Goal: Task Accomplishment & Management: Manage account settings

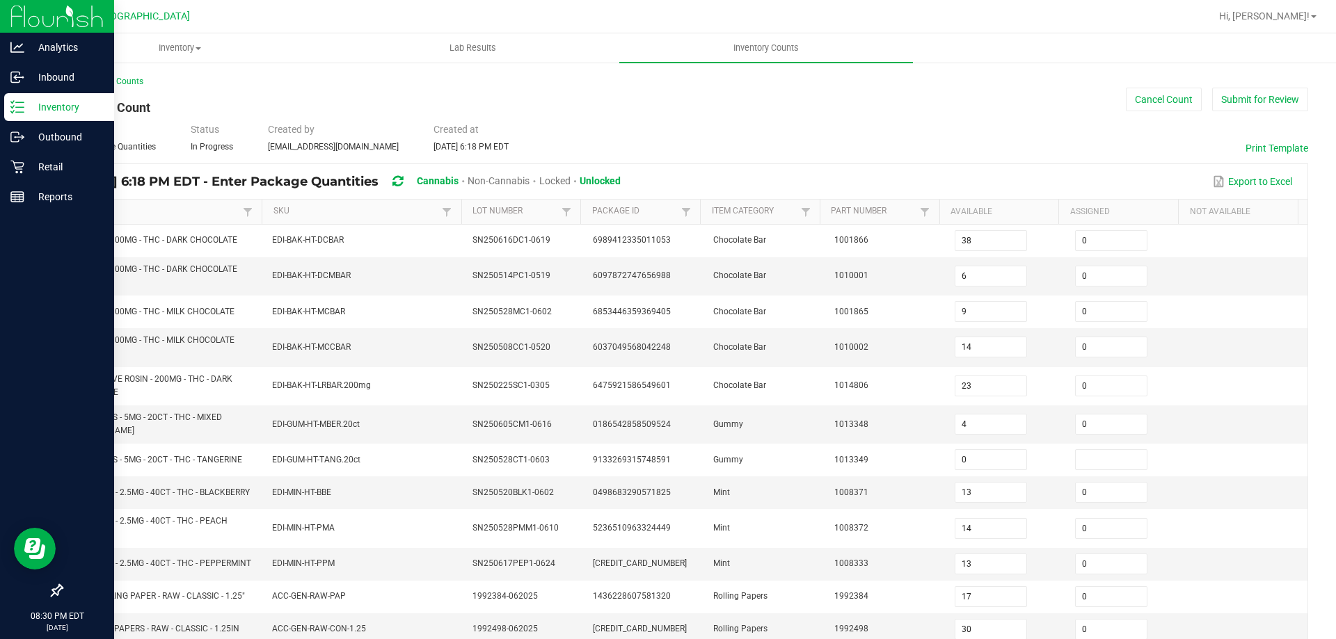
click at [23, 111] on icon at bounding box center [17, 107] width 14 height 14
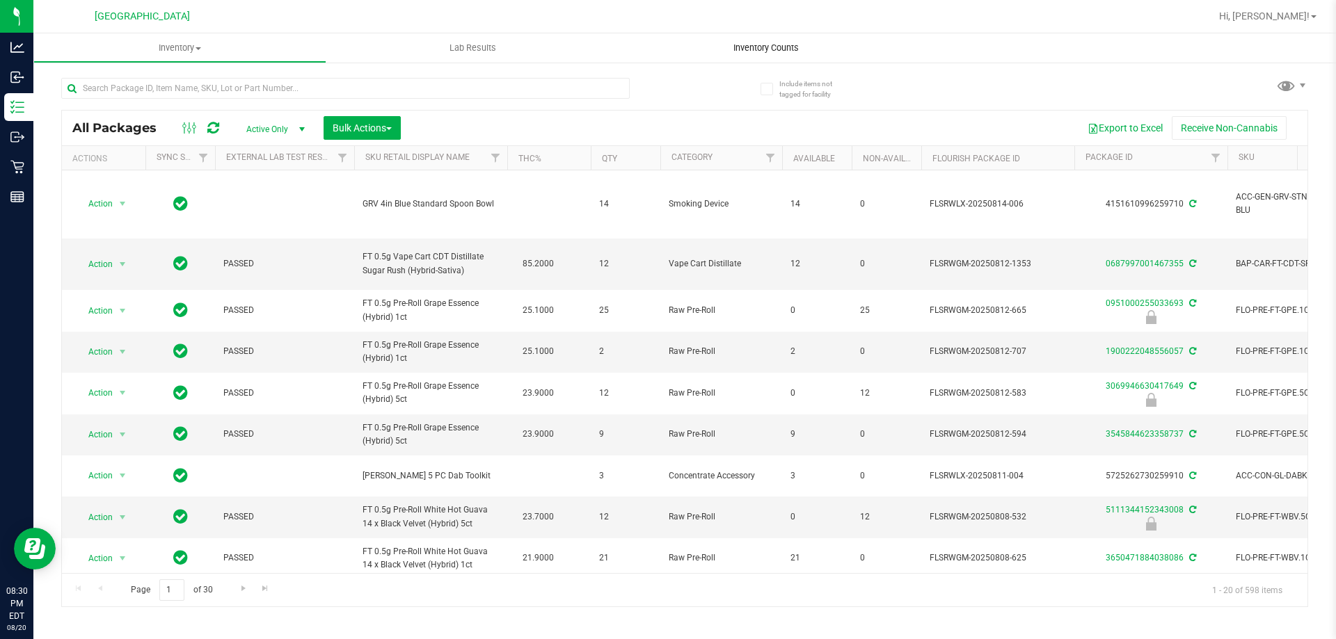
click at [747, 49] on span "Inventory Counts" at bounding box center [766, 48] width 103 height 13
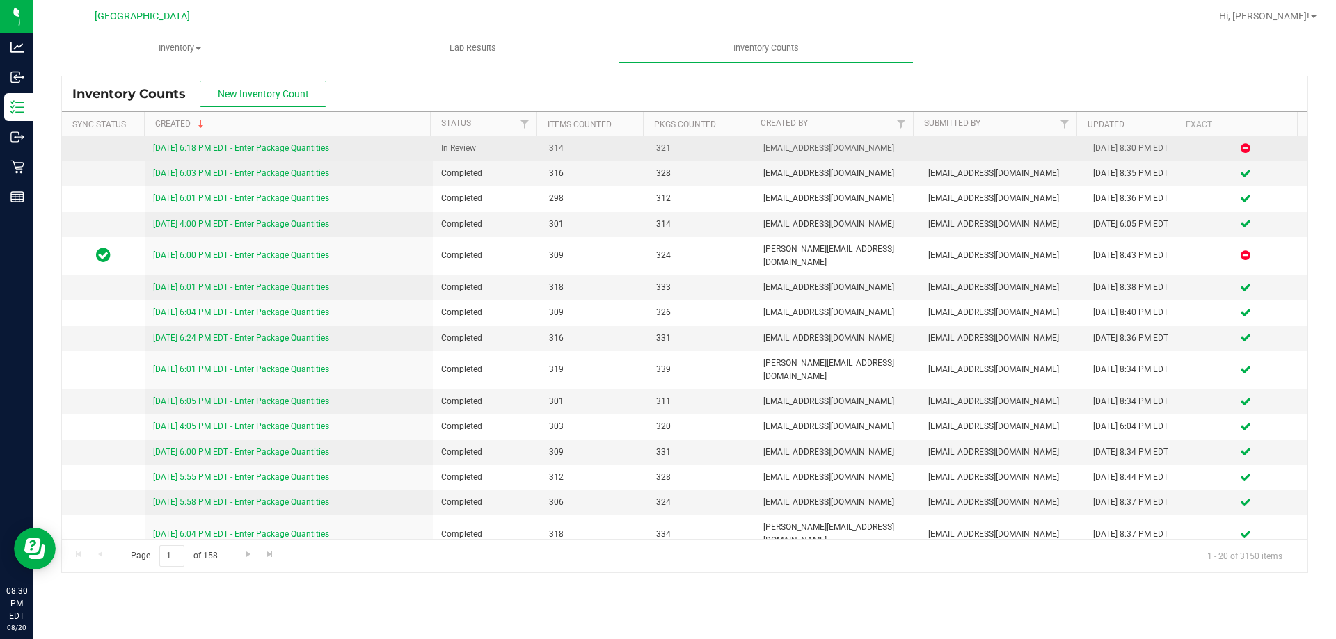
click at [253, 147] on link "[DATE] 6:18 PM EDT - Enter Package Quantities" at bounding box center [241, 148] width 176 height 10
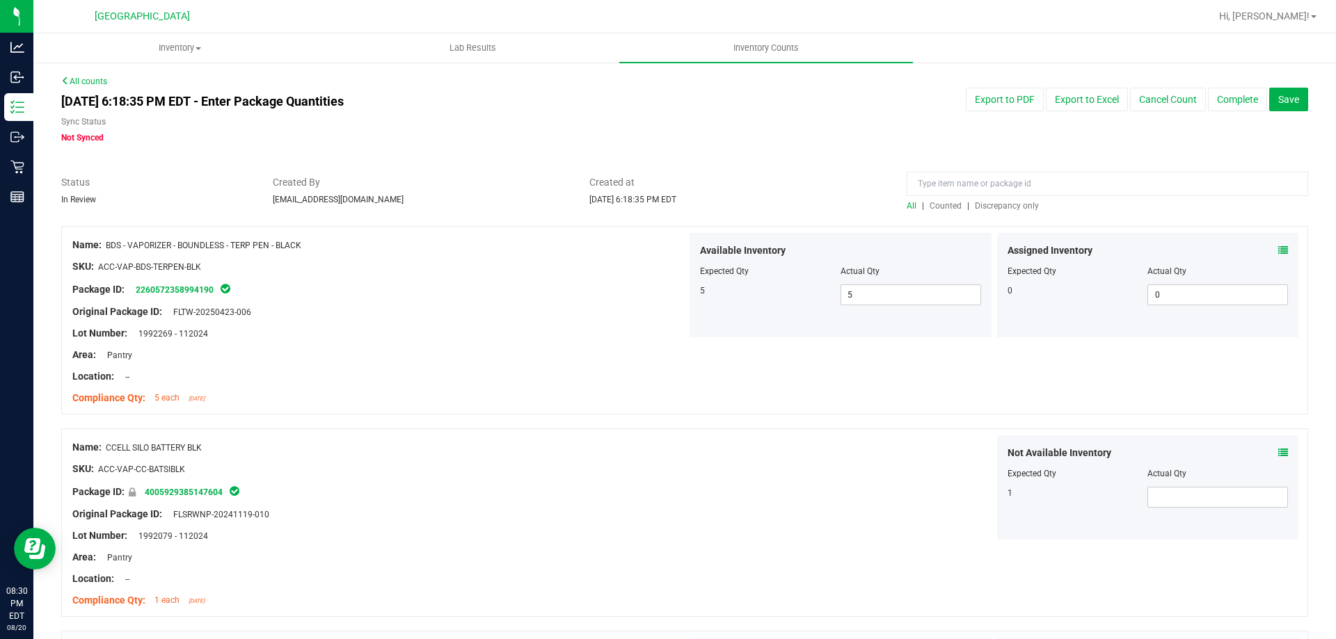
click at [987, 206] on span "Discrepancy only" at bounding box center [1007, 206] width 64 height 10
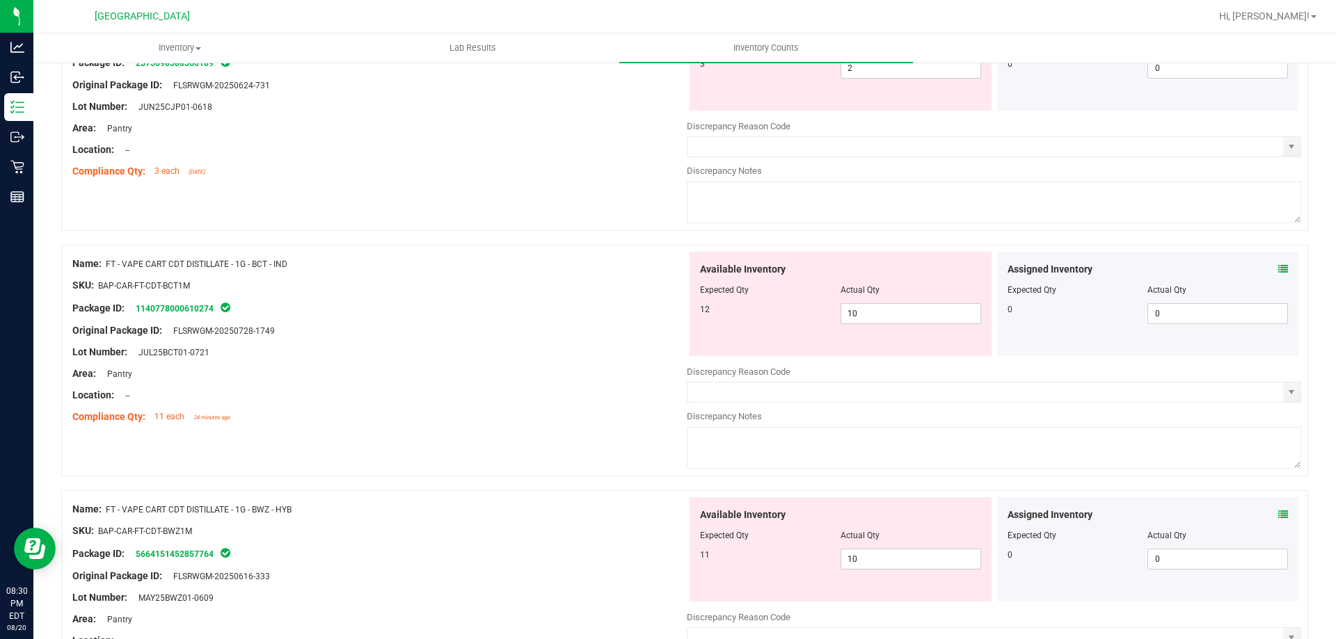
scroll to position [4547, 0]
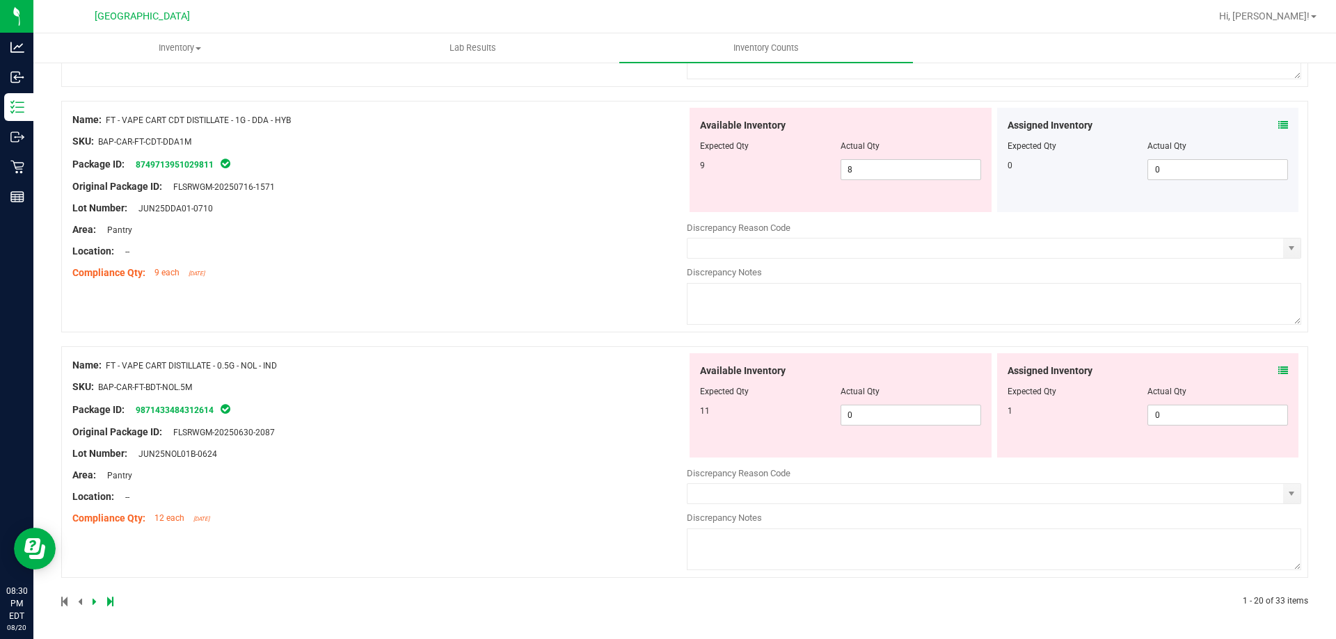
click at [113, 600] on icon at bounding box center [110, 602] width 6 height 8
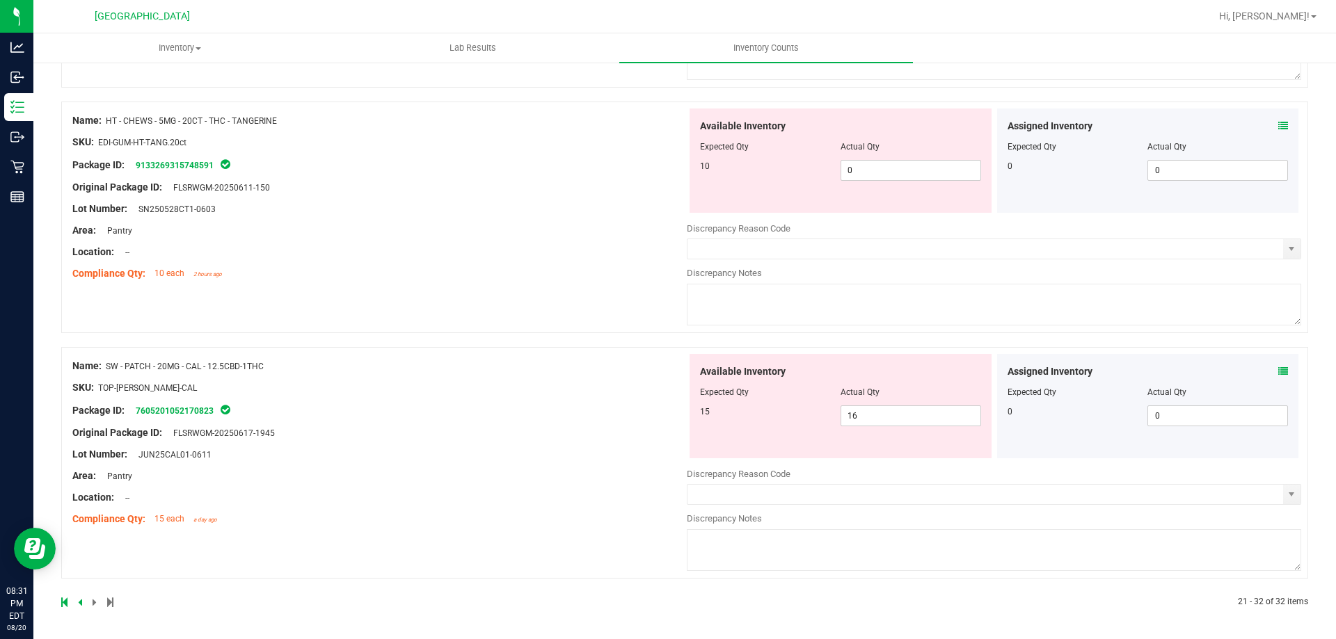
scroll to position [2582, 0]
click at [1278, 369] on icon at bounding box center [1283, 371] width 10 height 10
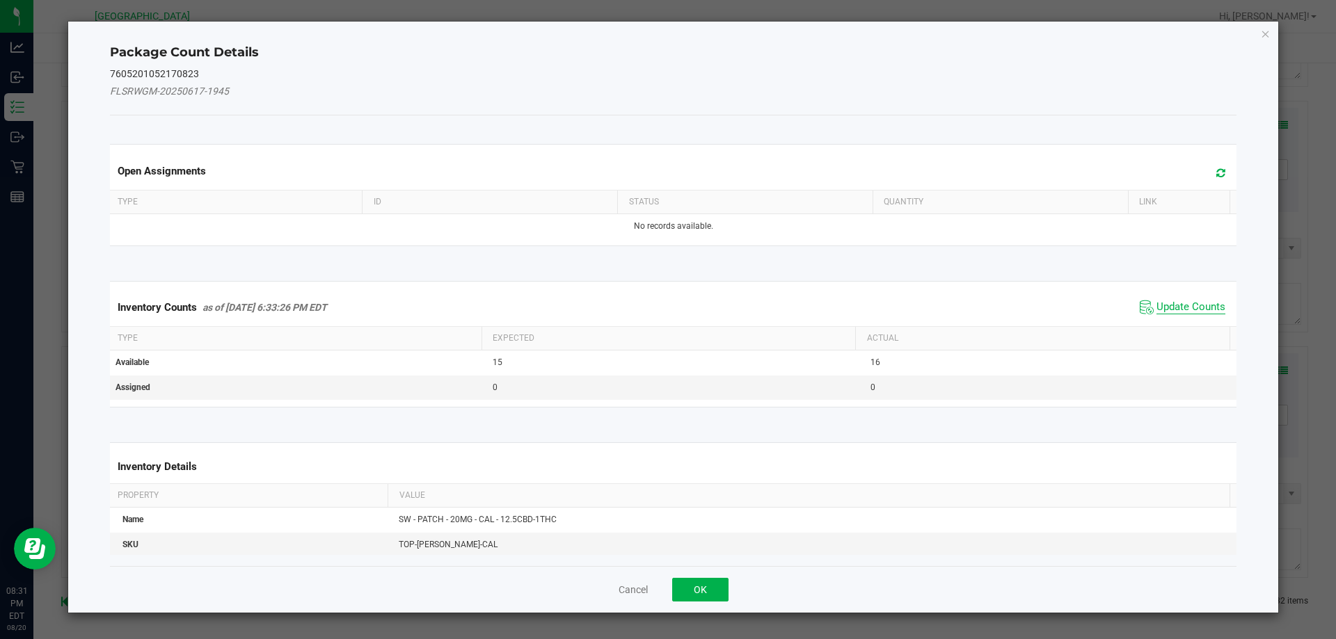
click at [1180, 309] on span "Update Counts" at bounding box center [1191, 308] width 69 height 14
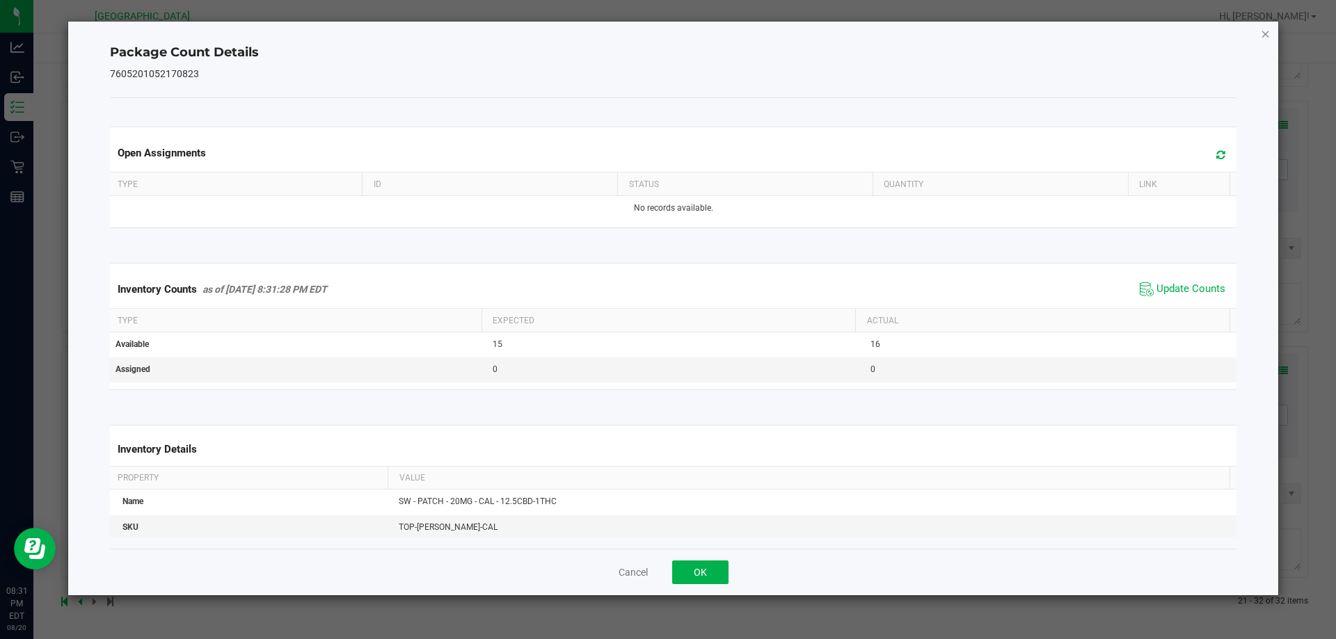
click at [1264, 35] on icon "Close" at bounding box center [1266, 33] width 10 height 17
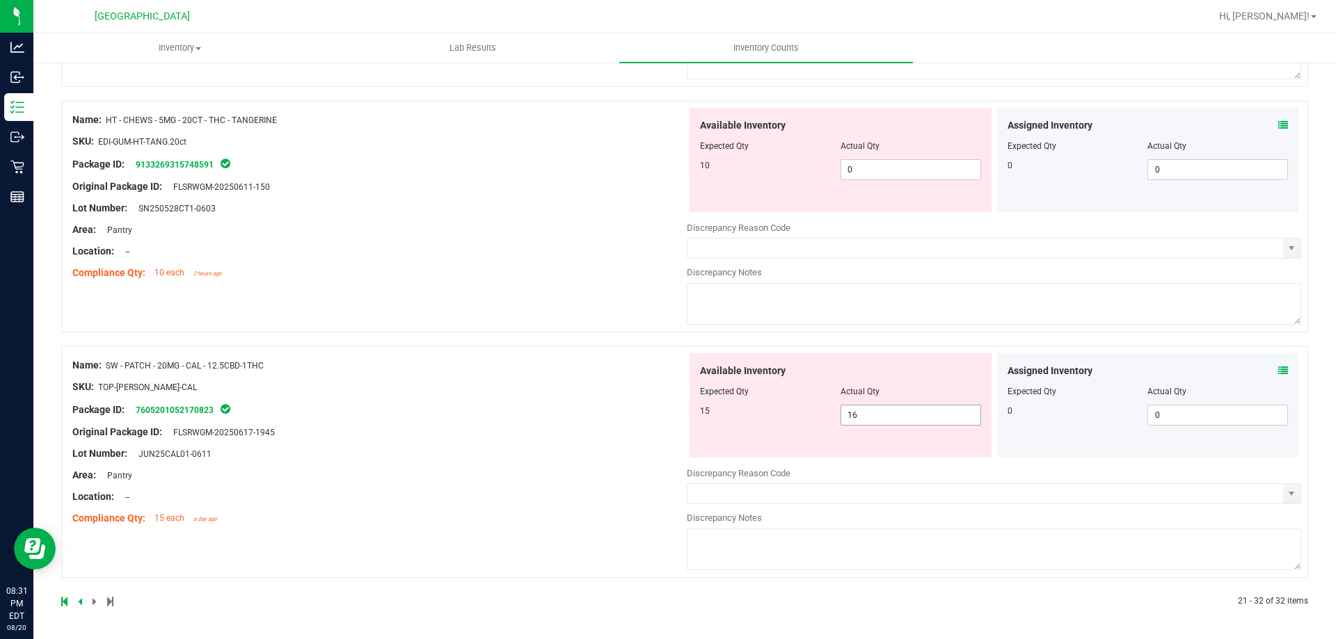
click at [925, 415] on span "16 16" at bounding box center [911, 415] width 141 height 21
type input "1"
type input "15"
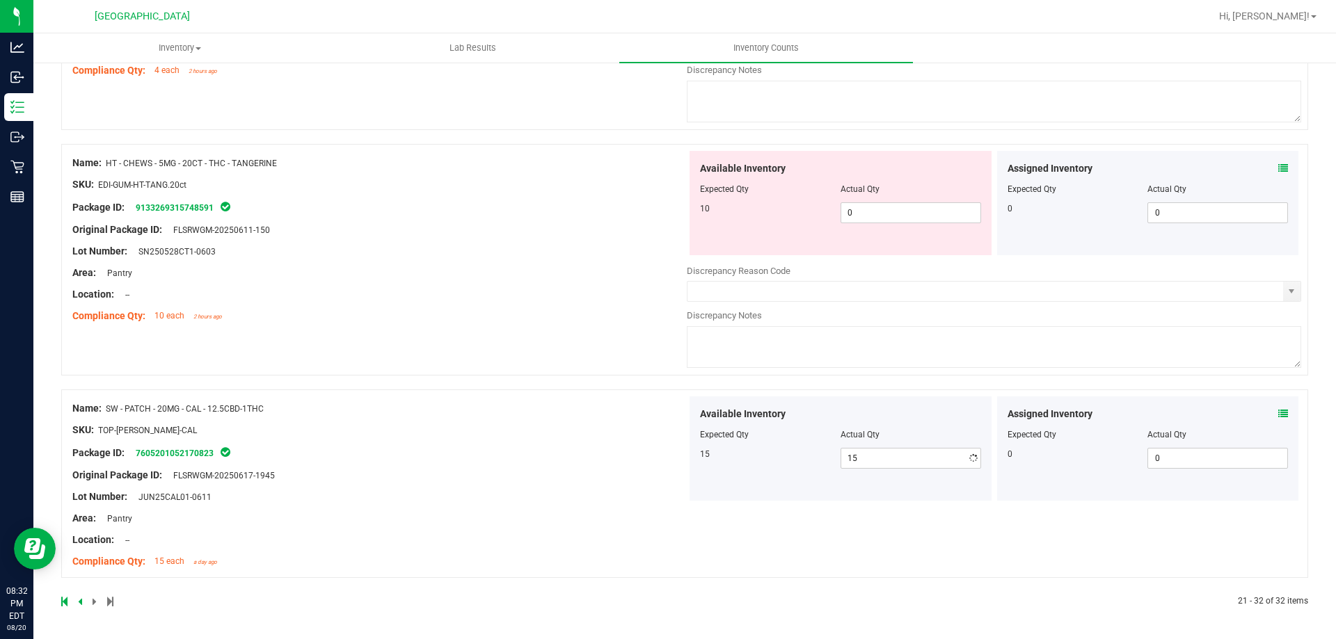
click at [620, 445] on div "Name: SW - PATCH - 20MG - CAL - 12.5CBD-1THC SKU: TOP-[PERSON_NAME]-CAL Package…" at bounding box center [379, 485] width 614 height 177
click at [1278, 168] on icon at bounding box center [1283, 169] width 10 height 10
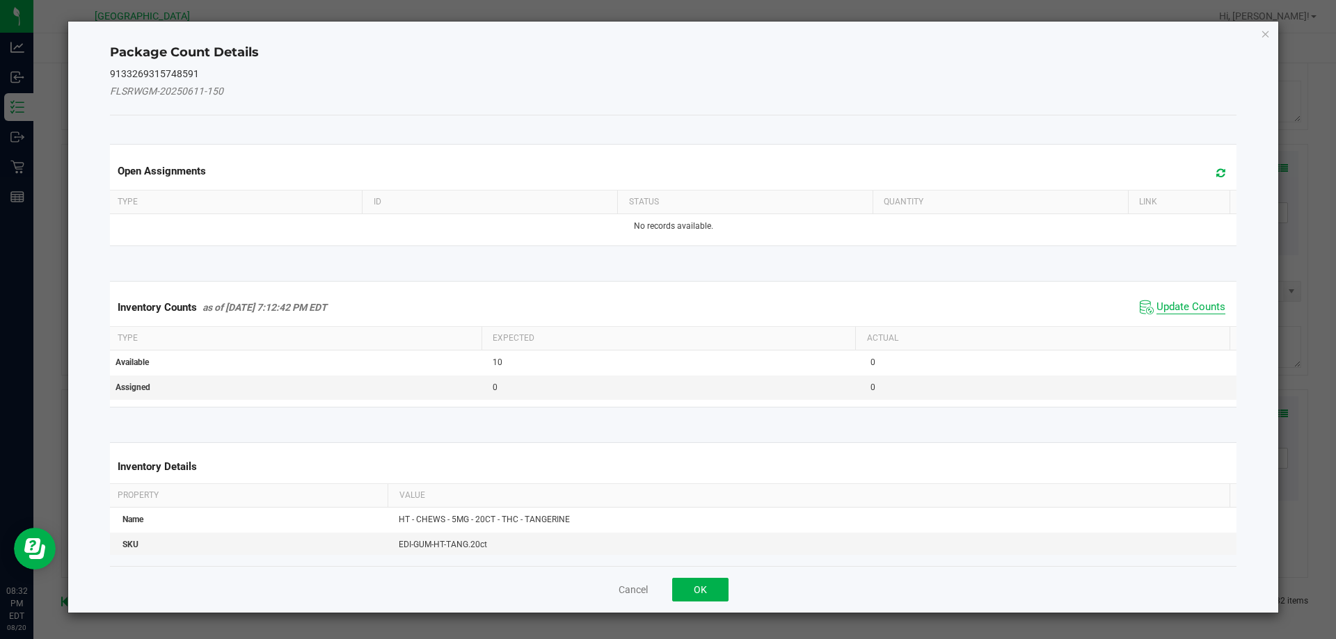
click at [1178, 301] on span "Update Counts" at bounding box center [1191, 308] width 69 height 14
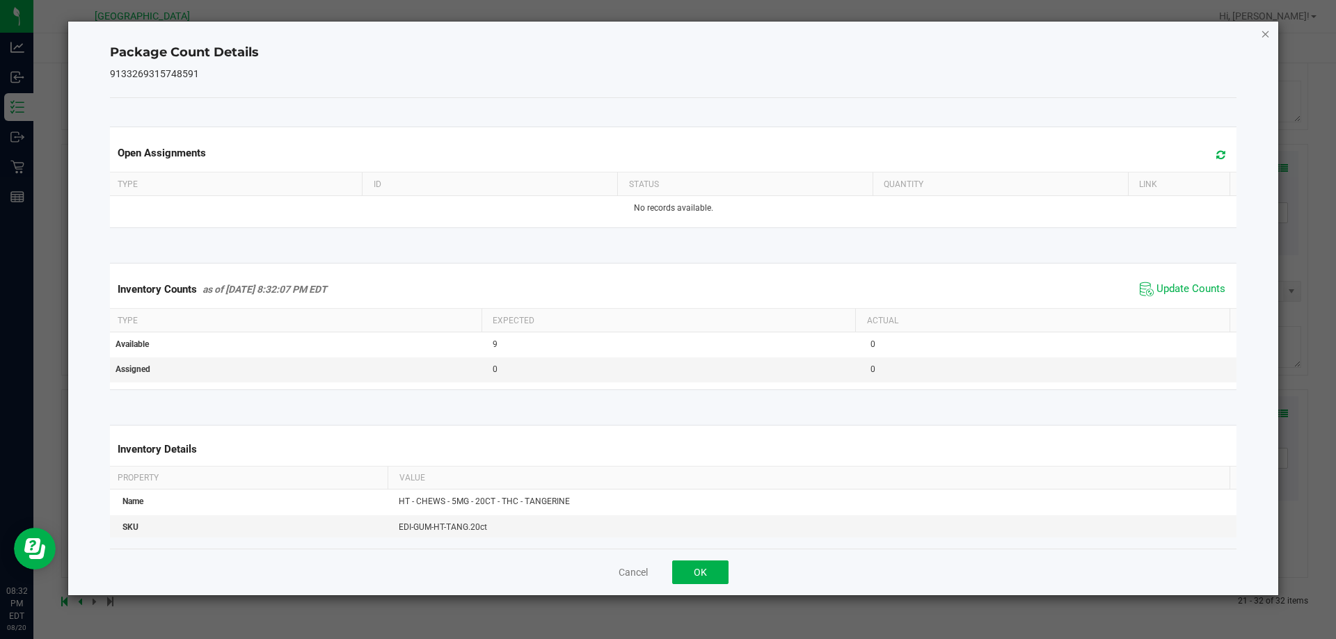
click at [1264, 32] on icon "Close" at bounding box center [1266, 33] width 10 height 17
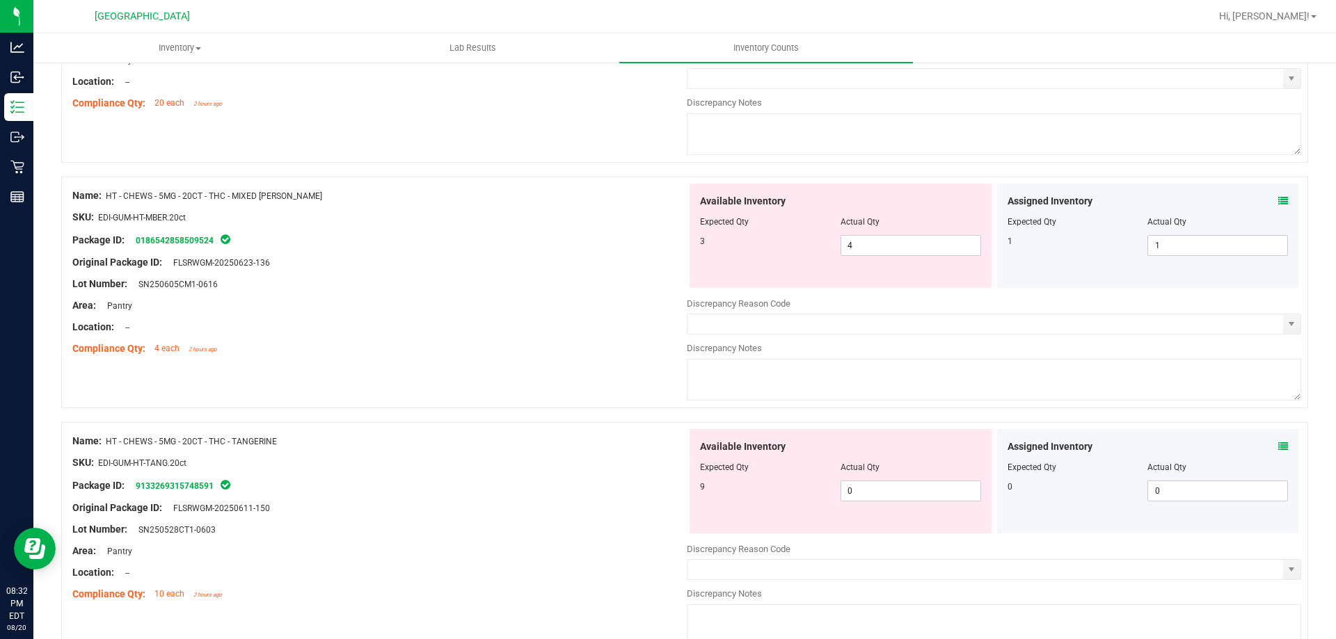
scroll to position [2330, 0]
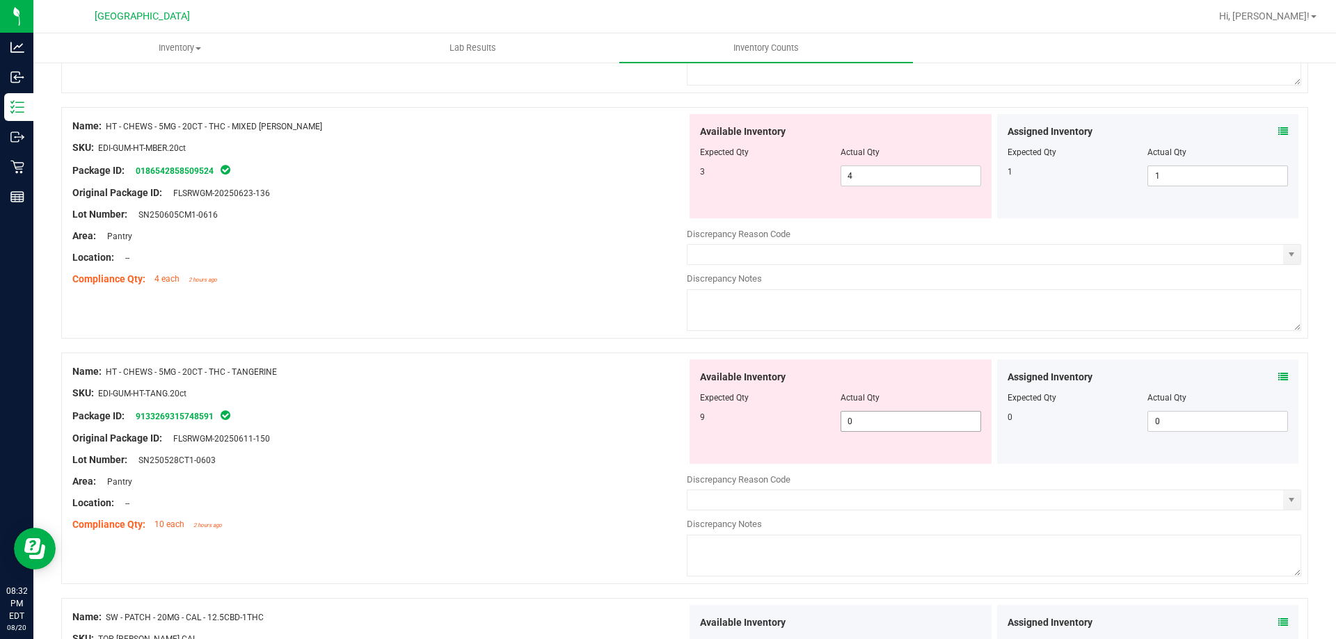
click at [875, 424] on span "0 0" at bounding box center [911, 421] width 141 height 21
type input "09"
type input "9"
click at [582, 428] on div at bounding box center [379, 427] width 614 height 7
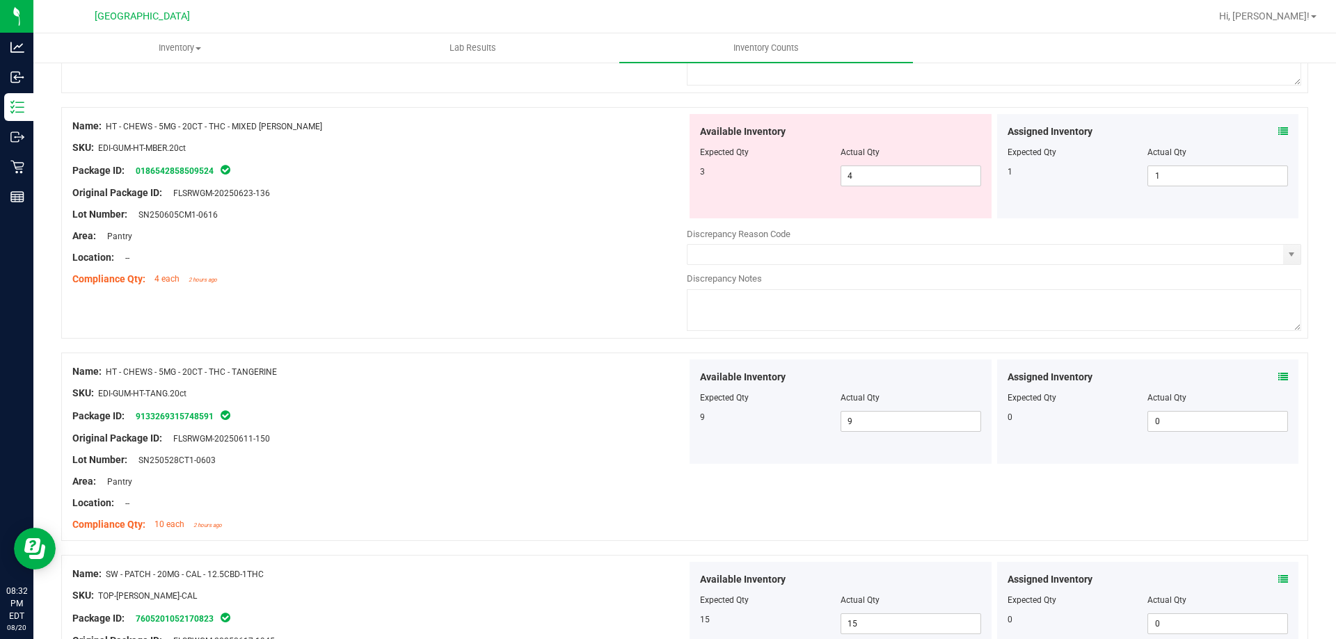
click at [1278, 125] on span at bounding box center [1283, 132] width 10 height 15
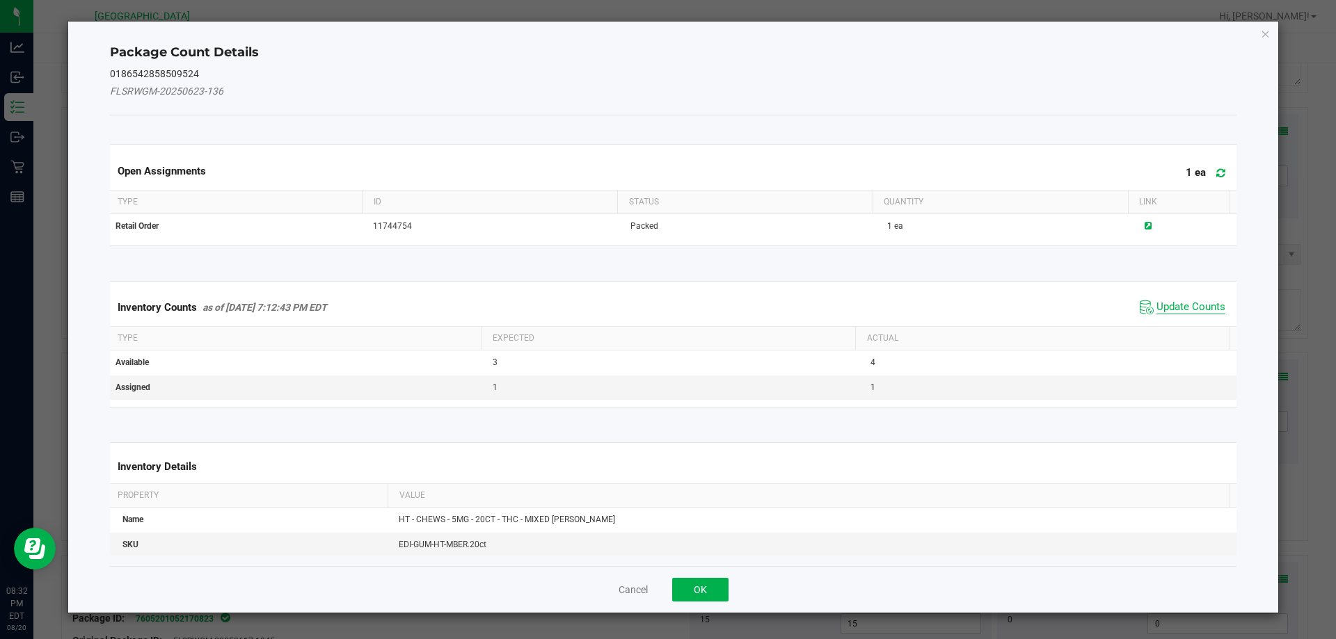
click at [1166, 301] on span "Update Counts" at bounding box center [1191, 308] width 69 height 14
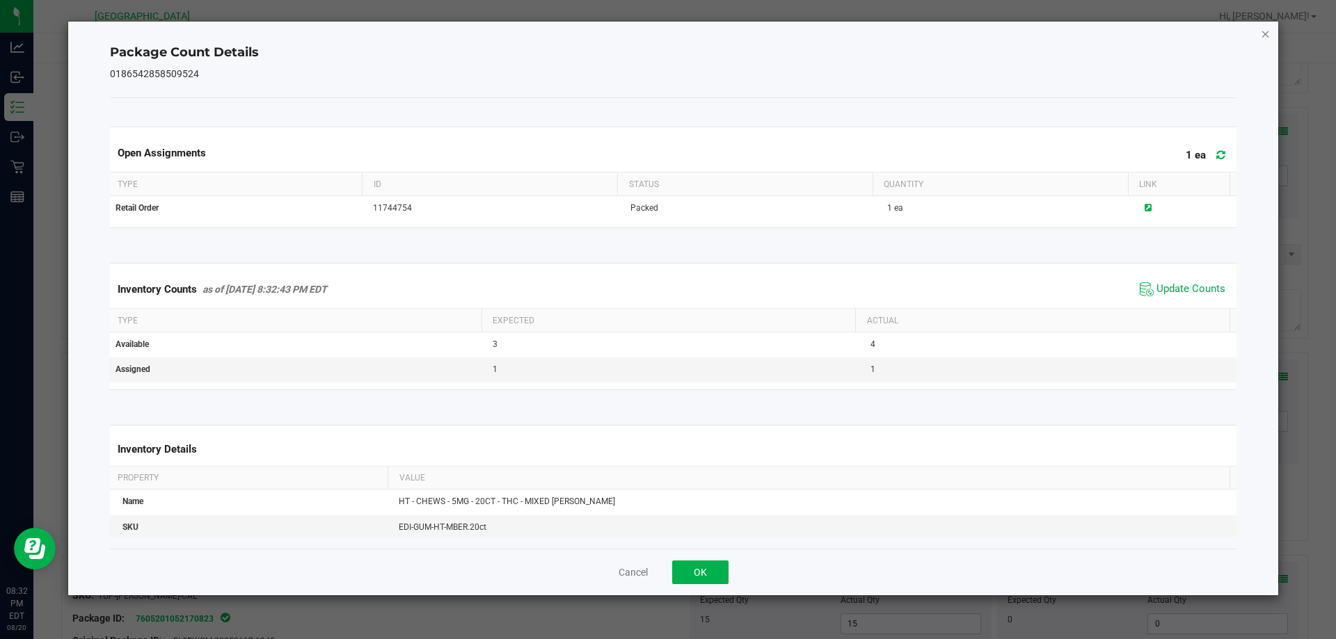
click at [1262, 35] on icon "Close" at bounding box center [1266, 33] width 10 height 17
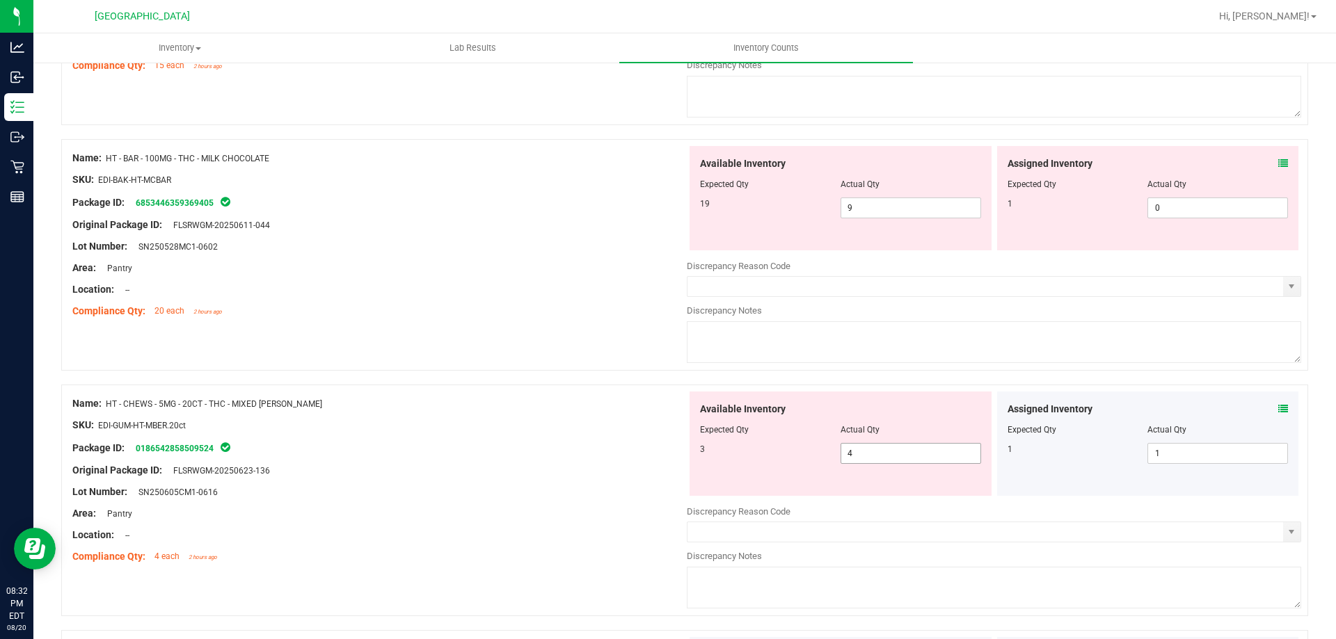
scroll to position [2051, 0]
click at [1278, 413] on icon at bounding box center [1283, 410] width 10 height 10
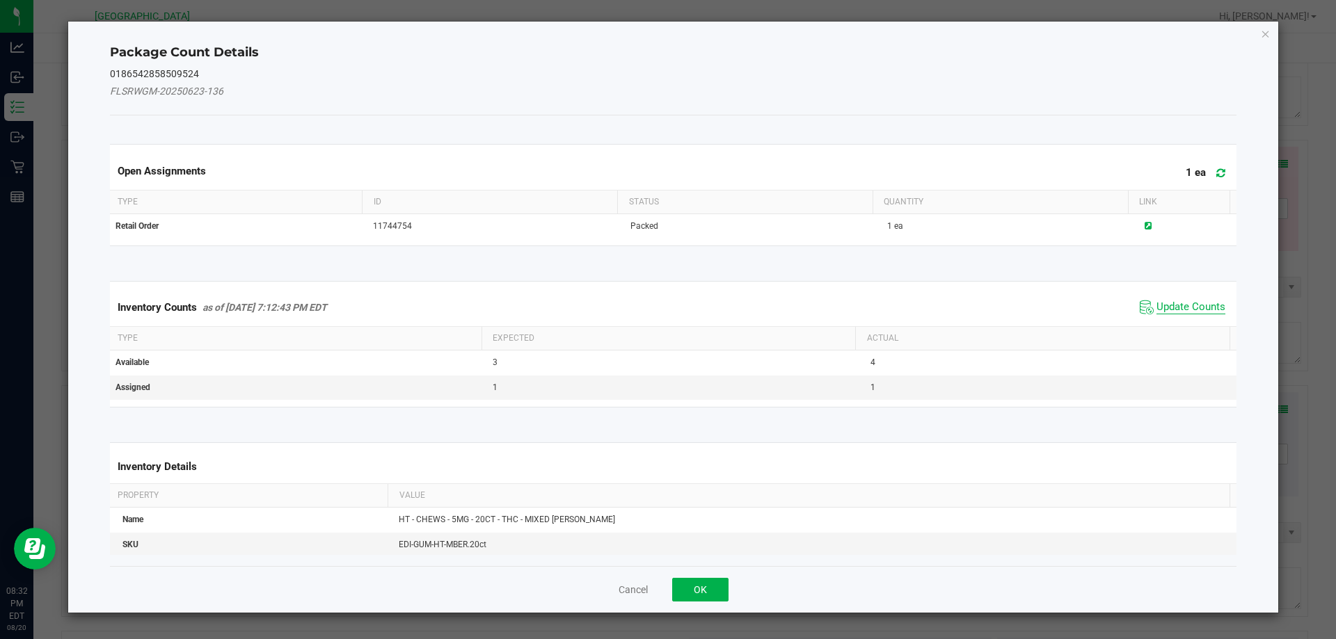
click at [1174, 308] on span "Update Counts" at bounding box center [1191, 308] width 69 height 14
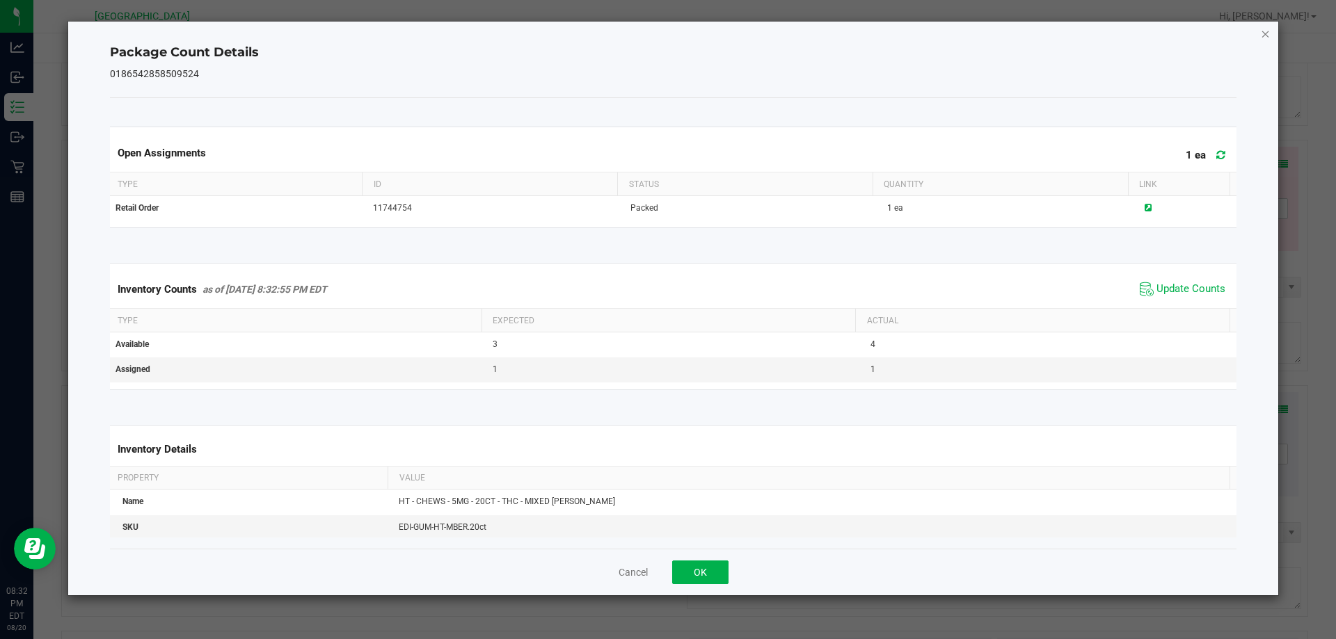
click at [1268, 31] on icon "Close" at bounding box center [1266, 33] width 10 height 17
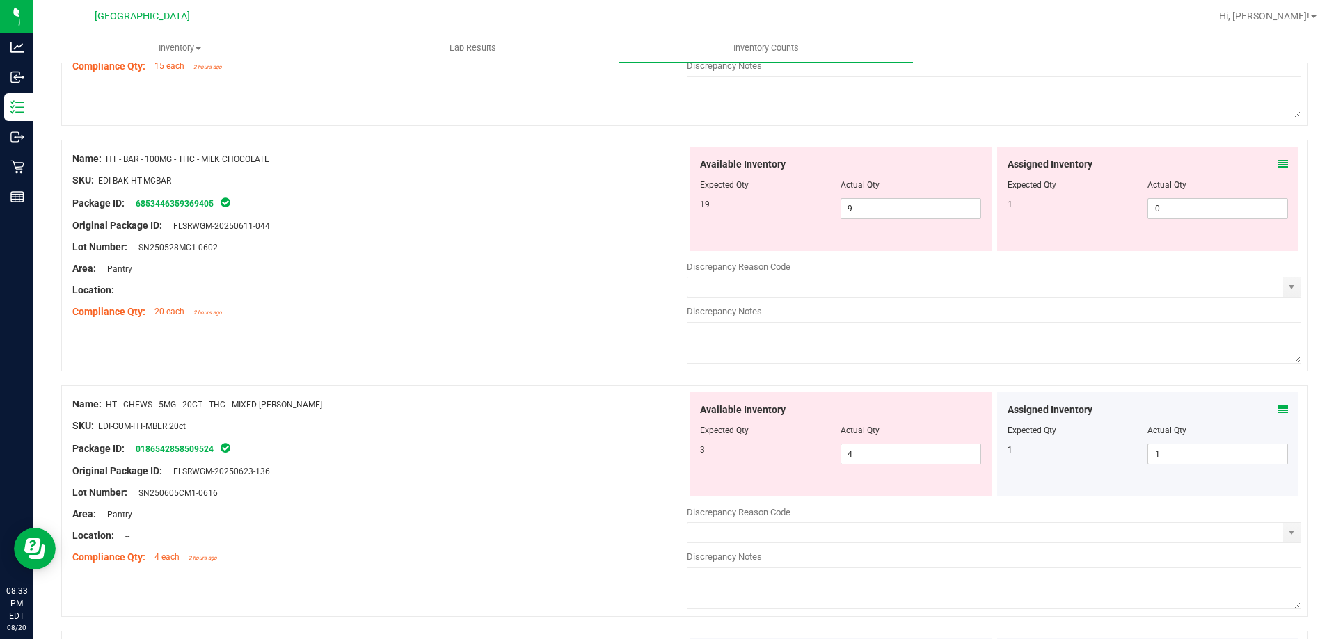
click at [1278, 164] on icon at bounding box center [1283, 164] width 10 height 10
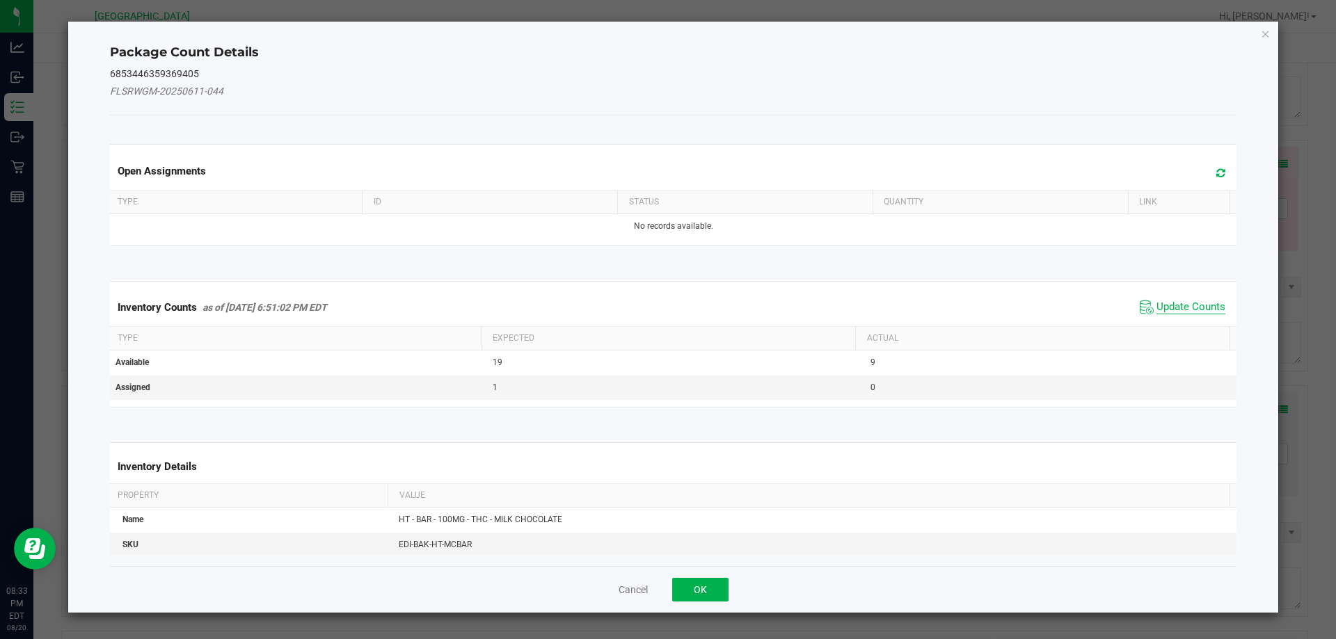
click at [1162, 301] on span "Update Counts" at bounding box center [1191, 308] width 69 height 14
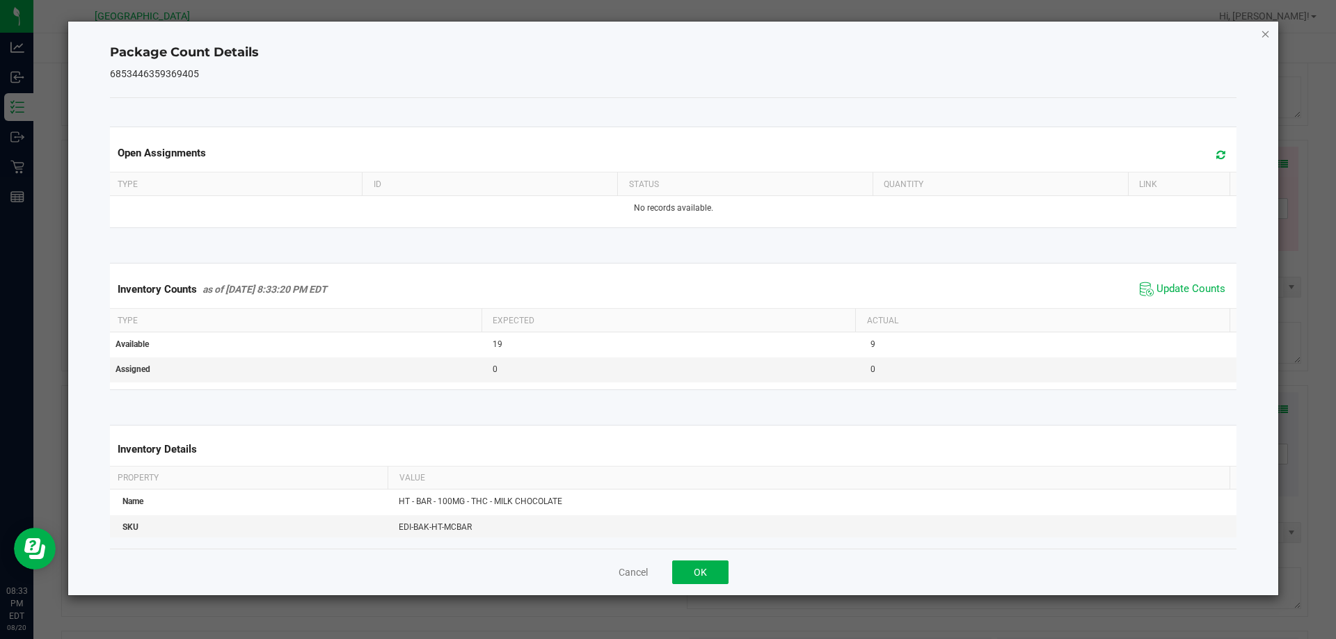
click at [1268, 36] on icon "Close" at bounding box center [1266, 33] width 10 height 17
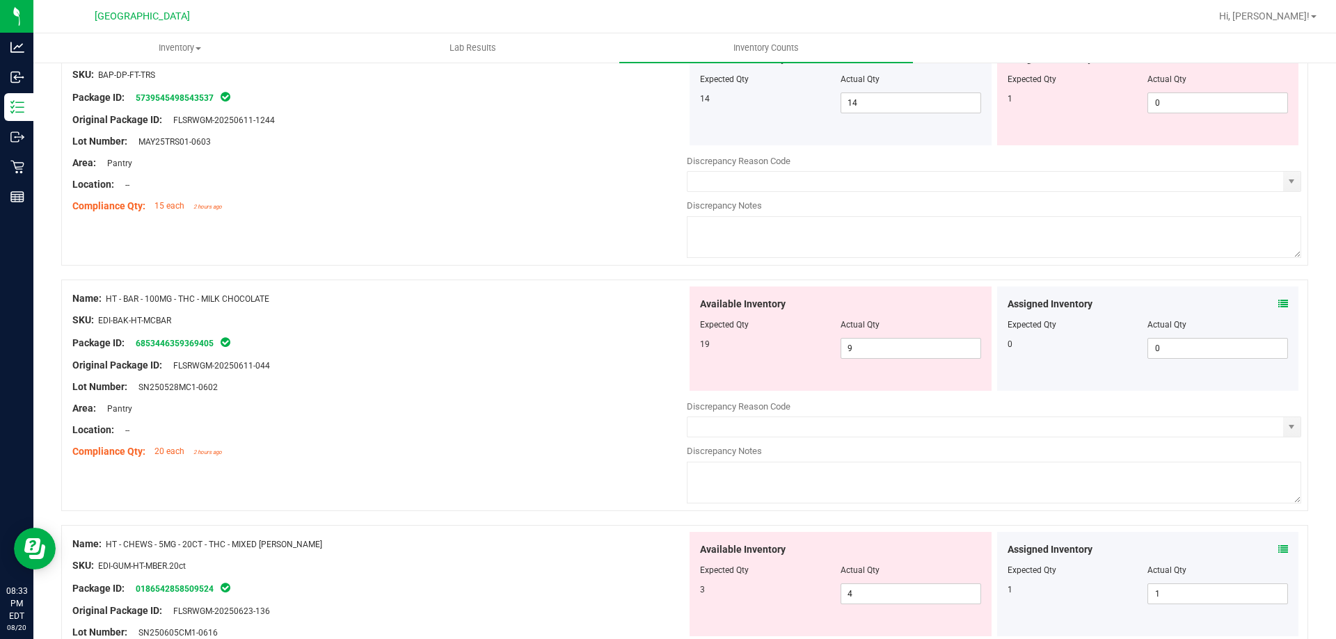
scroll to position [1843, 0]
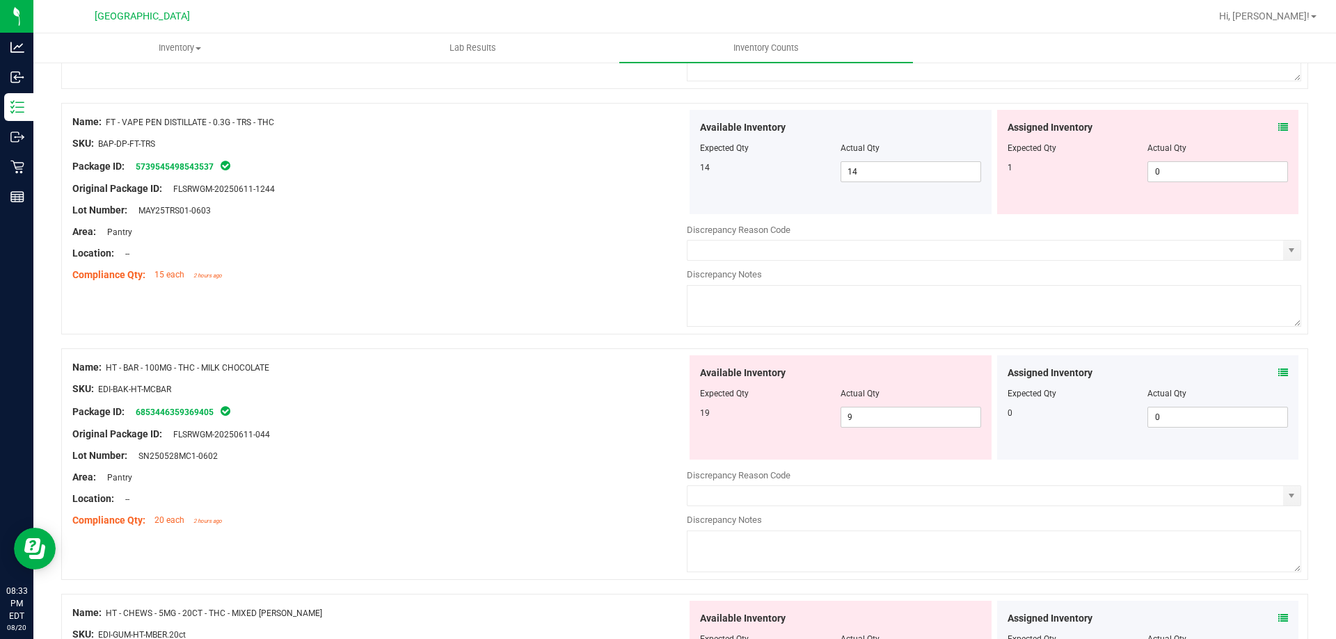
click at [1278, 370] on icon at bounding box center [1283, 373] width 10 height 10
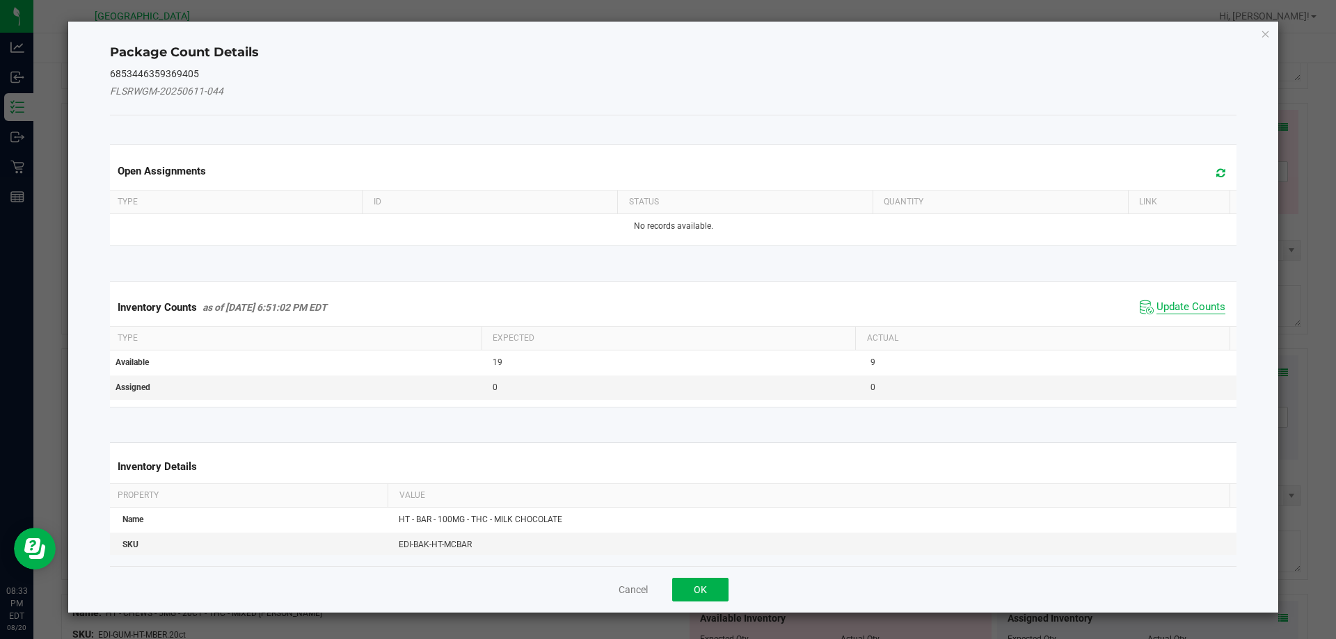
click at [1165, 312] on span "Update Counts" at bounding box center [1191, 308] width 69 height 14
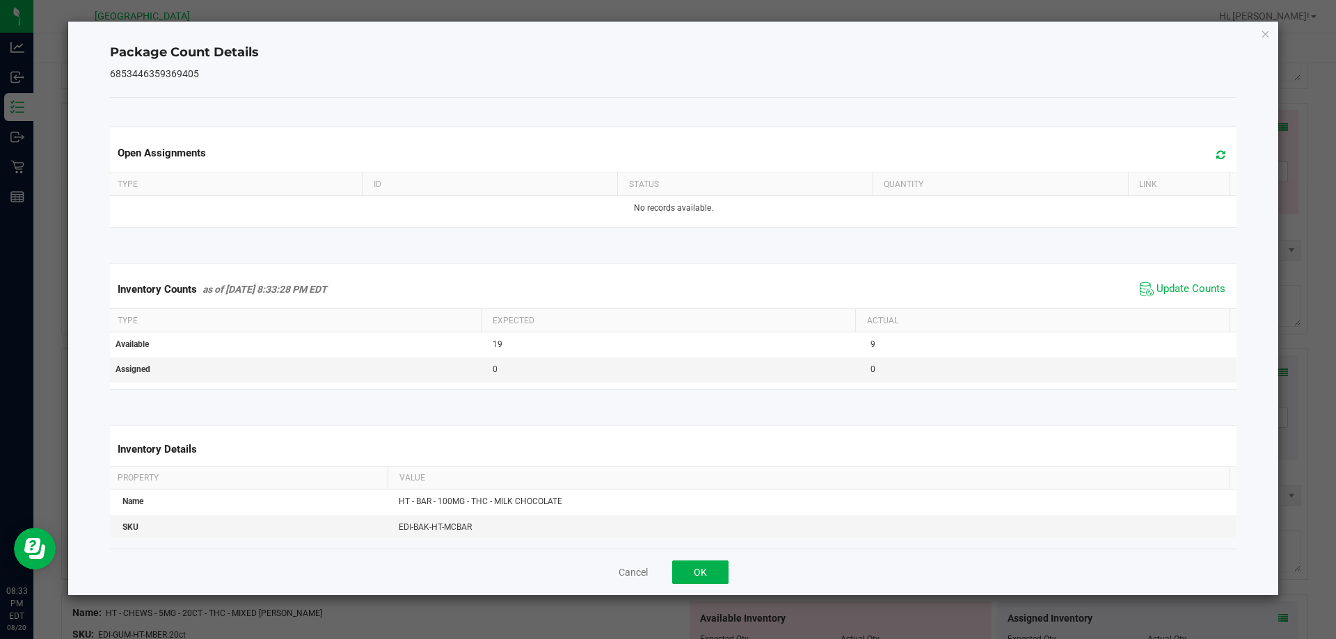
click at [1264, 42] on div "Package Count Details 6853446359369405 Open Assignments Type ID Status Quantity…" at bounding box center [673, 309] width 1211 height 574
click at [1264, 35] on icon "Close" at bounding box center [1266, 33] width 10 height 17
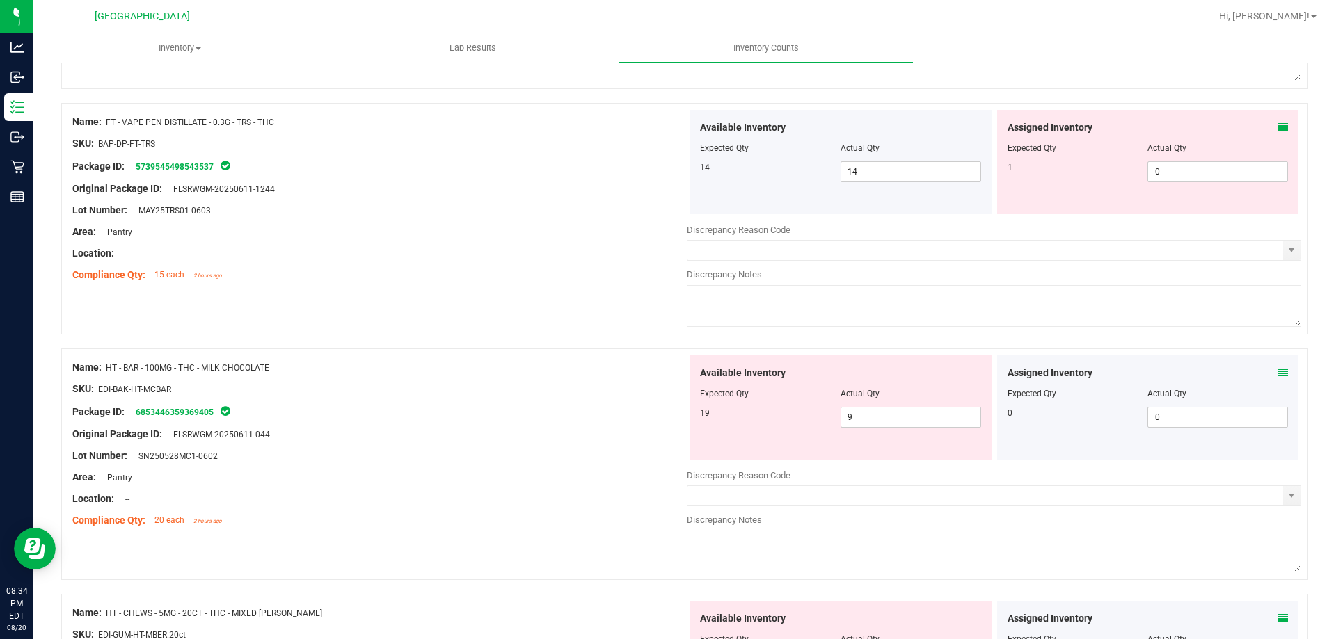
click at [1278, 369] on icon at bounding box center [1283, 373] width 10 height 10
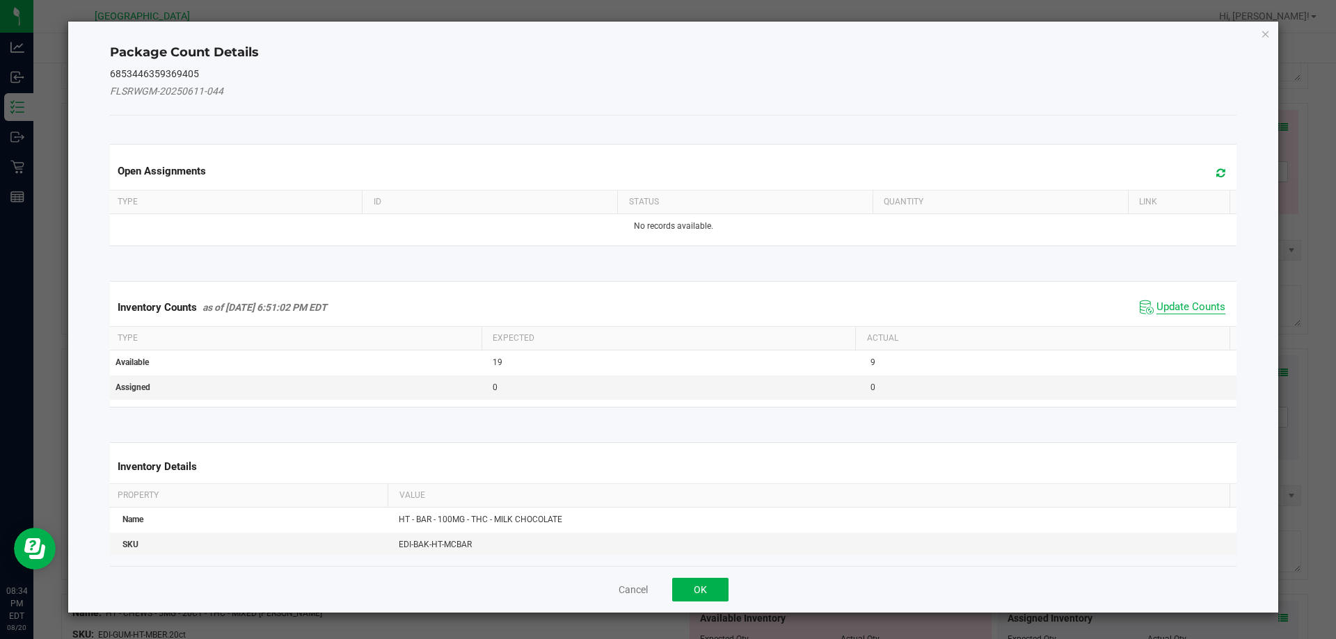
click at [1188, 304] on span "Update Counts" at bounding box center [1191, 308] width 69 height 14
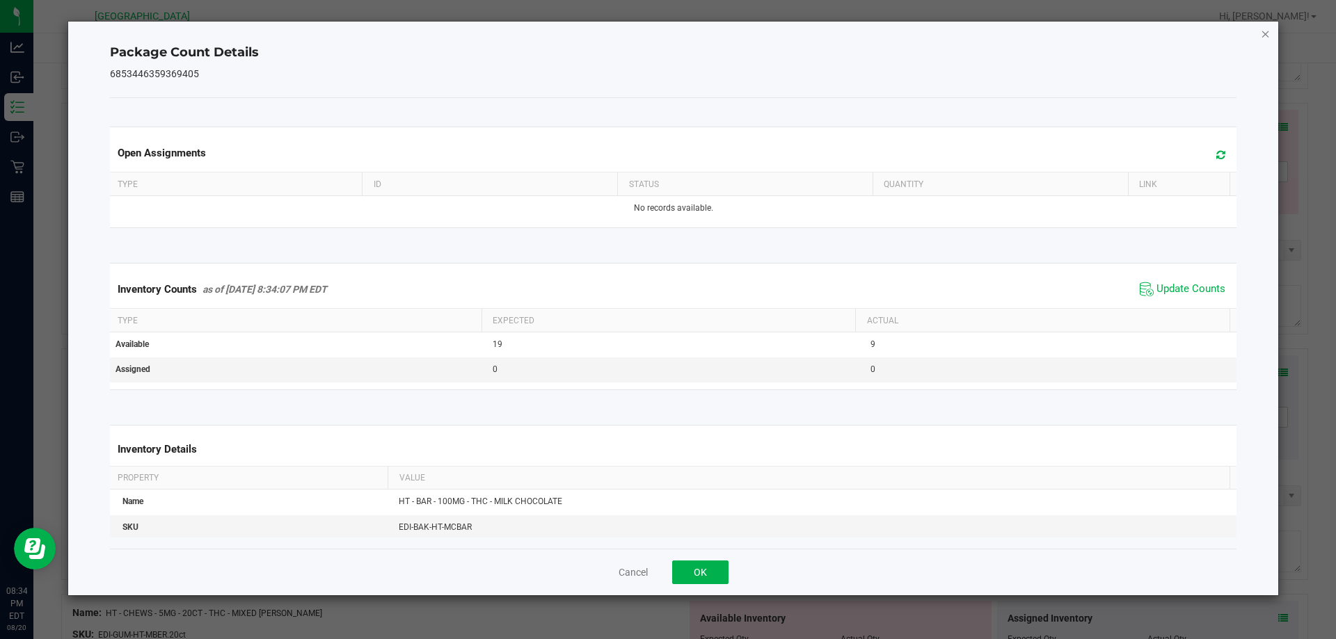
click at [1269, 31] on icon "Close" at bounding box center [1266, 33] width 10 height 17
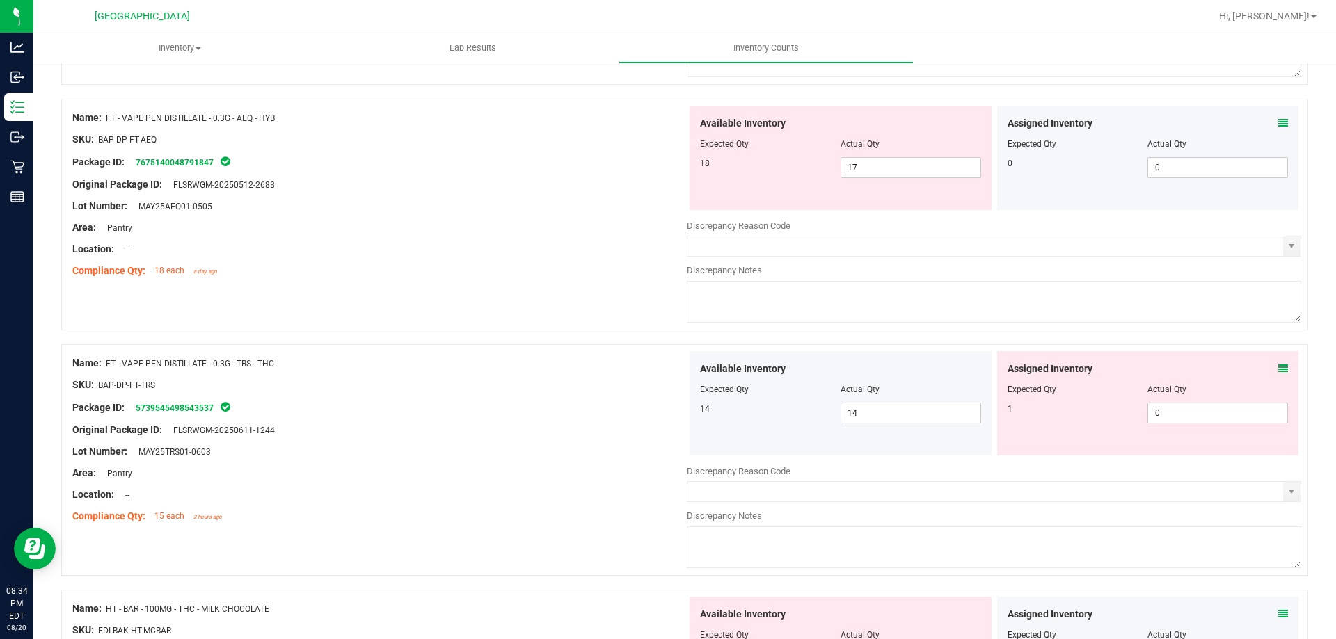
scroll to position [1564, 0]
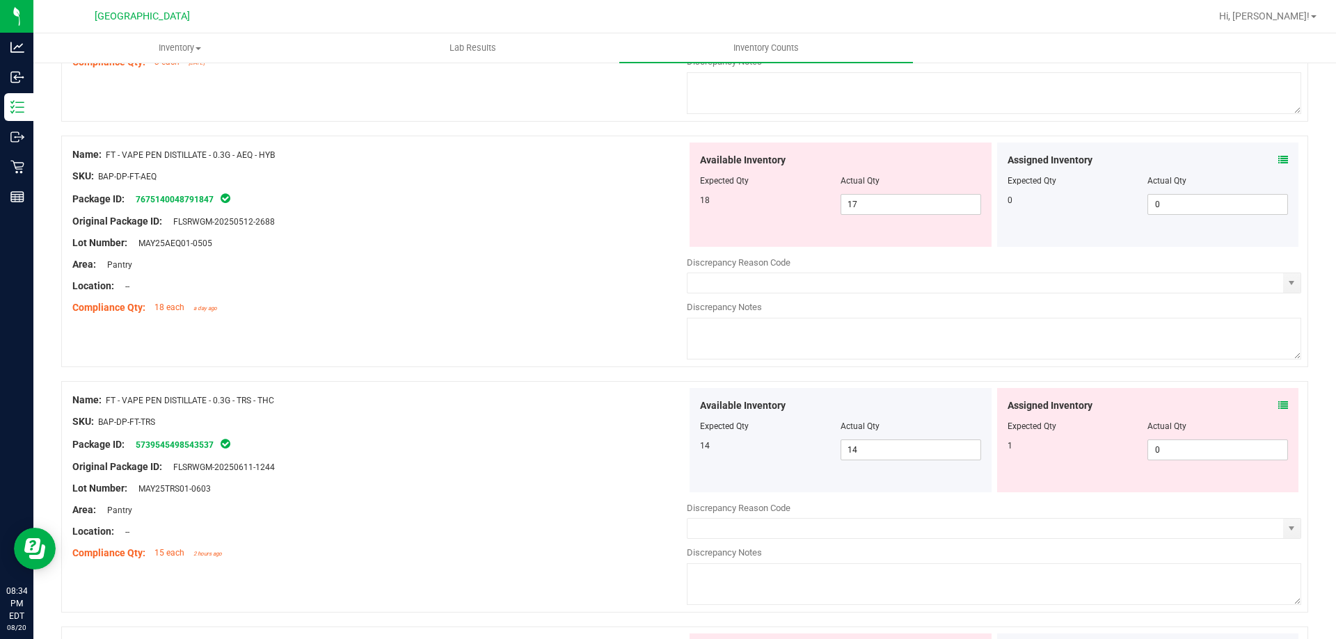
click at [1278, 406] on div "Assigned Inventory Expected Qty Actual Qty 1 0 0" at bounding box center [1148, 440] width 302 height 104
click at [1278, 406] on icon at bounding box center [1283, 406] width 10 height 10
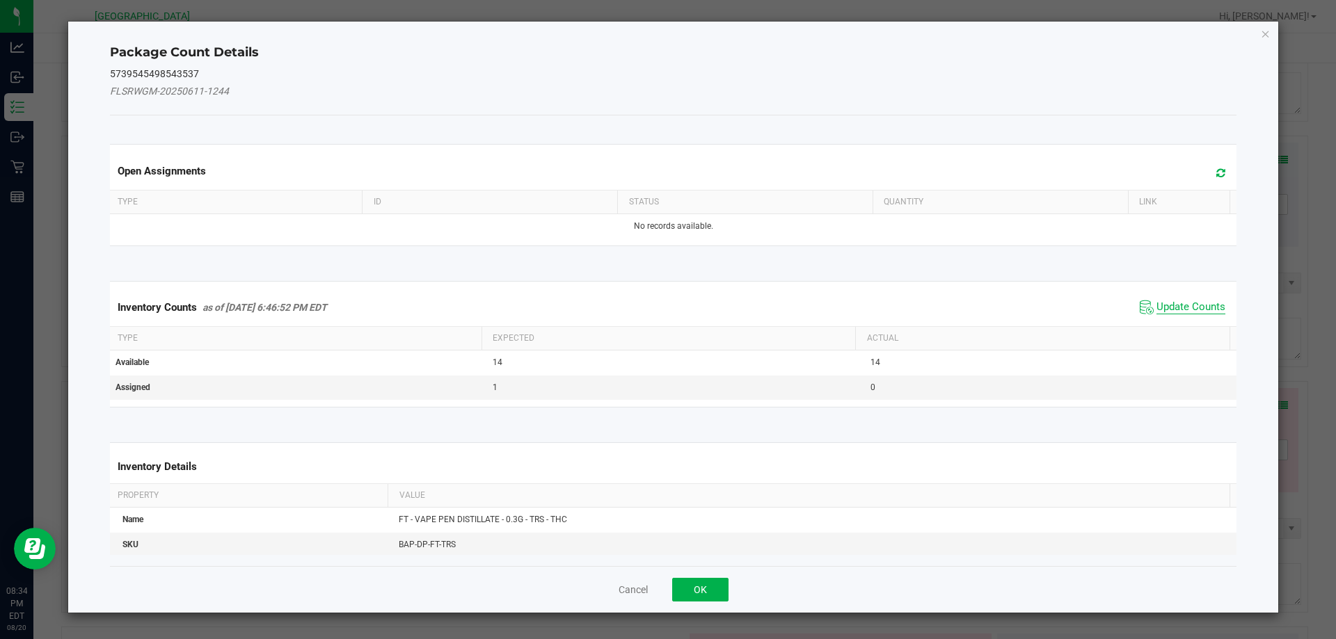
click at [1178, 312] on span "Update Counts" at bounding box center [1191, 308] width 69 height 14
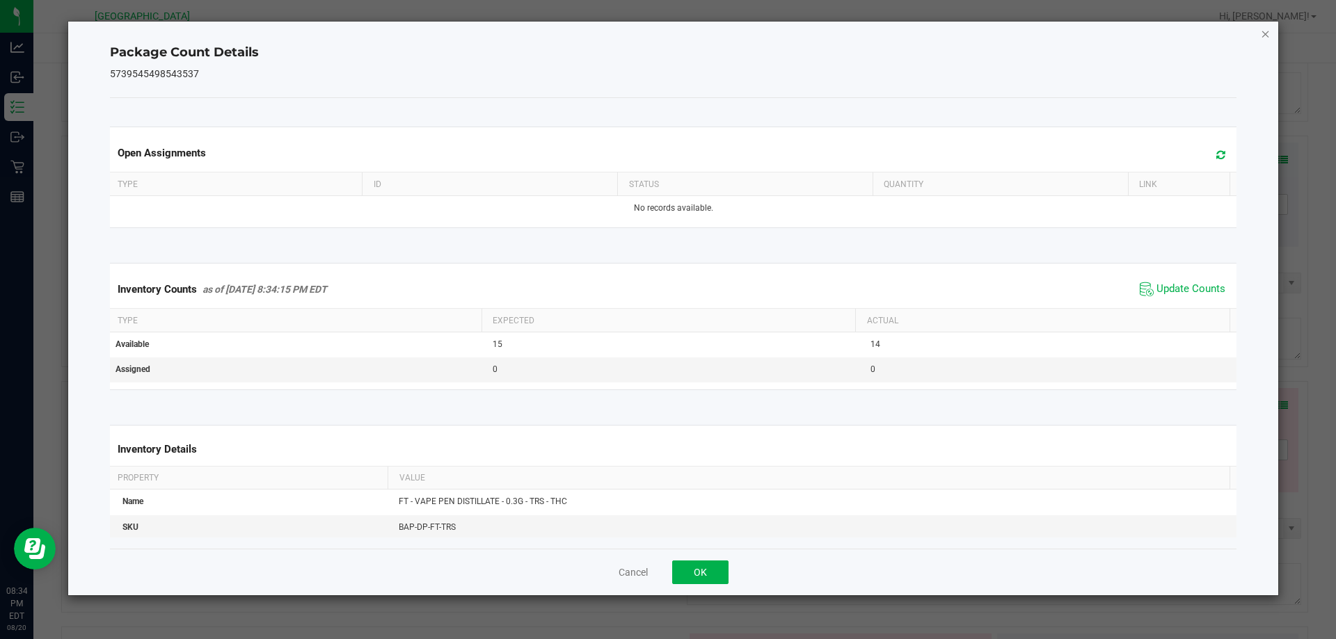
click at [1262, 34] on icon "Close" at bounding box center [1266, 33] width 10 height 17
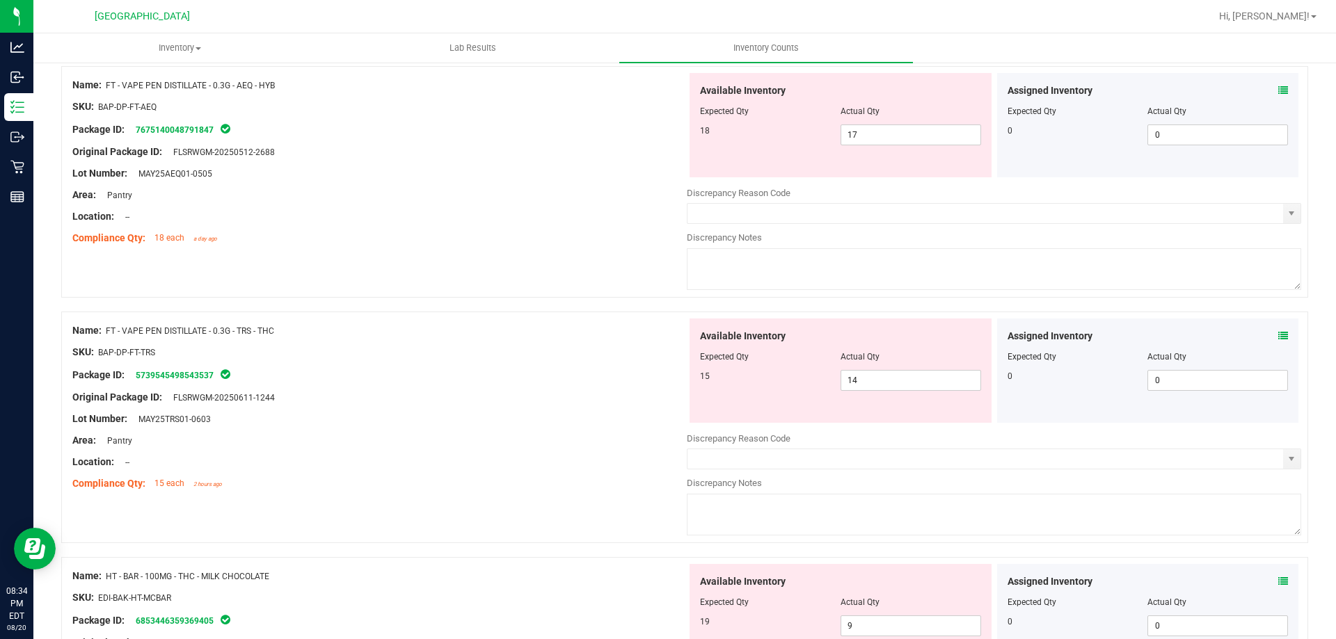
scroll to position [1703, 0]
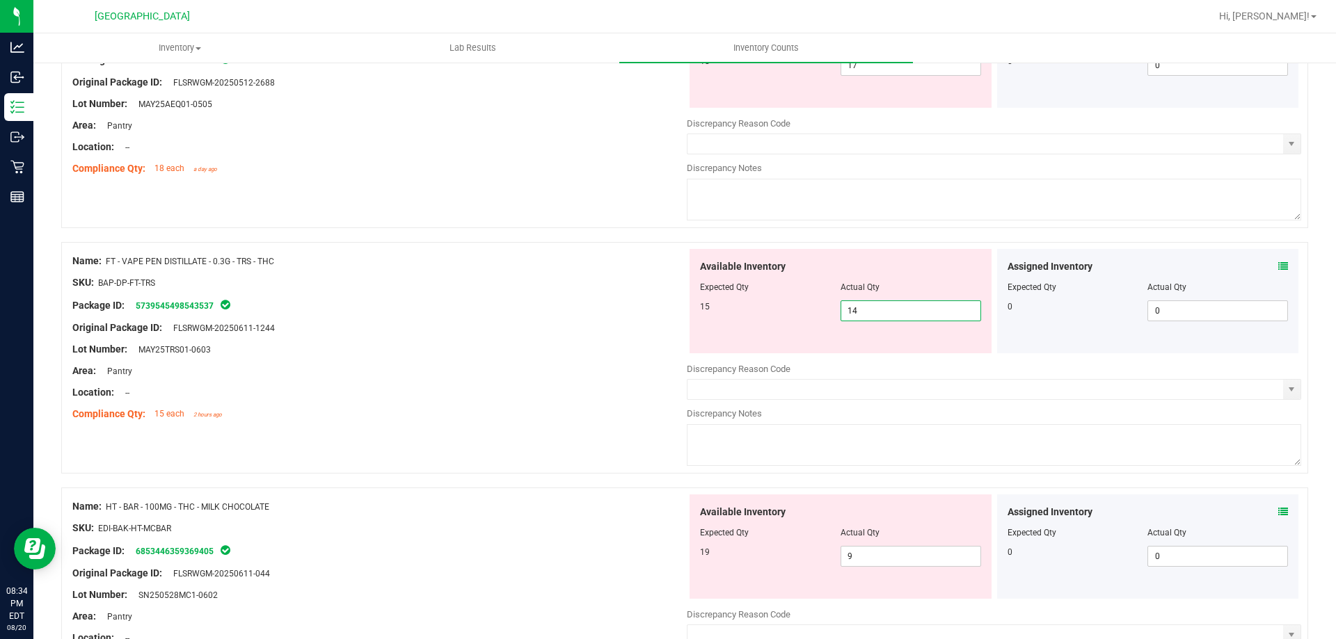
click at [875, 317] on span "14 14" at bounding box center [911, 311] width 141 height 21
click at [875, 317] on input "14" at bounding box center [910, 310] width 139 height 19
type input "15"
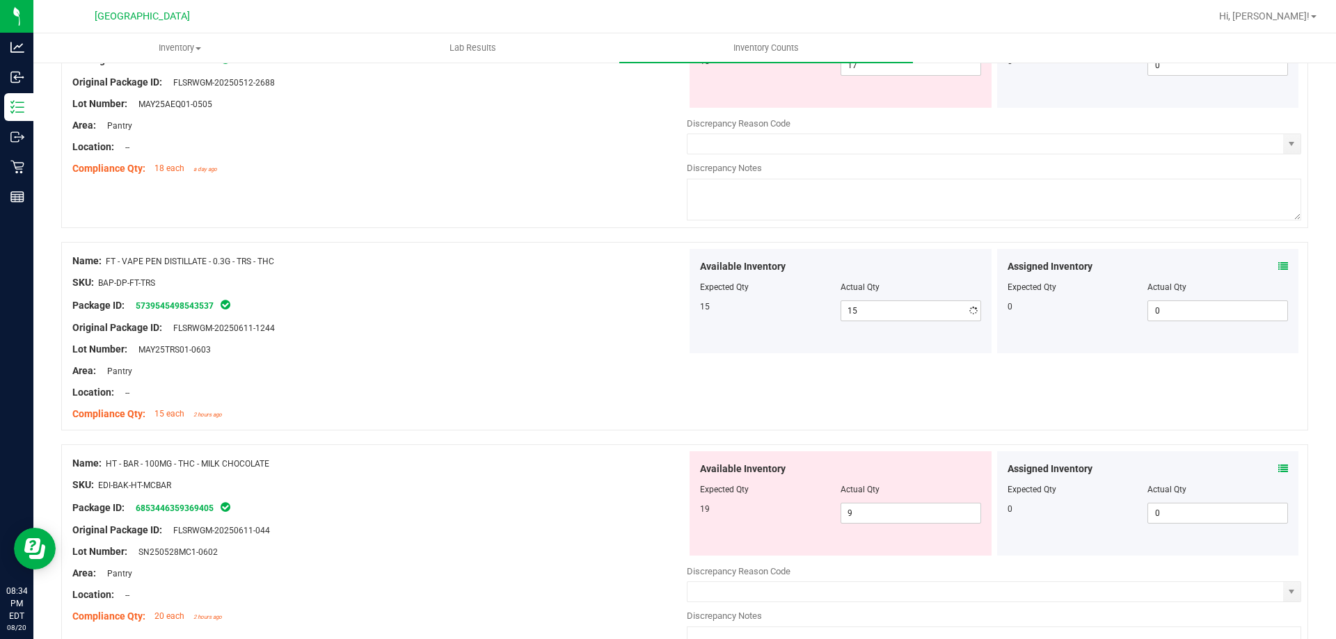
click at [543, 353] on div "Lot Number: MAY25TRS01-0603" at bounding box center [379, 349] width 614 height 15
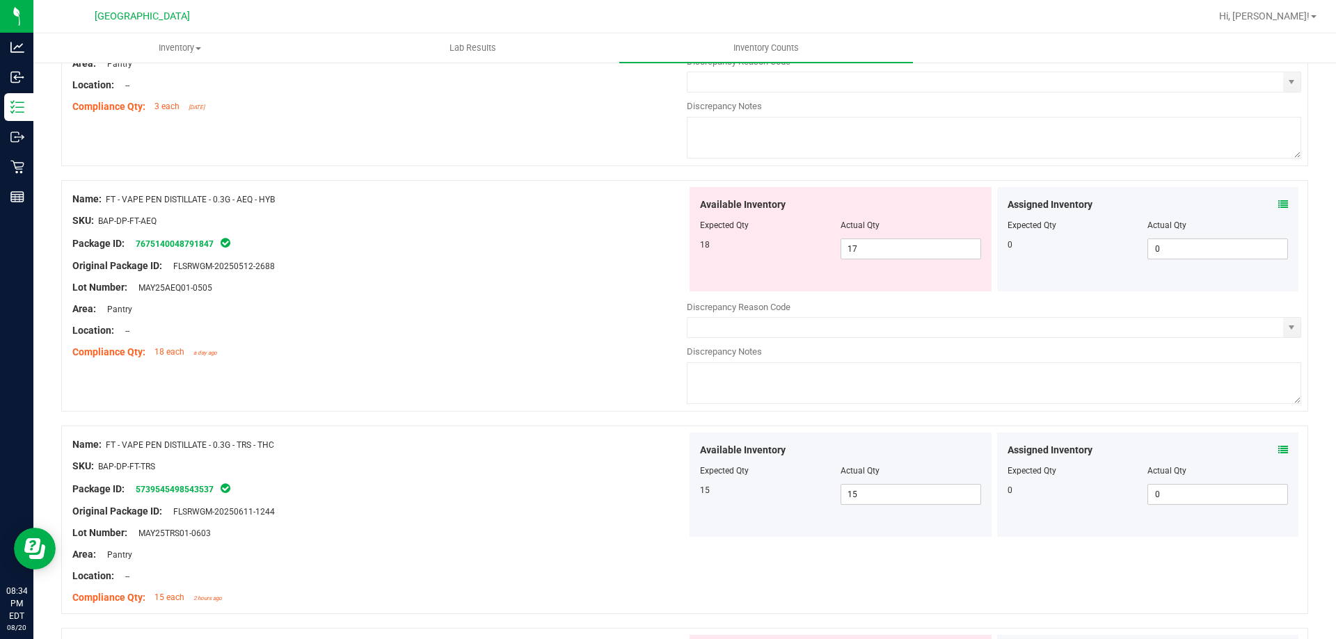
scroll to position [1495, 0]
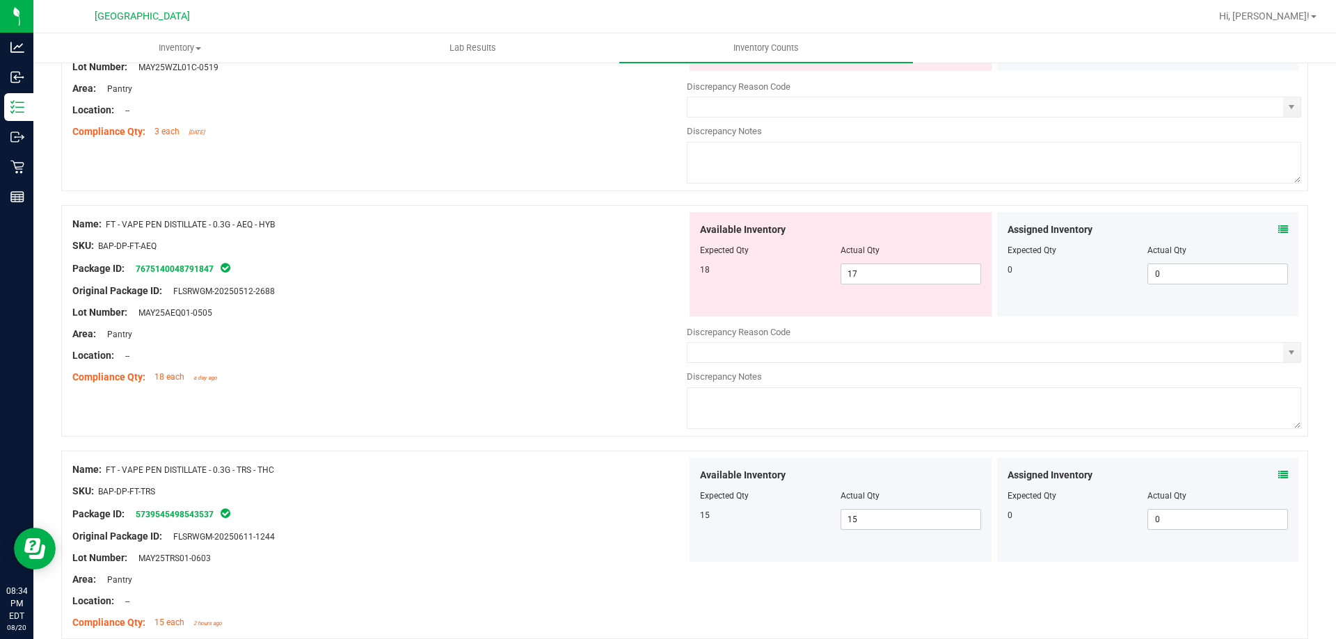
click at [1278, 232] on icon at bounding box center [1283, 230] width 10 height 10
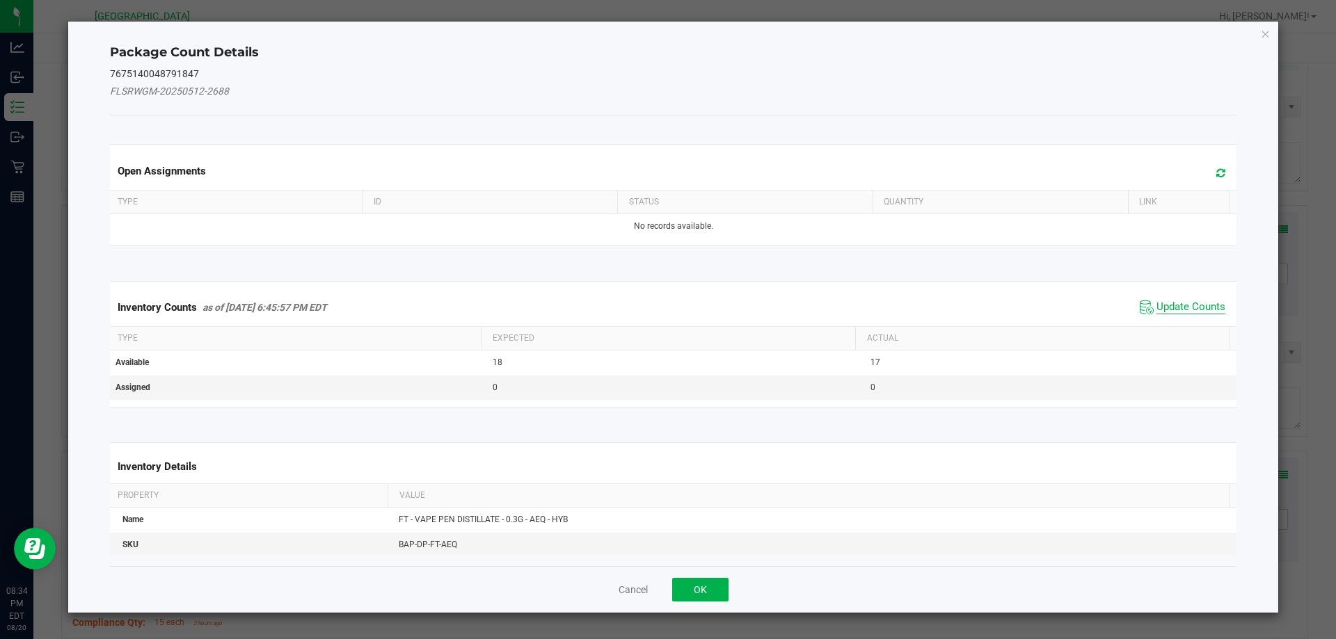
click at [1166, 307] on span "Update Counts" at bounding box center [1191, 308] width 69 height 14
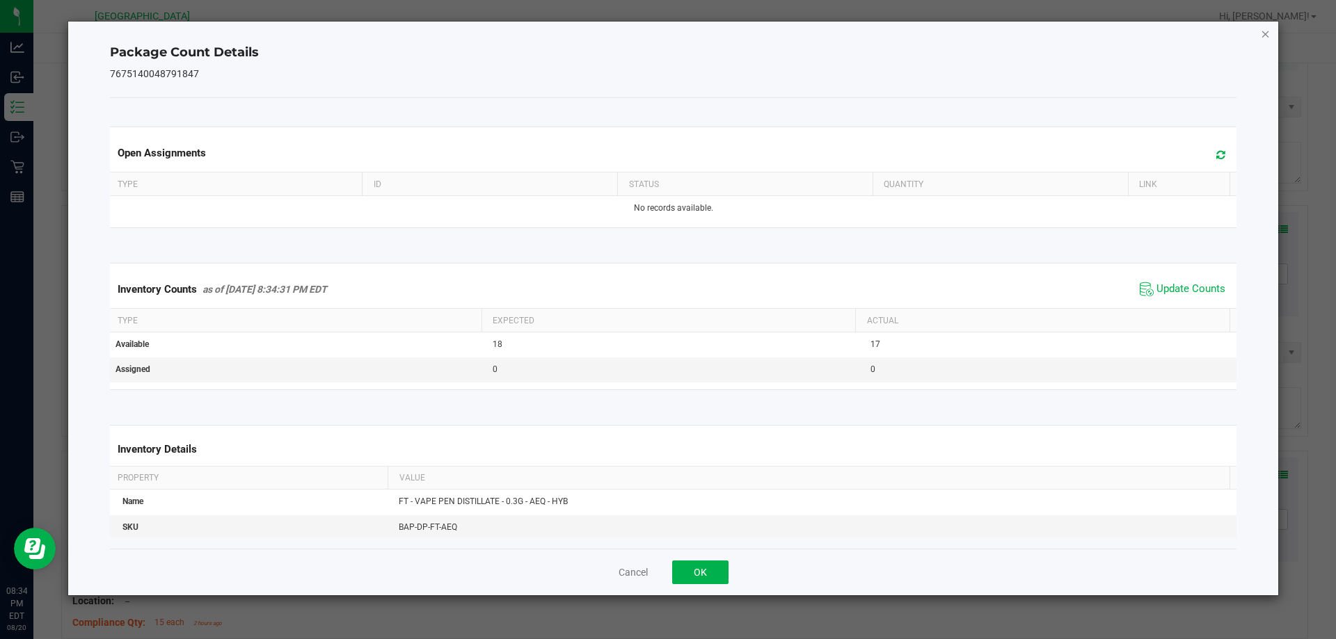
click at [1262, 34] on icon "Close" at bounding box center [1266, 33] width 10 height 17
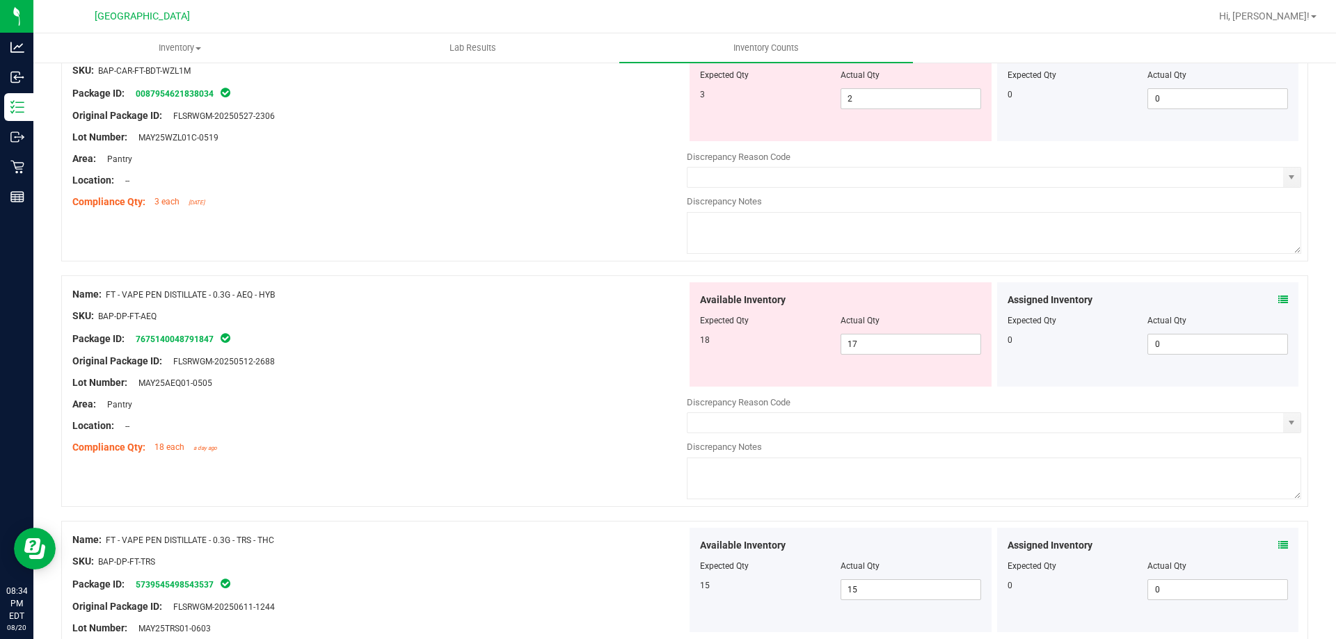
scroll to position [1356, 0]
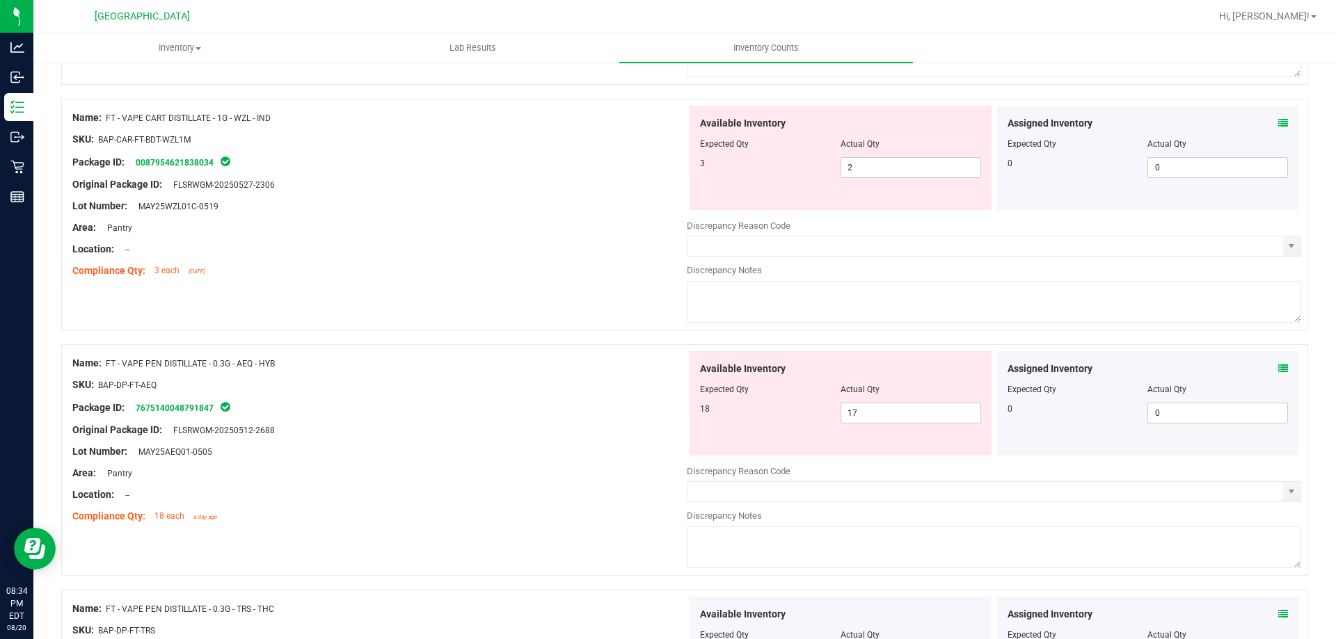
click at [1278, 368] on icon at bounding box center [1283, 369] width 10 height 10
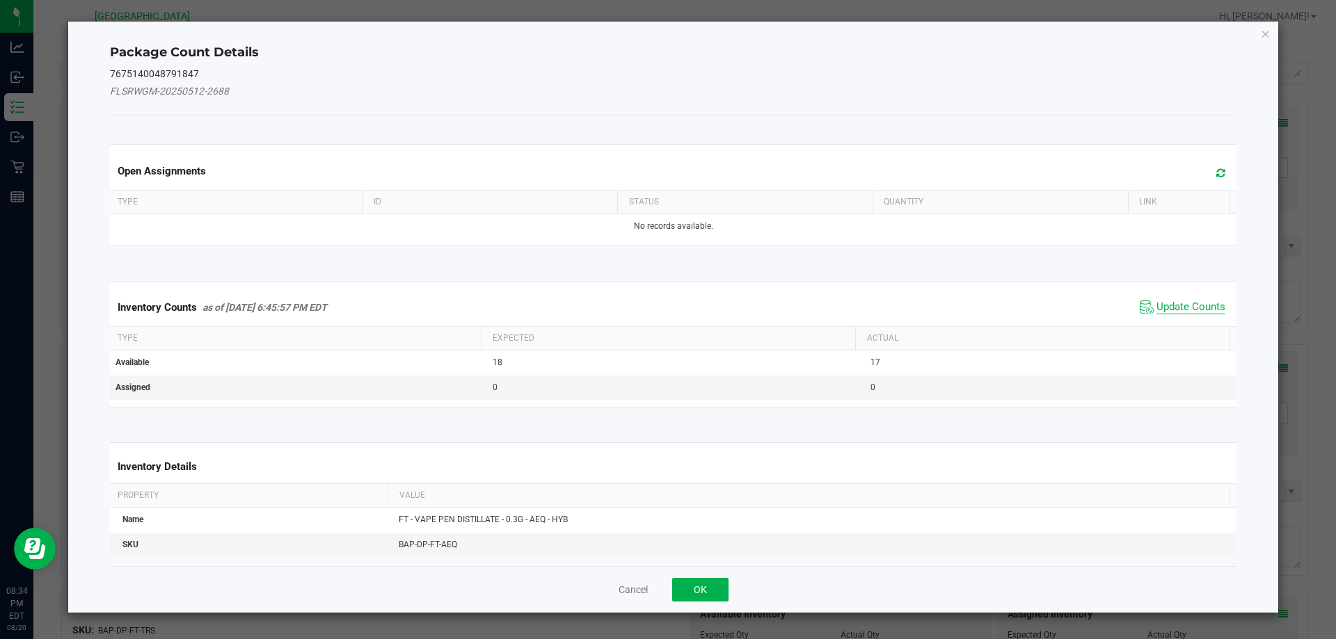
click at [1157, 310] on span "Update Counts" at bounding box center [1191, 308] width 69 height 14
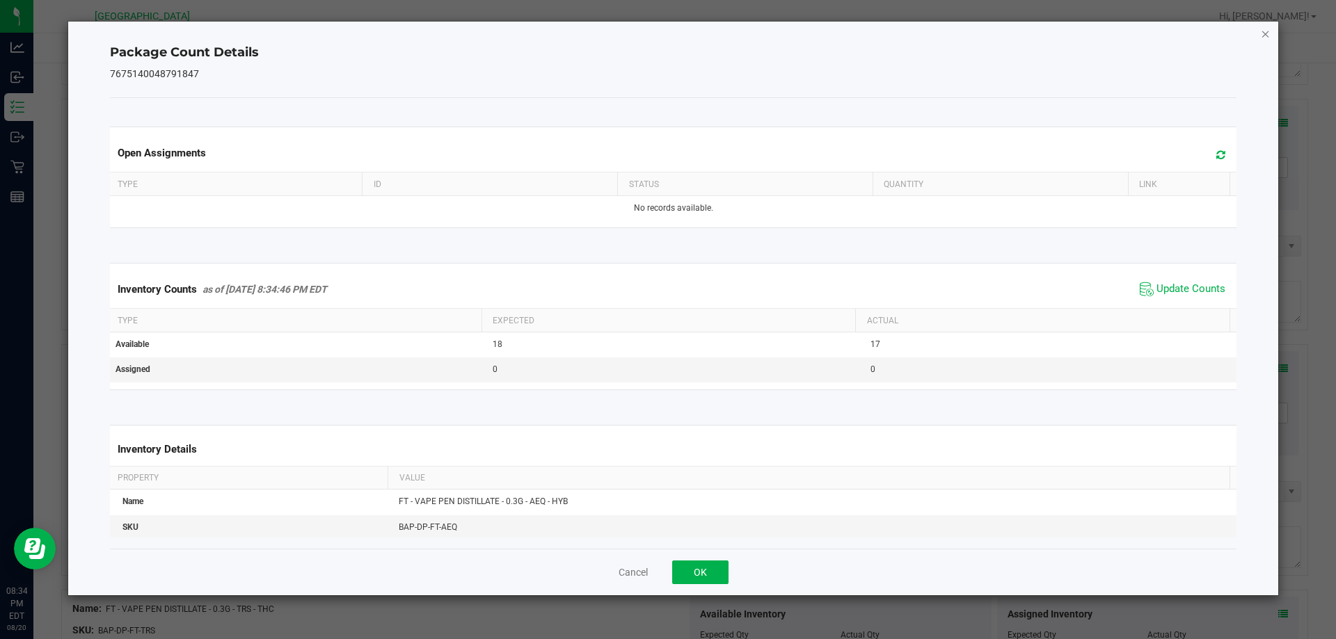
click at [1267, 35] on icon "Close" at bounding box center [1266, 33] width 10 height 17
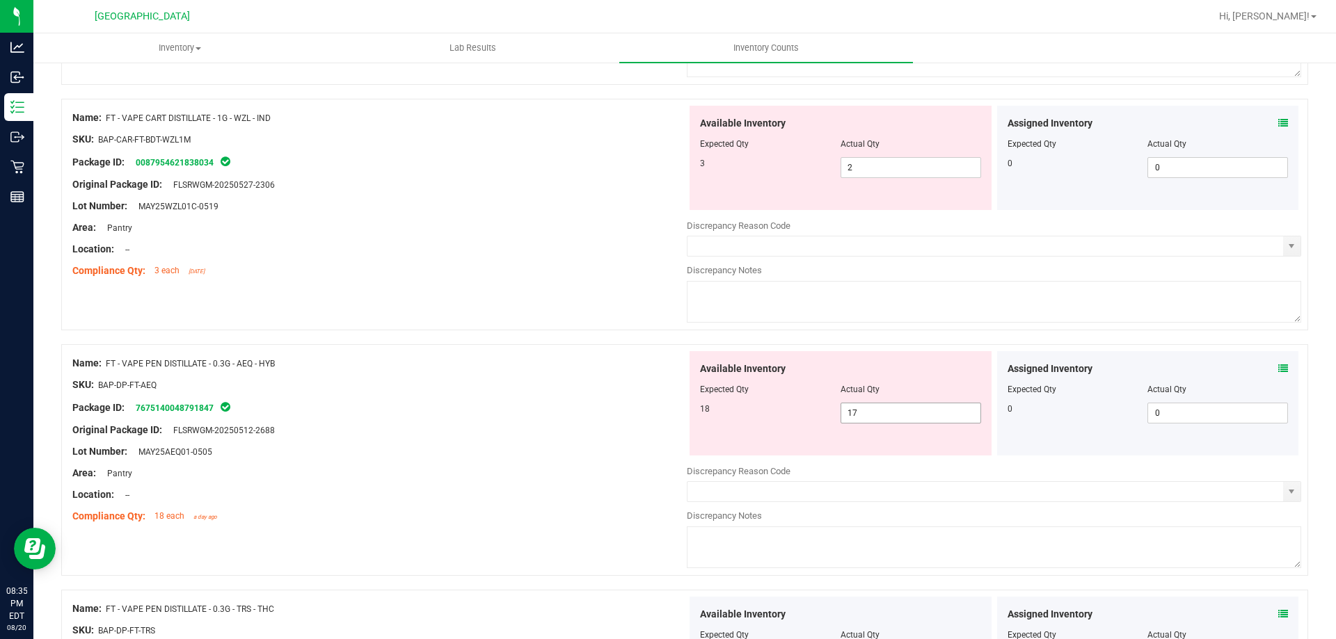
click at [884, 413] on span "17 17" at bounding box center [911, 413] width 141 height 21
click at [0, 0] on input "17" at bounding box center [0, 0] width 0 height 0
type input "18"
click at [566, 452] on div "Lot Number: MAY25AEQ01-0505" at bounding box center [379, 452] width 614 height 15
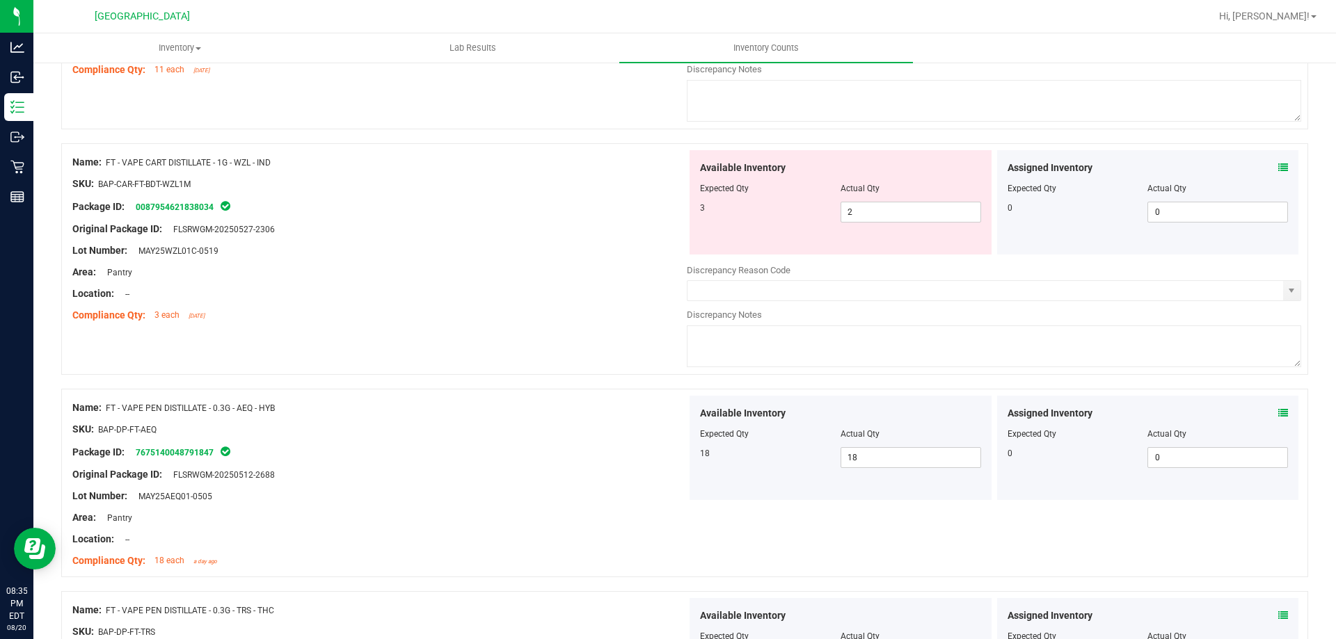
scroll to position [1286, 0]
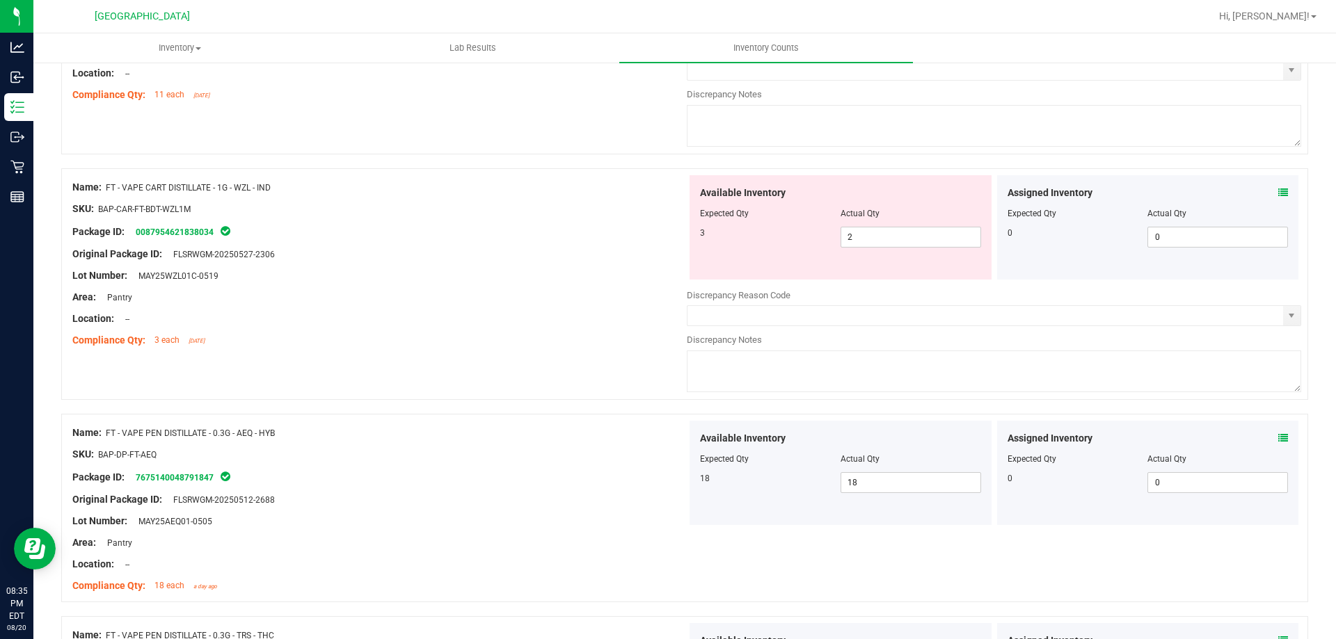
click at [1278, 191] on icon at bounding box center [1283, 193] width 10 height 10
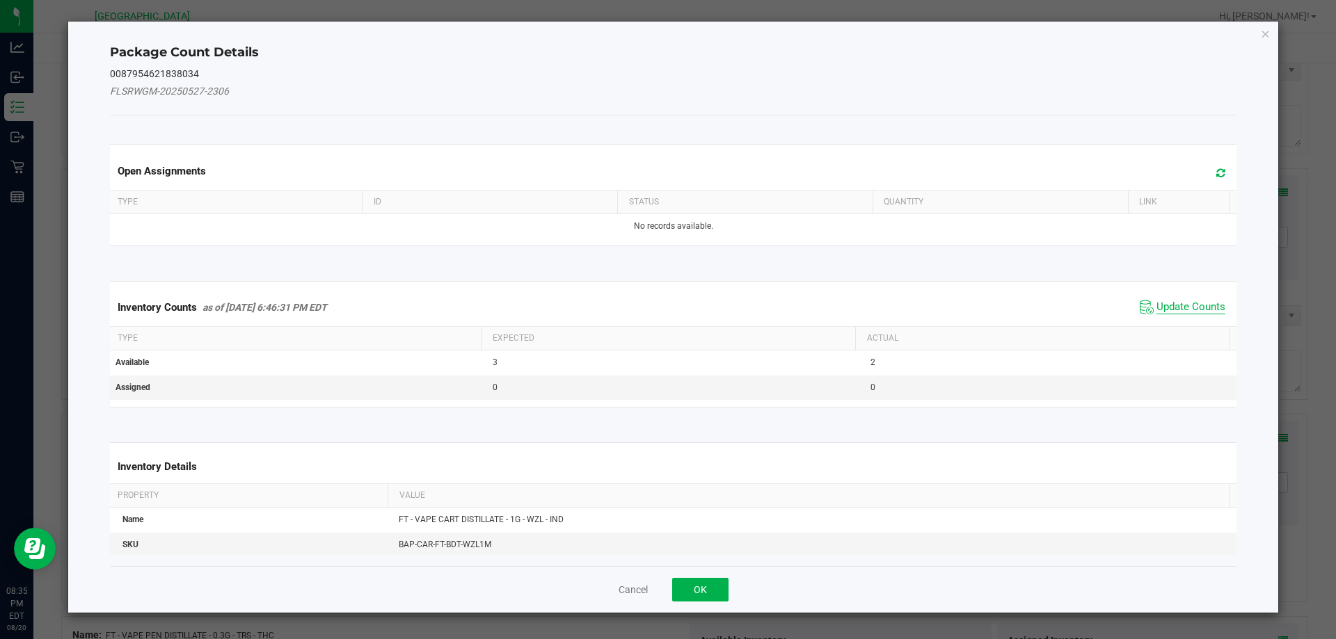
click at [1190, 311] on span "Update Counts" at bounding box center [1191, 308] width 69 height 14
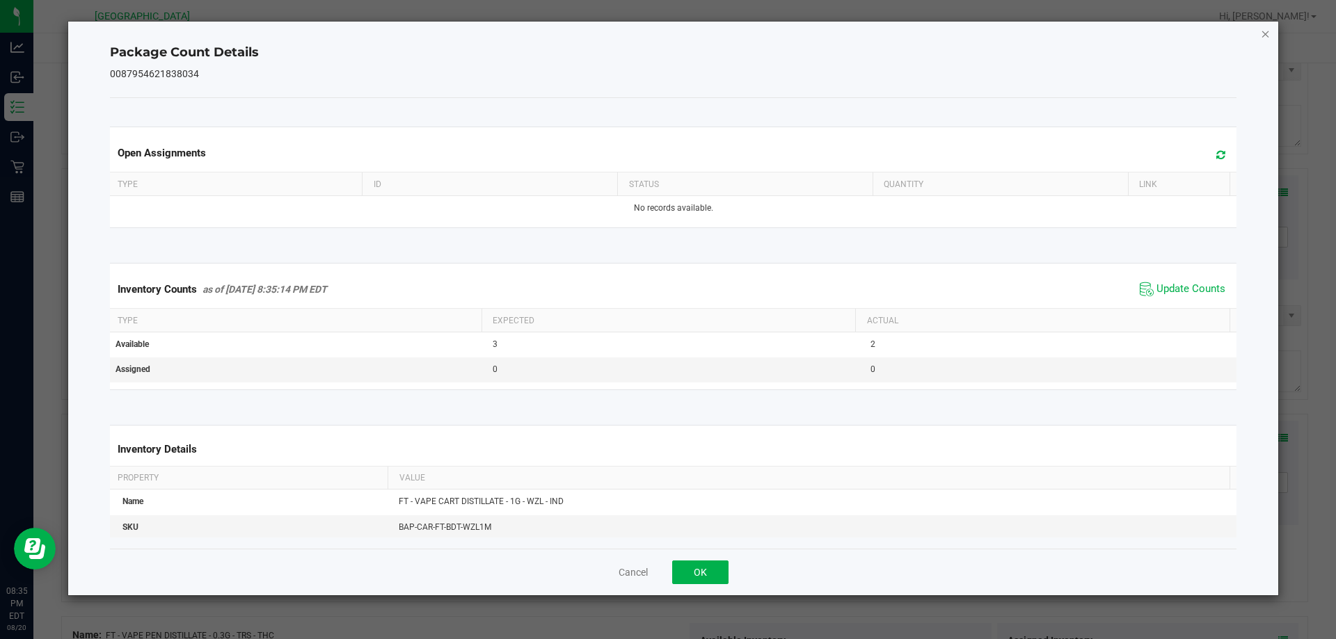
click at [1262, 38] on icon "Close" at bounding box center [1266, 33] width 10 height 17
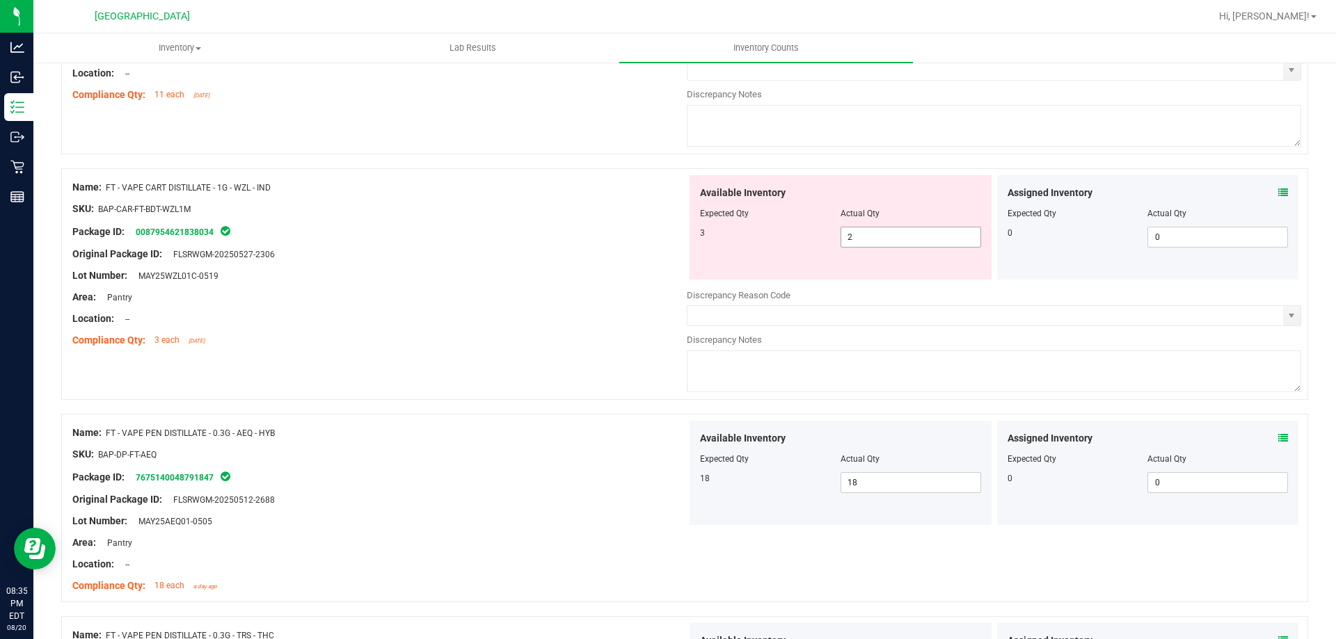
click at [905, 233] on span "2 2" at bounding box center [911, 237] width 141 height 21
click at [905, 233] on input "2" at bounding box center [910, 237] width 139 height 19
type input "3"
click at [621, 341] on div "Compliance Qty: 3 each [DATE]" at bounding box center [379, 340] width 614 height 15
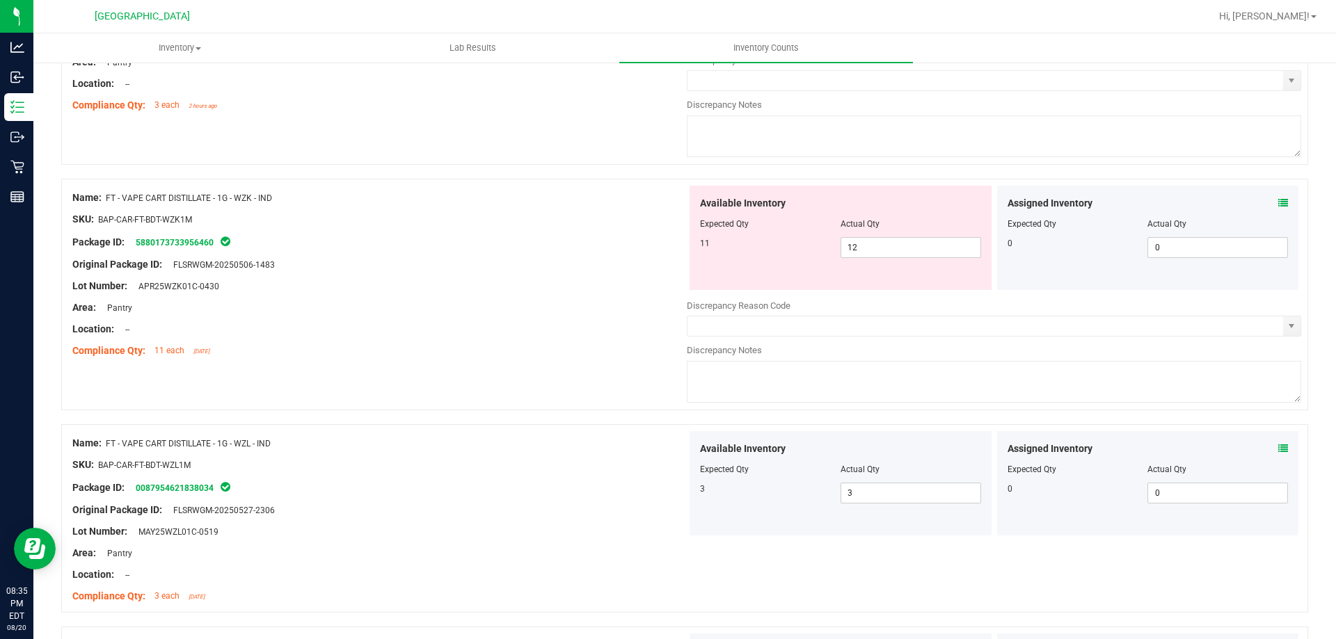
scroll to position [1008, 0]
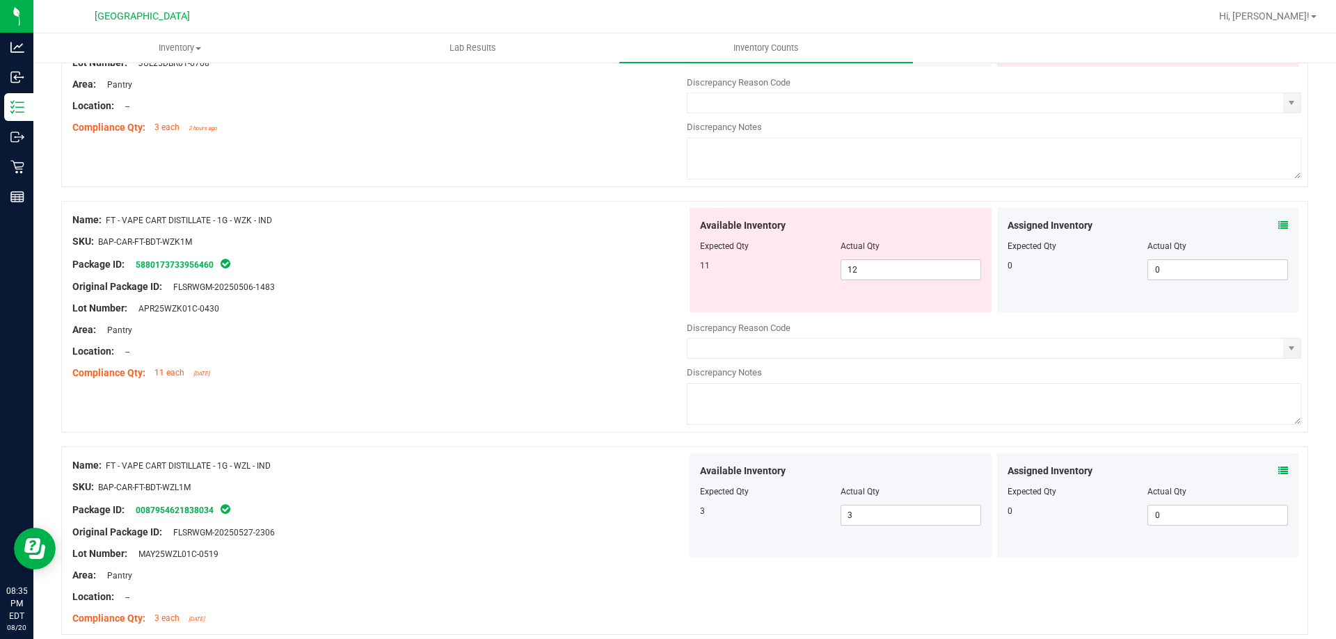
click at [1278, 225] on icon at bounding box center [1283, 226] width 10 height 10
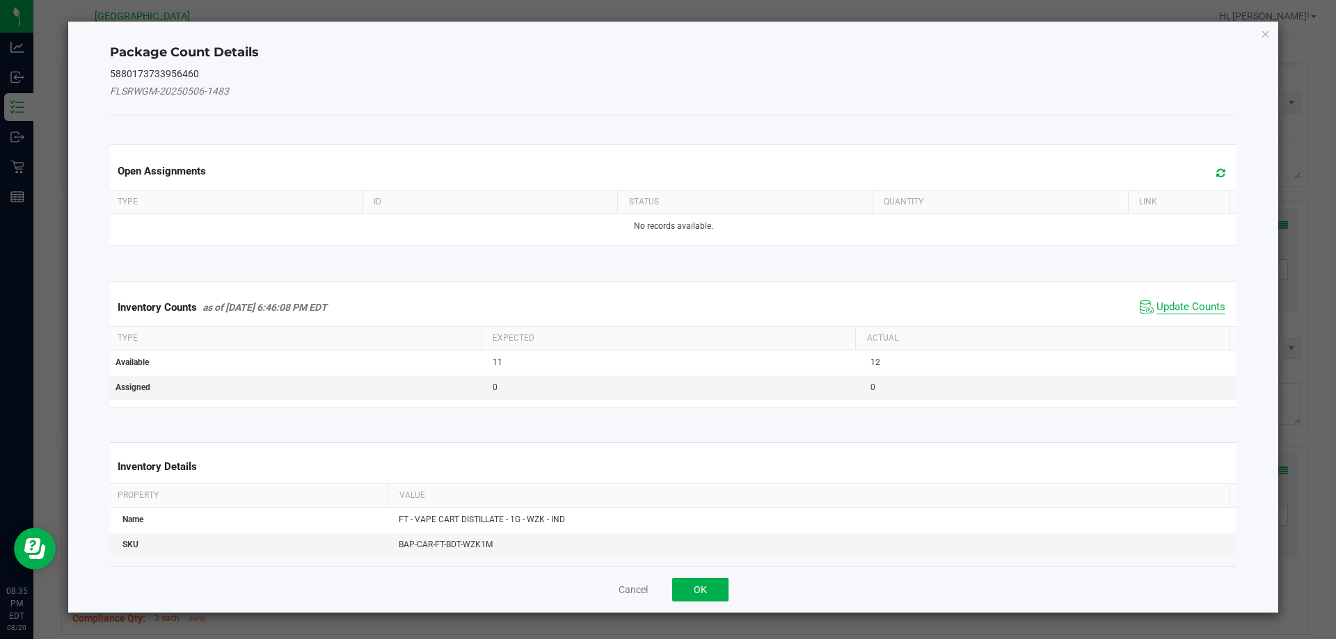
click at [1175, 304] on span "Update Counts" at bounding box center [1191, 308] width 69 height 14
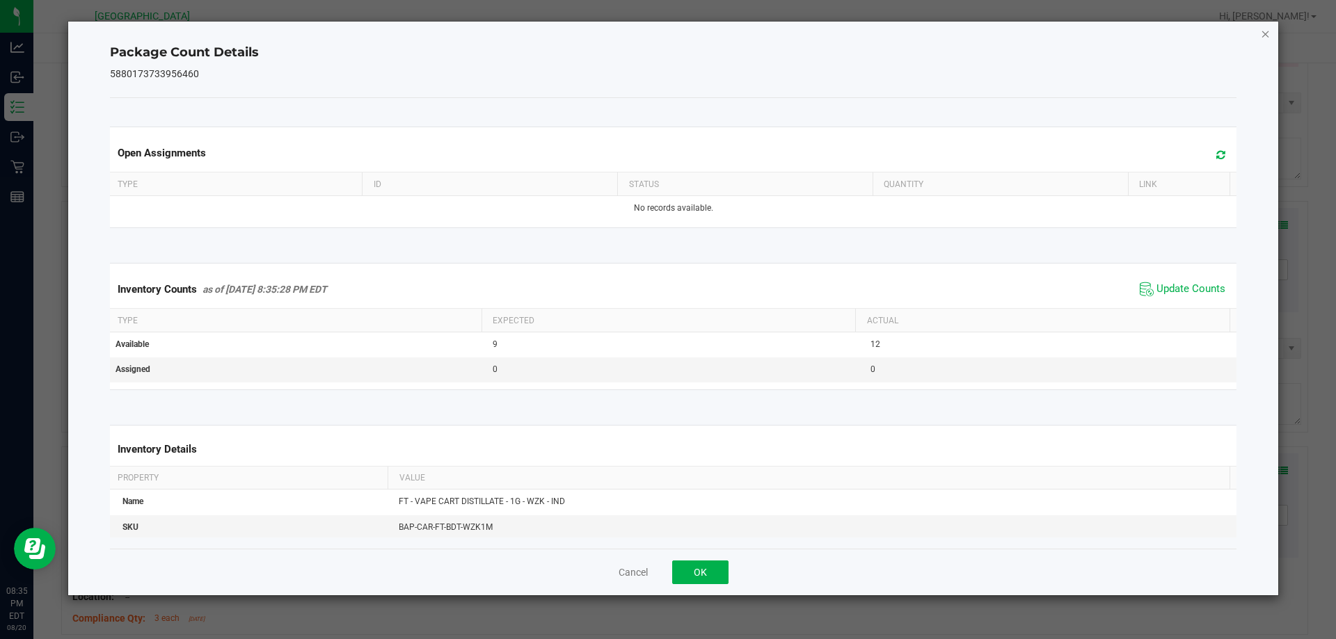
click at [1270, 35] on icon "Close" at bounding box center [1266, 33] width 10 height 17
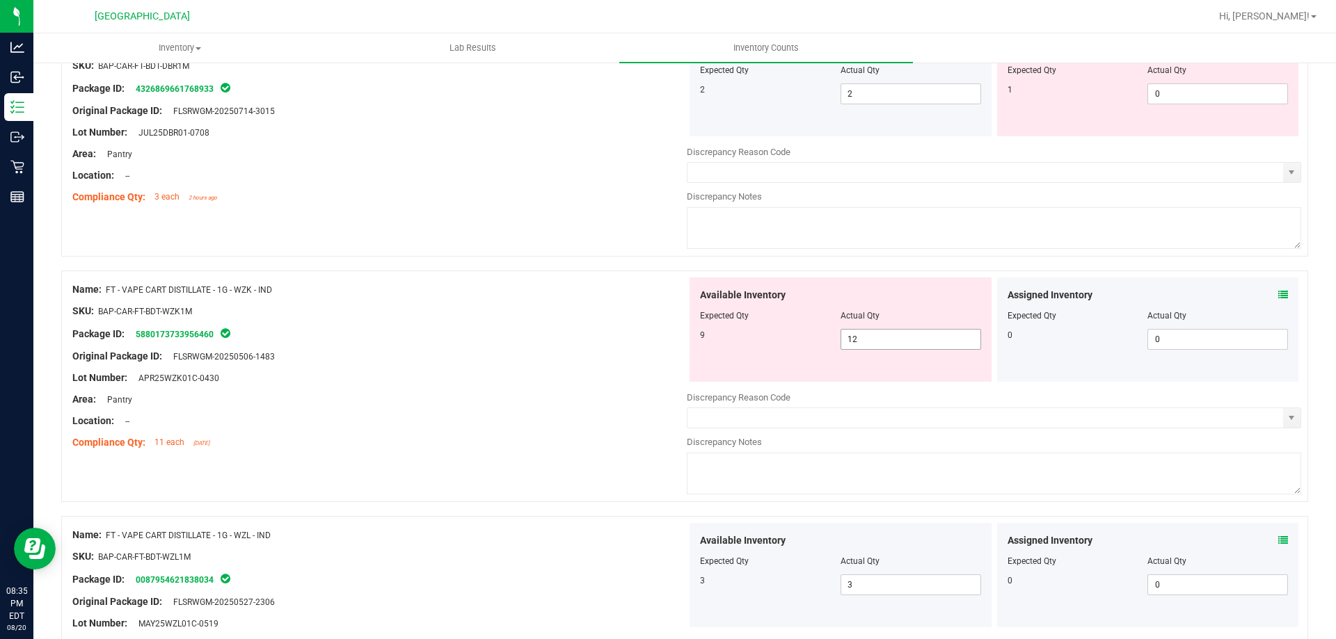
scroll to position [868, 0]
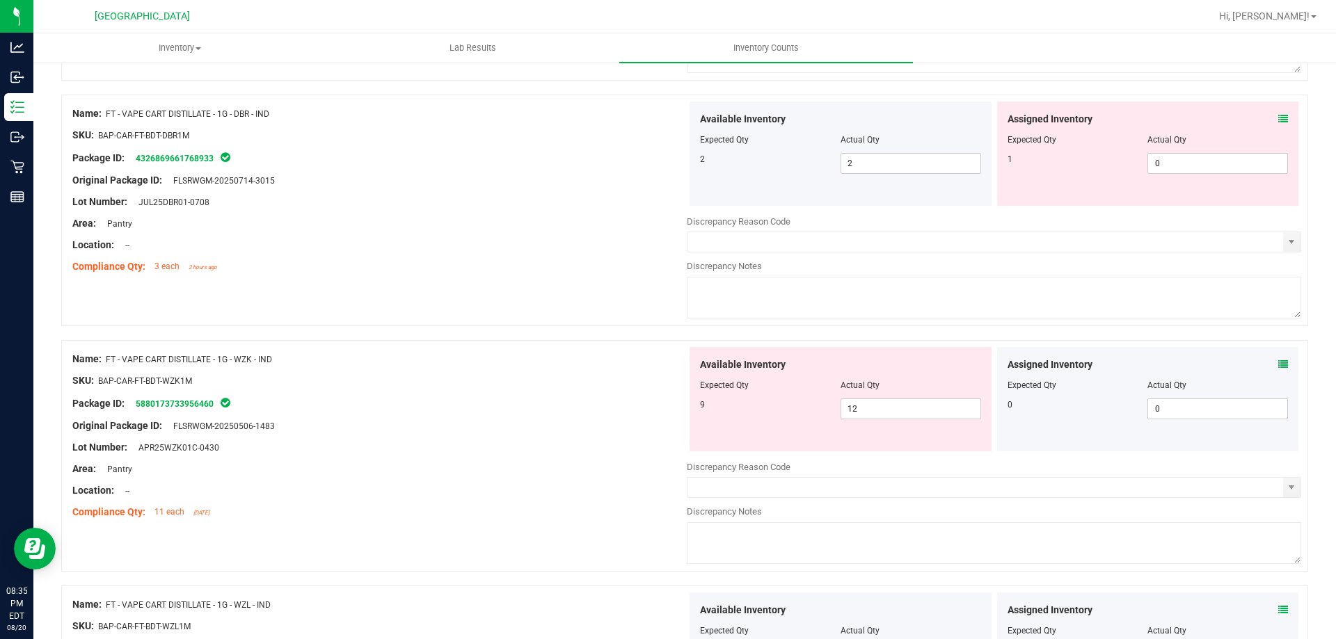
click at [1278, 366] on icon at bounding box center [1283, 365] width 10 height 10
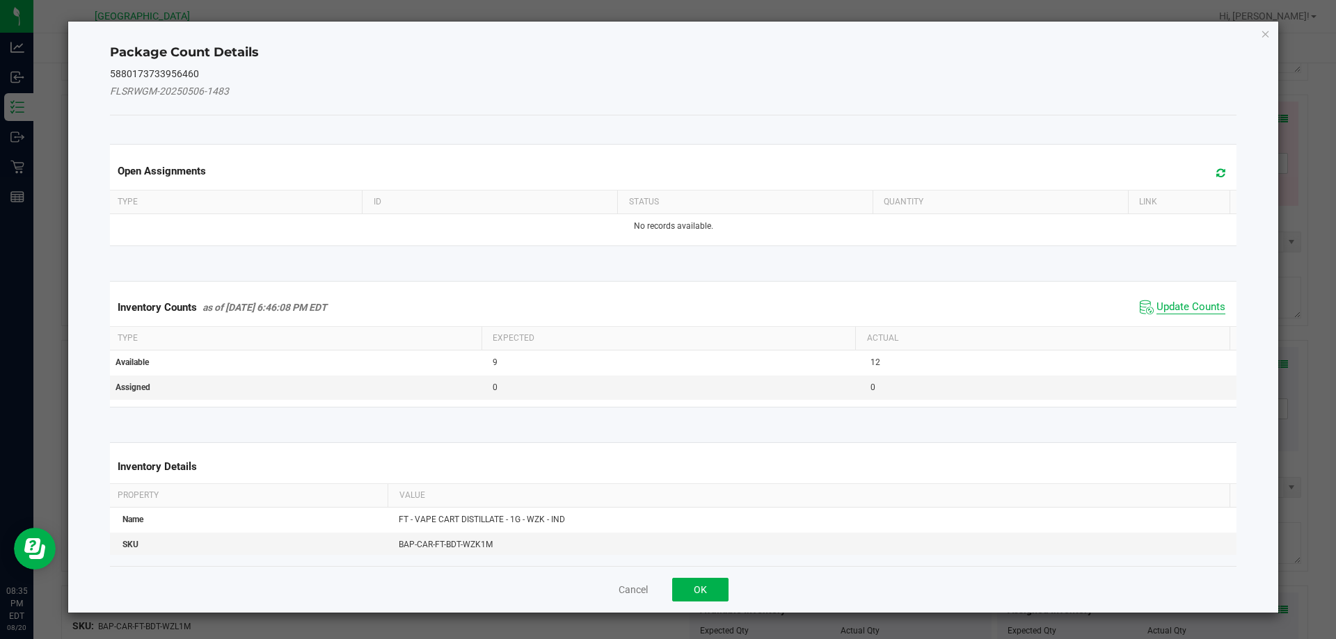
click at [1178, 311] on span "Update Counts" at bounding box center [1191, 308] width 69 height 14
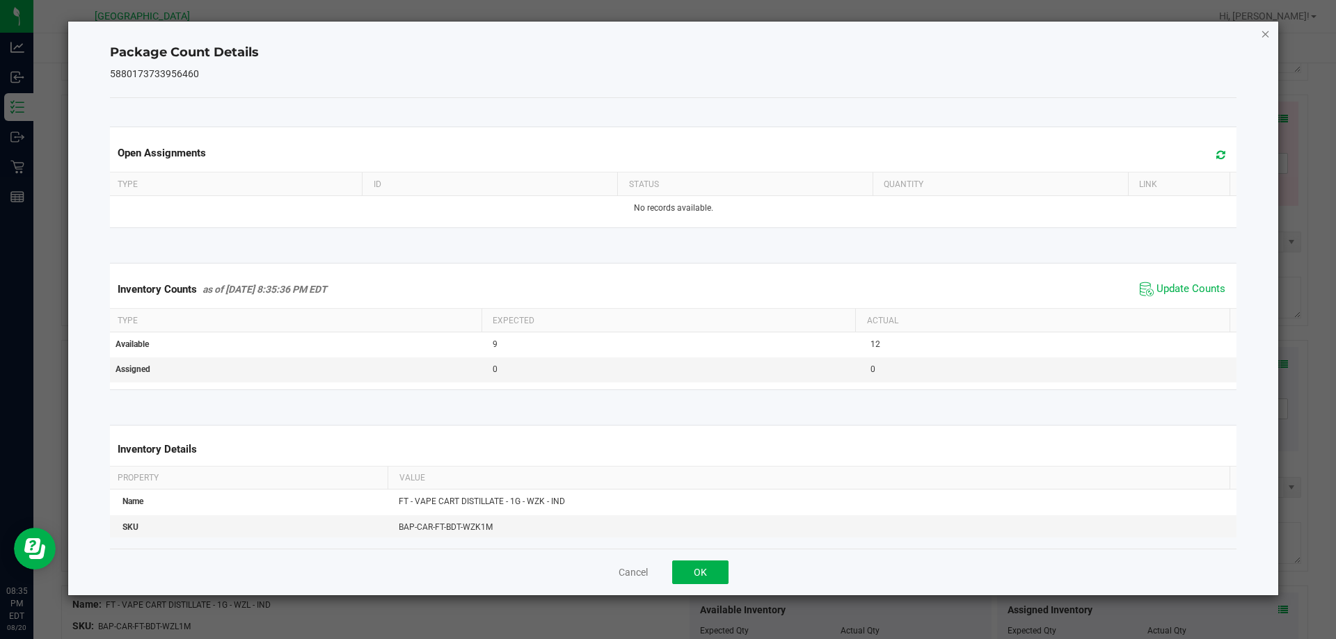
click at [1265, 33] on icon "Close" at bounding box center [1266, 33] width 10 height 17
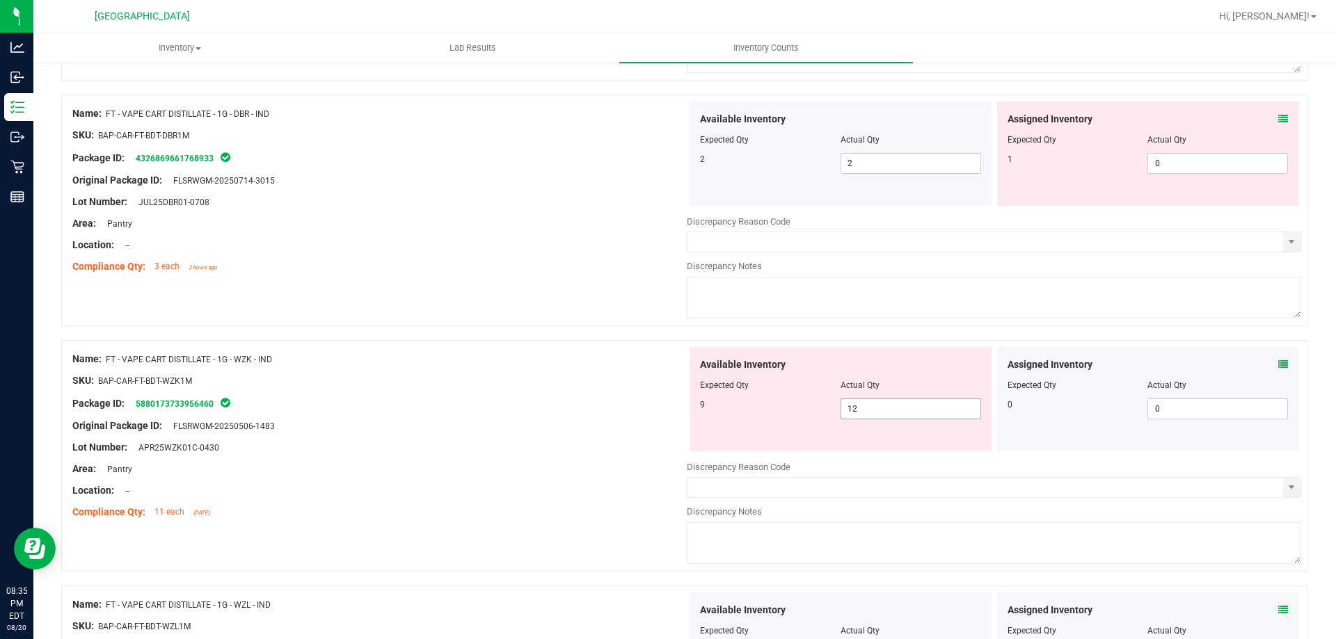
click at [866, 408] on span "12 12" at bounding box center [911, 409] width 141 height 21
type input "1"
type input "9"
click at [472, 450] on div "Lot Number: APR25WZK01C-0430" at bounding box center [379, 447] width 614 height 15
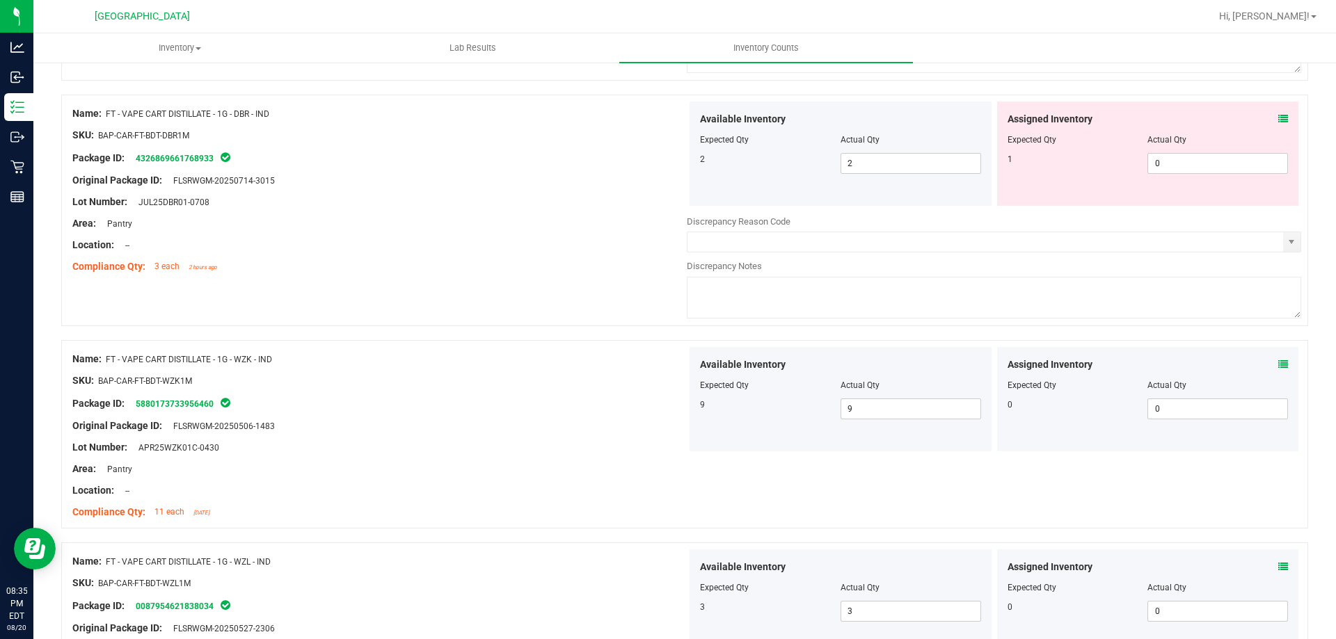
click at [1278, 118] on div "Assigned Inventory Expected Qty Actual Qty 1 0 0" at bounding box center [1148, 154] width 302 height 104
click at [1278, 120] on icon at bounding box center [1283, 119] width 10 height 10
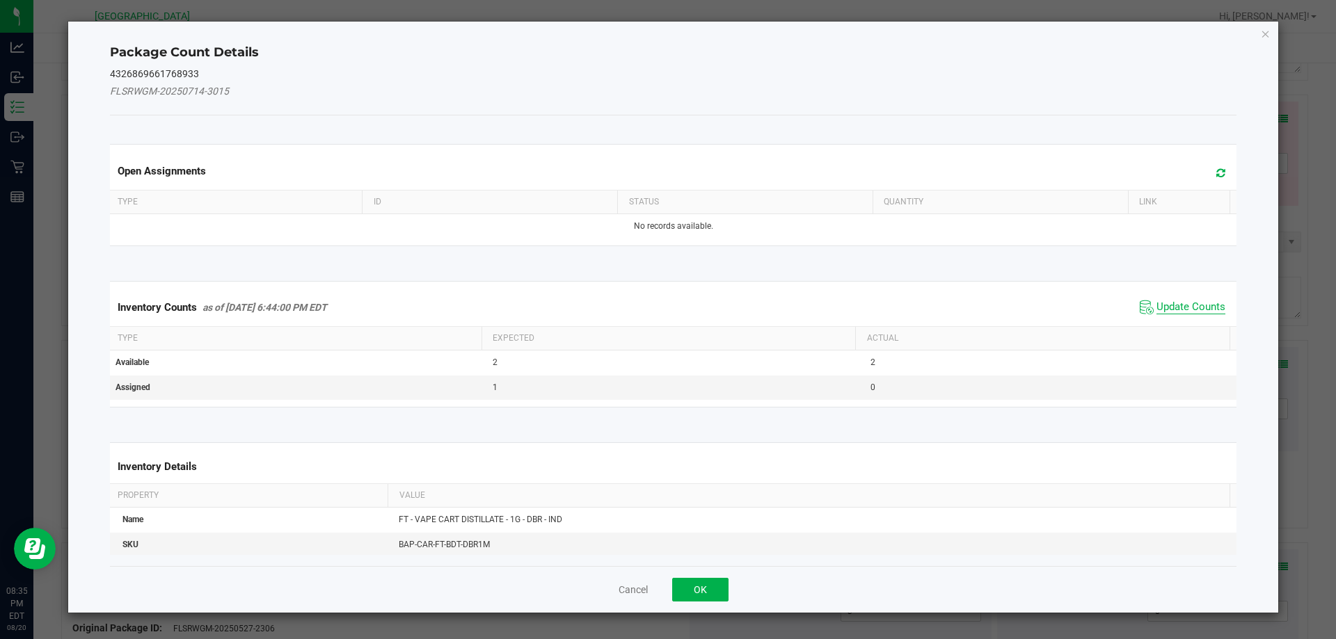
click at [1183, 307] on span "Update Counts" at bounding box center [1191, 308] width 69 height 14
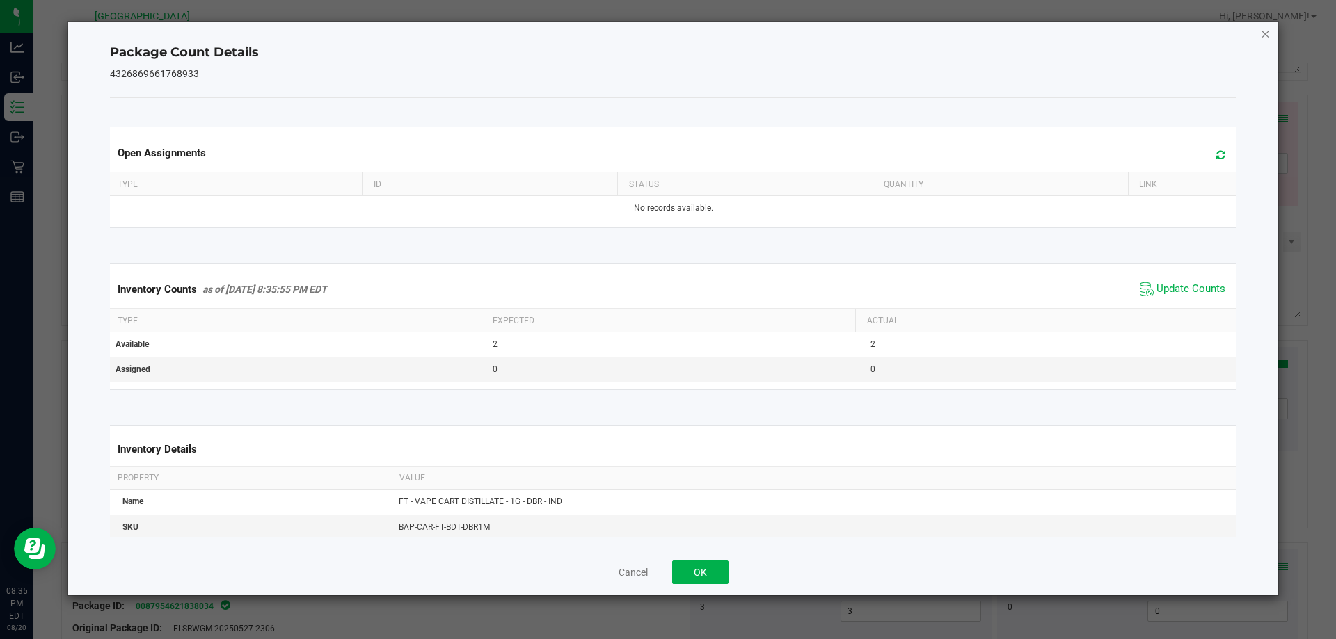
click at [1262, 31] on icon "Close" at bounding box center [1266, 33] width 10 height 17
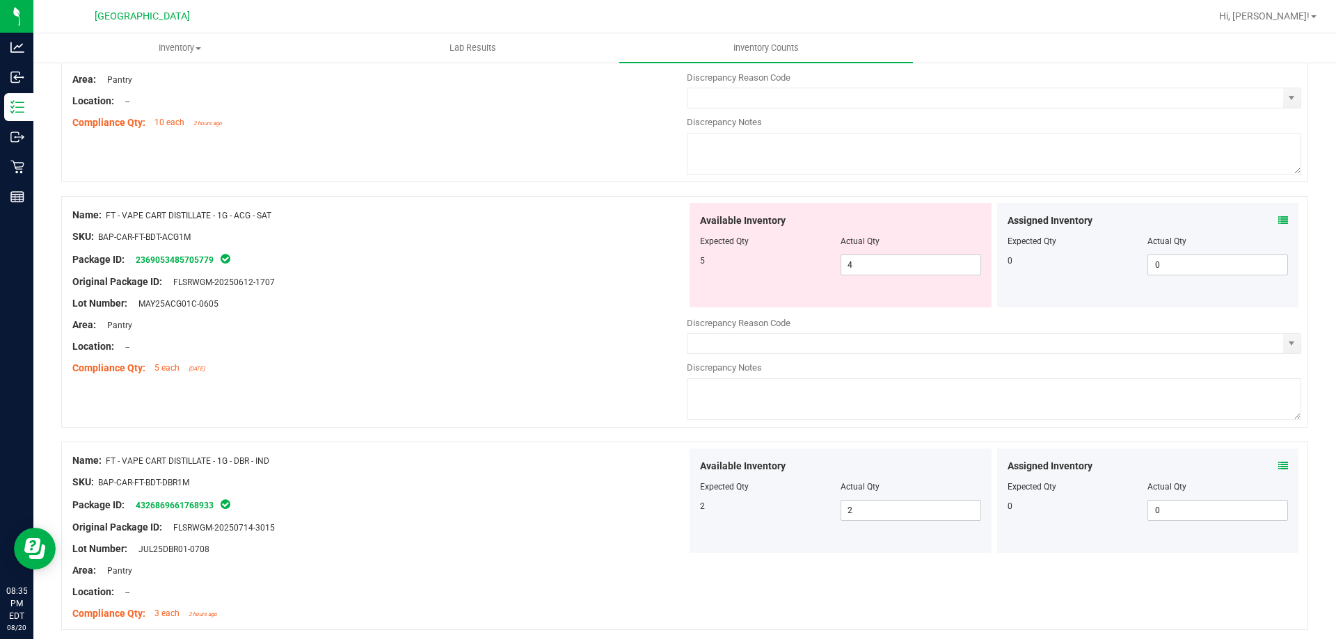
scroll to position [520, 0]
click at [1278, 221] on icon at bounding box center [1283, 221] width 10 height 10
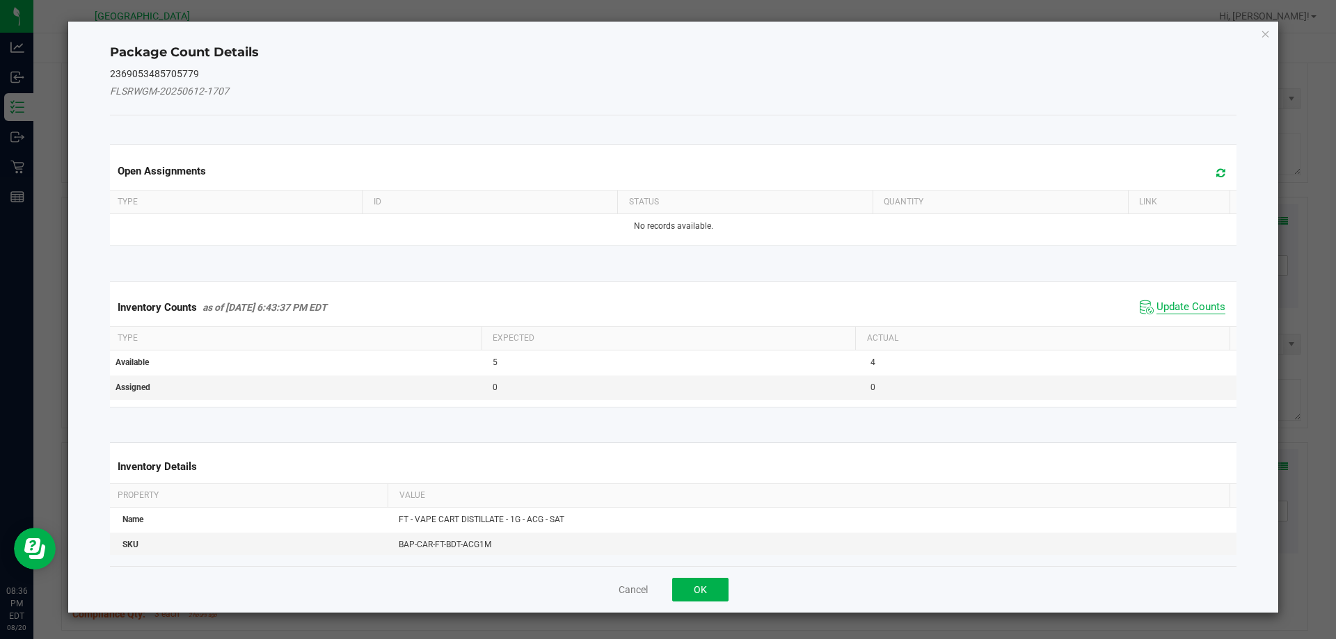
click at [1167, 303] on span "Update Counts" at bounding box center [1191, 308] width 69 height 14
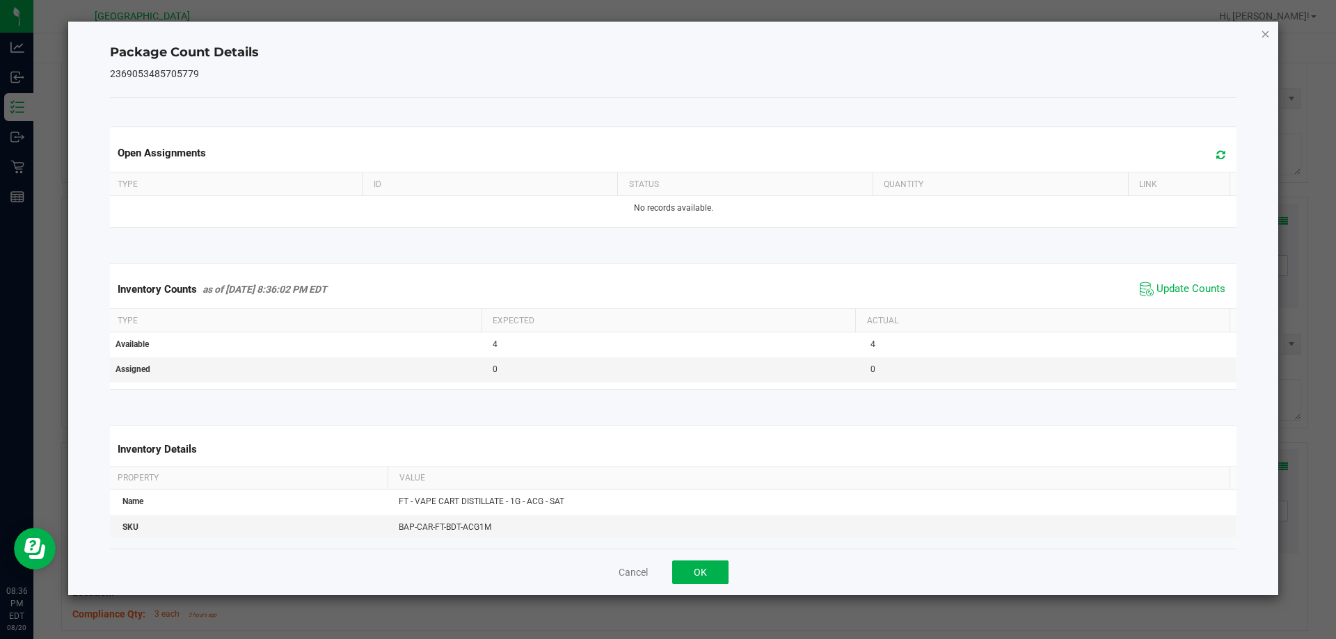
click at [1263, 33] on icon "Close" at bounding box center [1266, 33] width 10 height 17
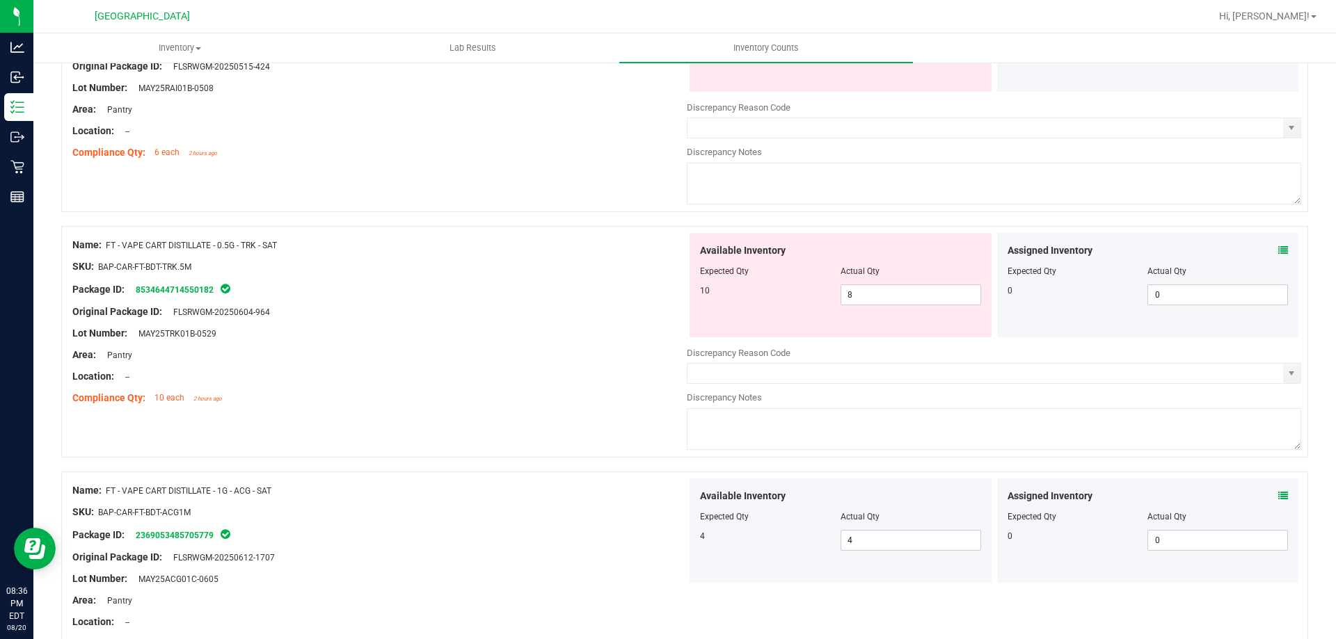
scroll to position [242, 0]
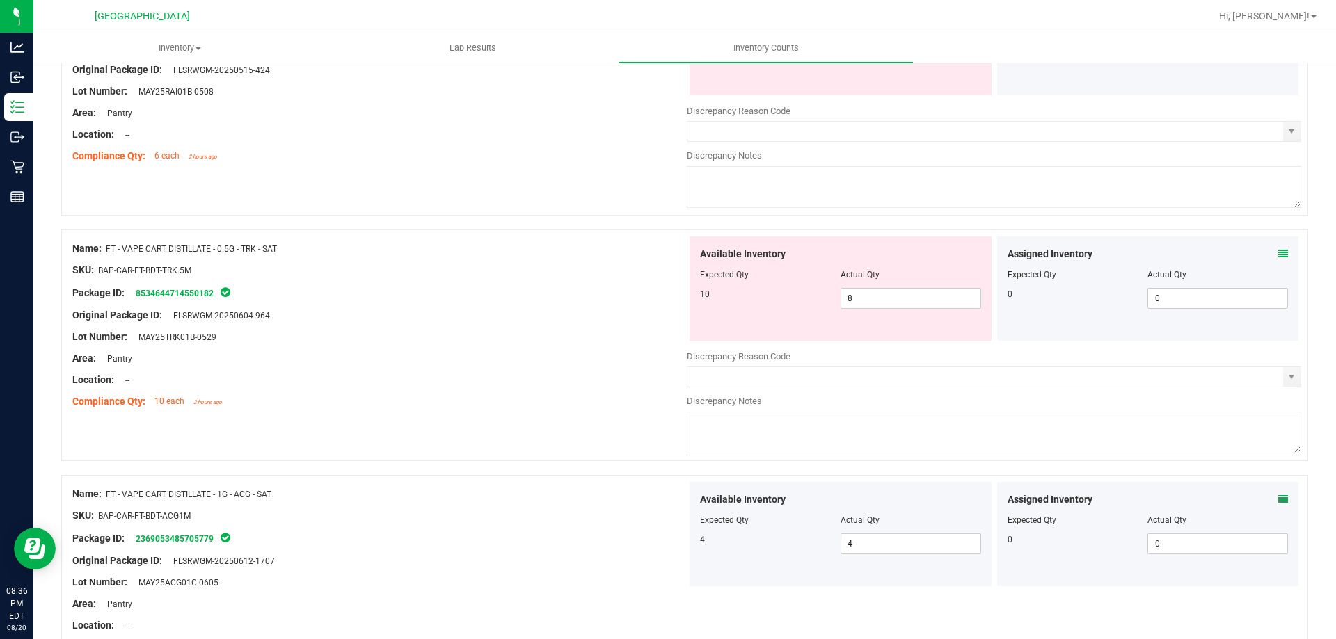
click at [1278, 251] on icon at bounding box center [1283, 254] width 10 height 10
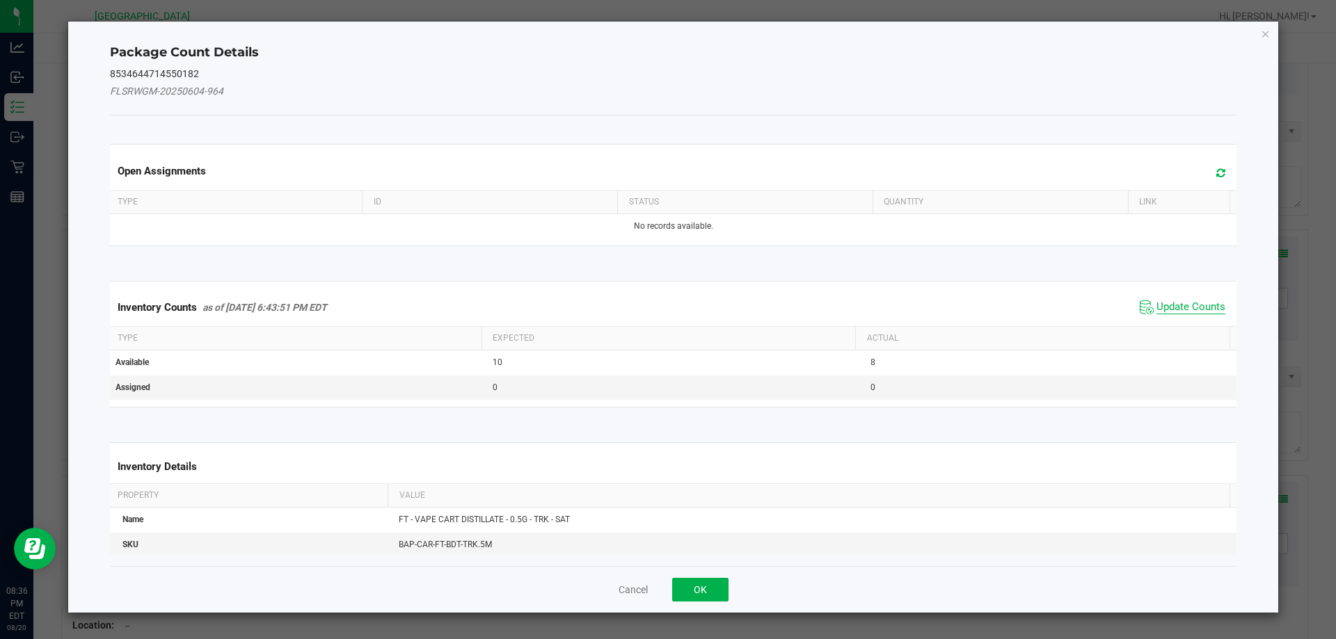
click at [1184, 308] on span "Update Counts" at bounding box center [1191, 308] width 69 height 14
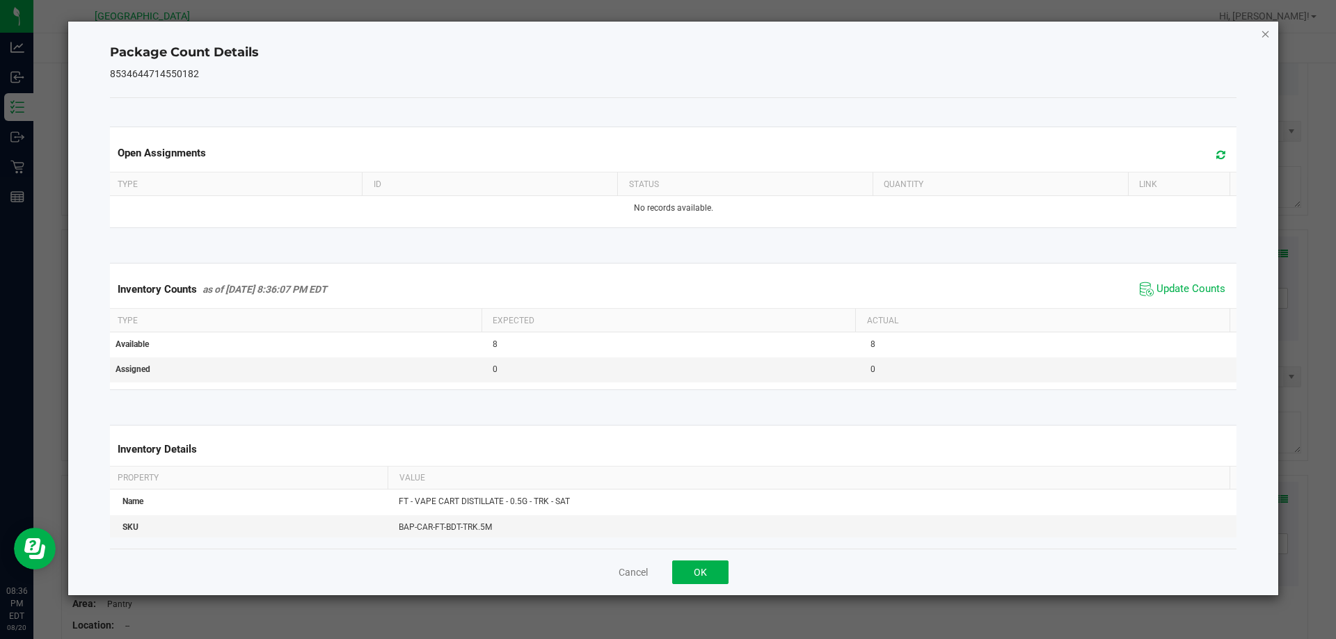
click at [1267, 38] on icon "Close" at bounding box center [1266, 33] width 10 height 17
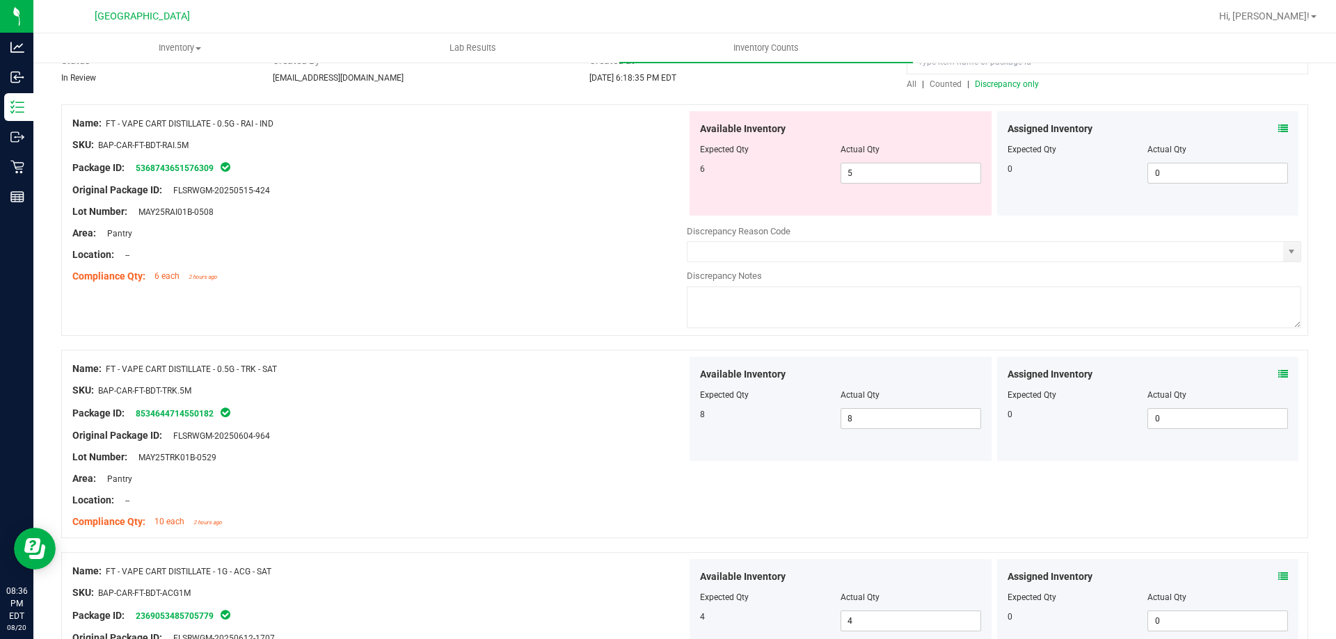
scroll to position [33, 0]
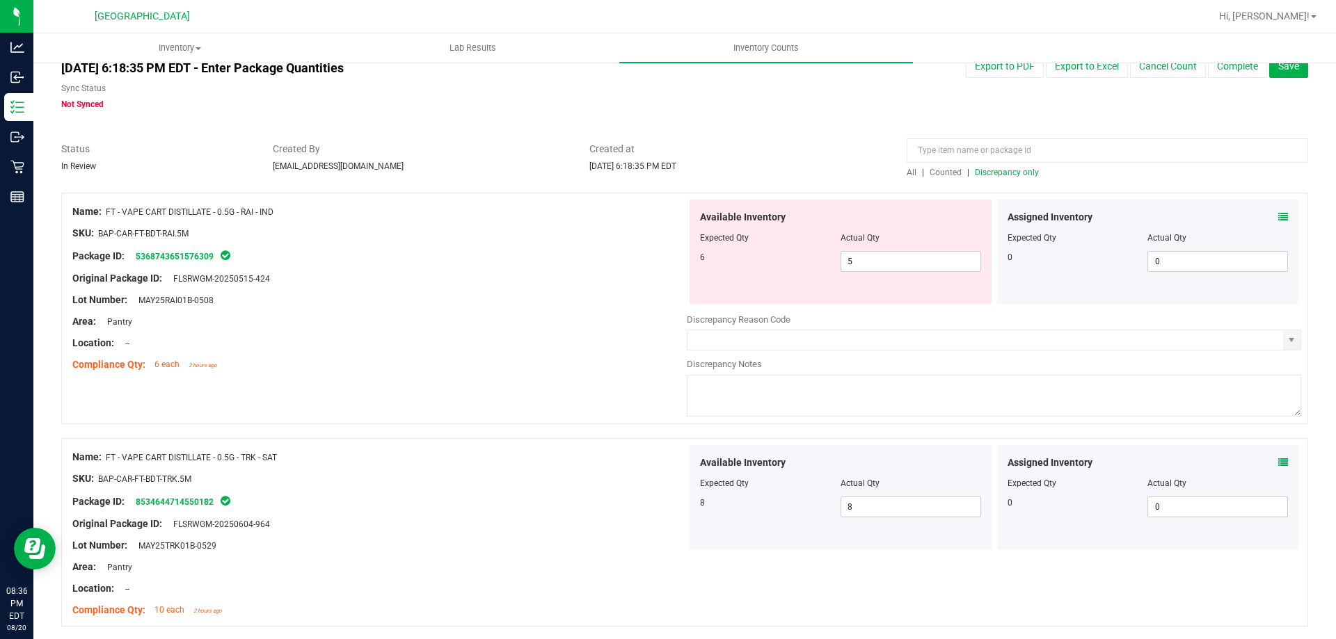
click at [1278, 217] on icon at bounding box center [1283, 217] width 10 height 10
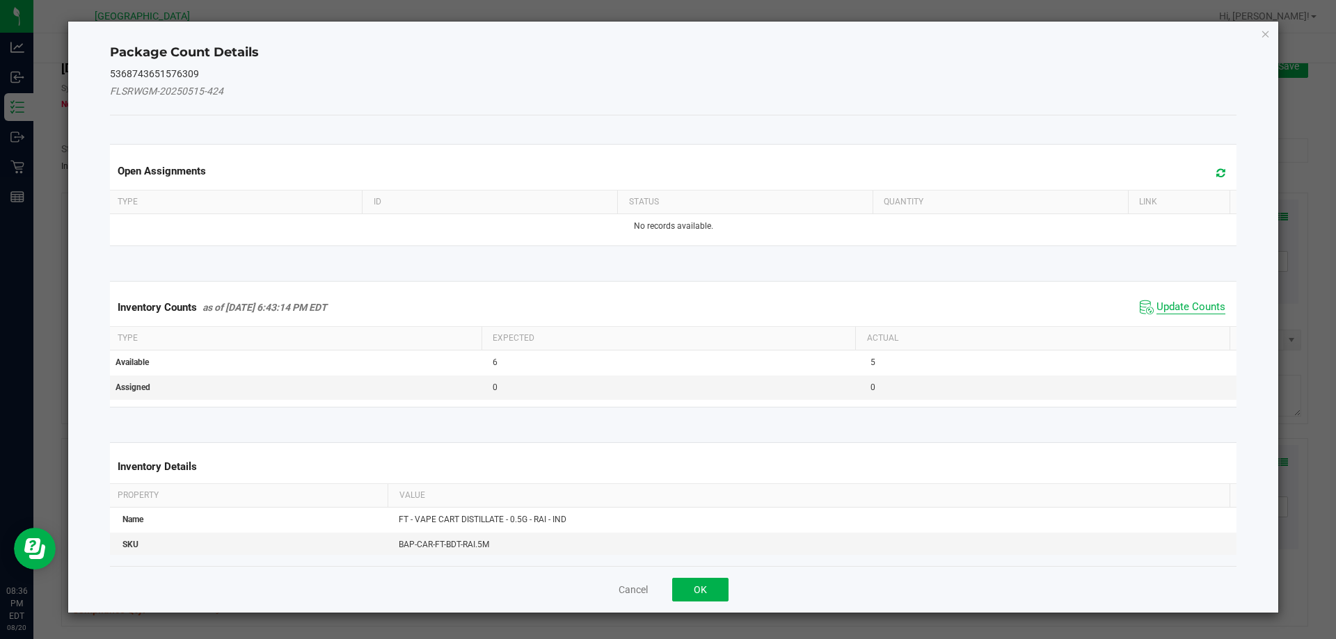
click at [1193, 303] on span "Update Counts" at bounding box center [1191, 308] width 69 height 14
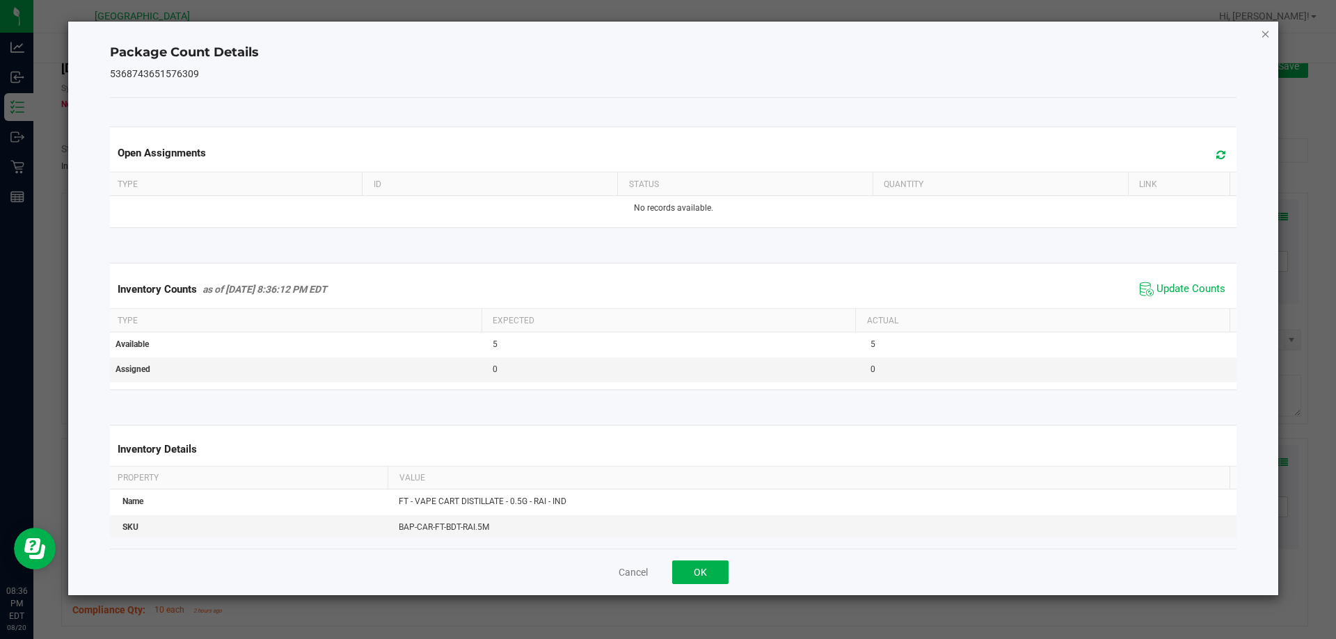
click at [1265, 33] on icon "Close" at bounding box center [1266, 33] width 10 height 17
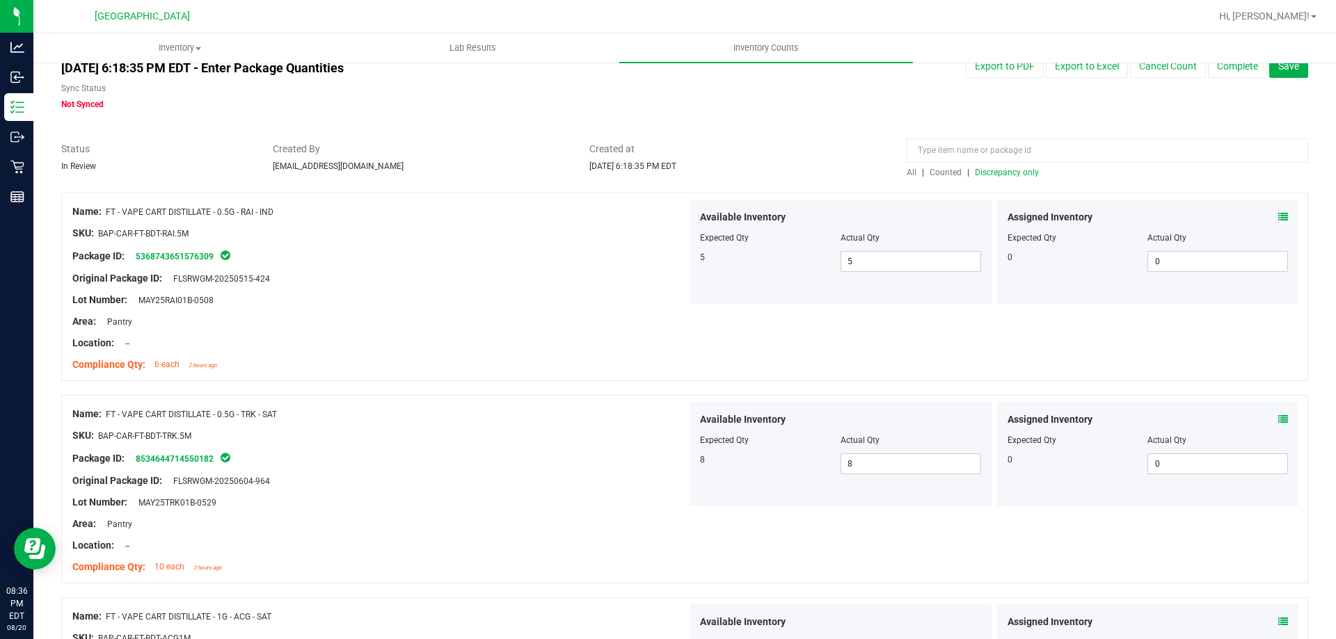
click at [1002, 172] on span "Discrepancy only" at bounding box center [1007, 173] width 64 height 10
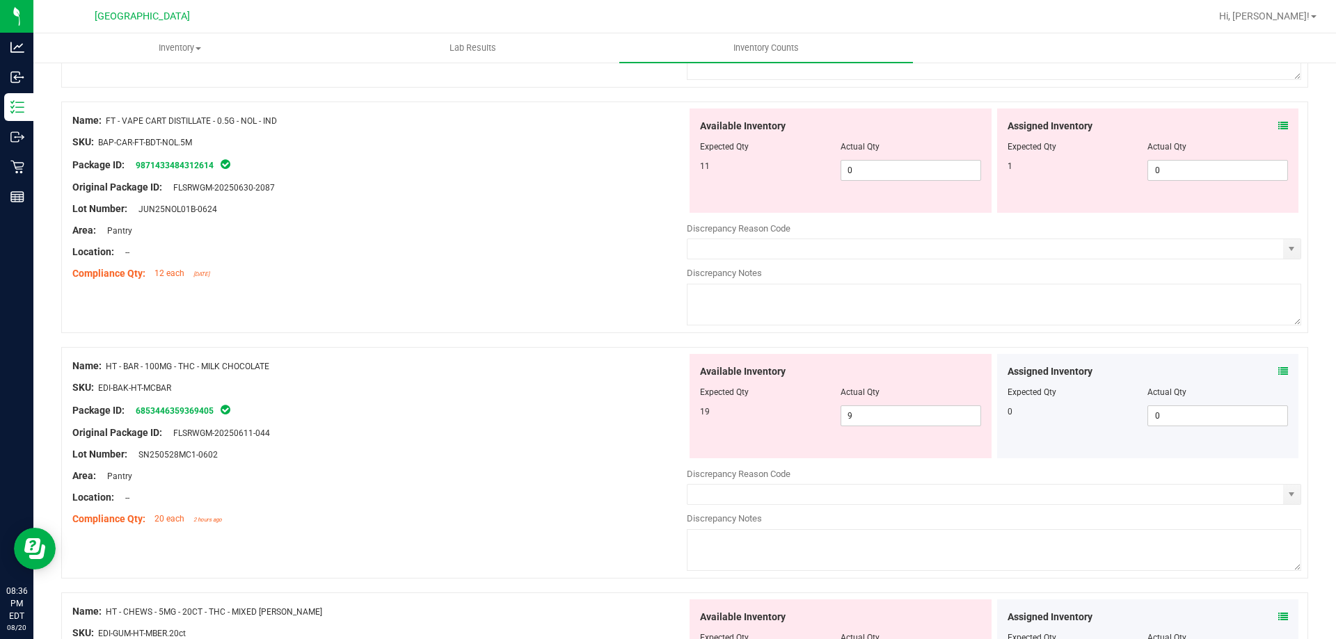
scroll to position [1075, 0]
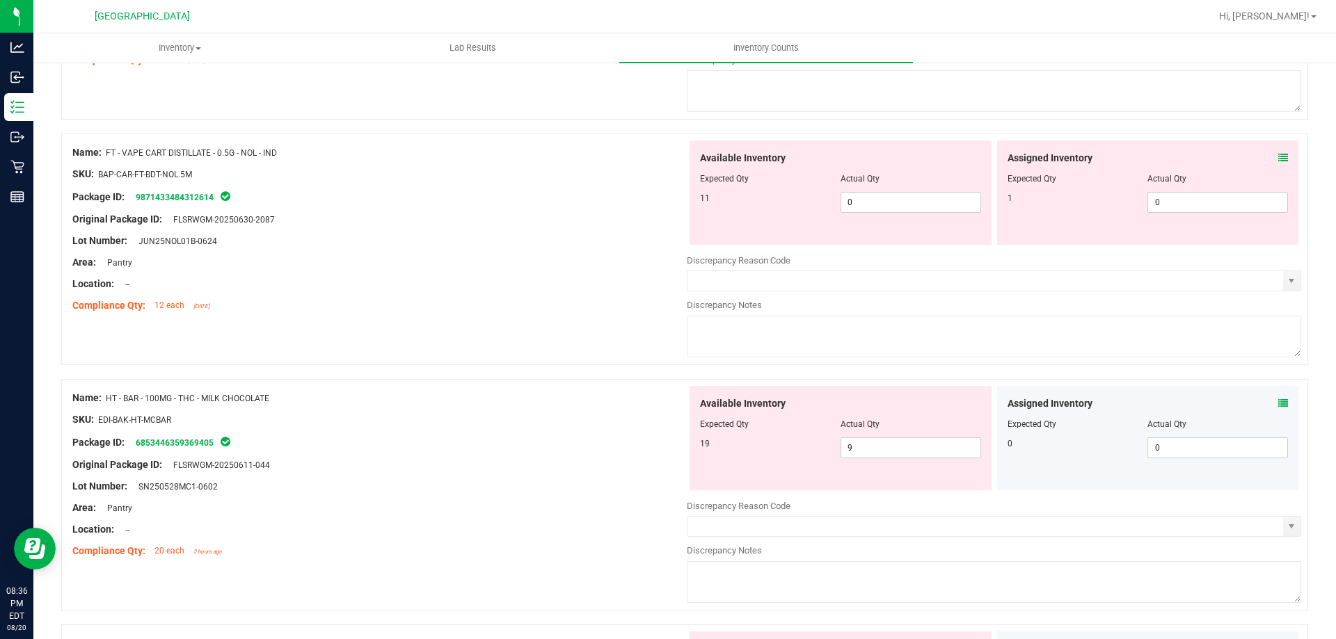
click at [1278, 155] on icon at bounding box center [1283, 158] width 10 height 10
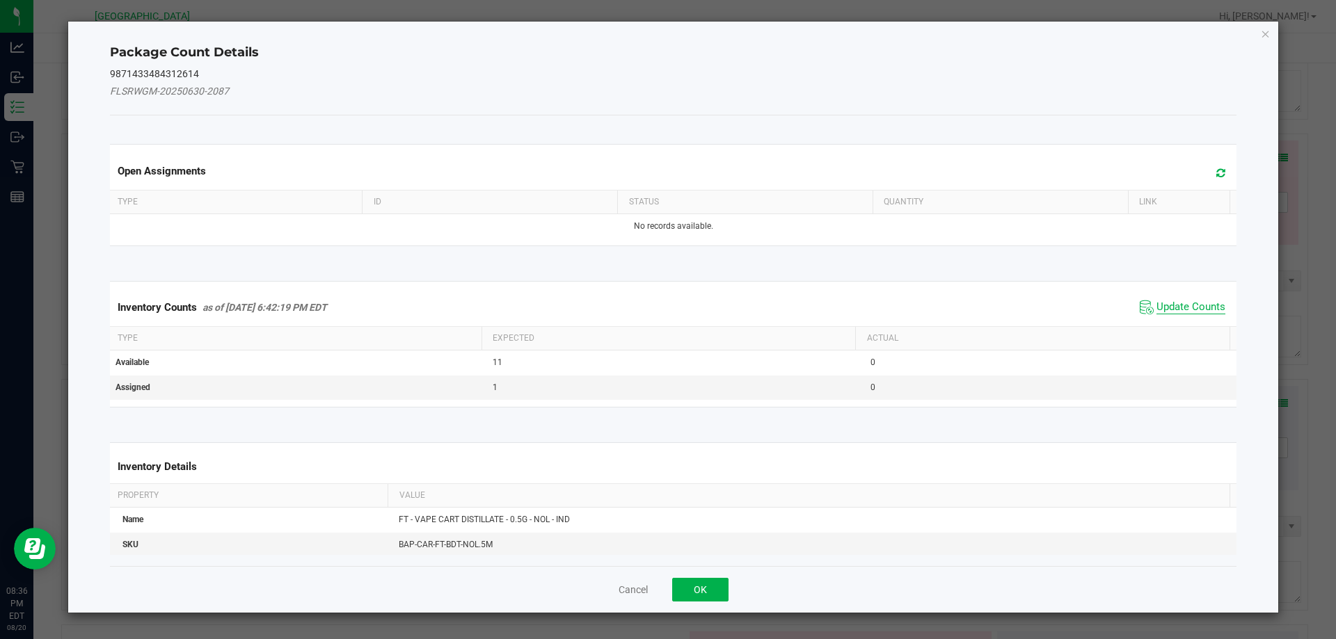
click at [1189, 307] on span "Update Counts" at bounding box center [1191, 308] width 69 height 14
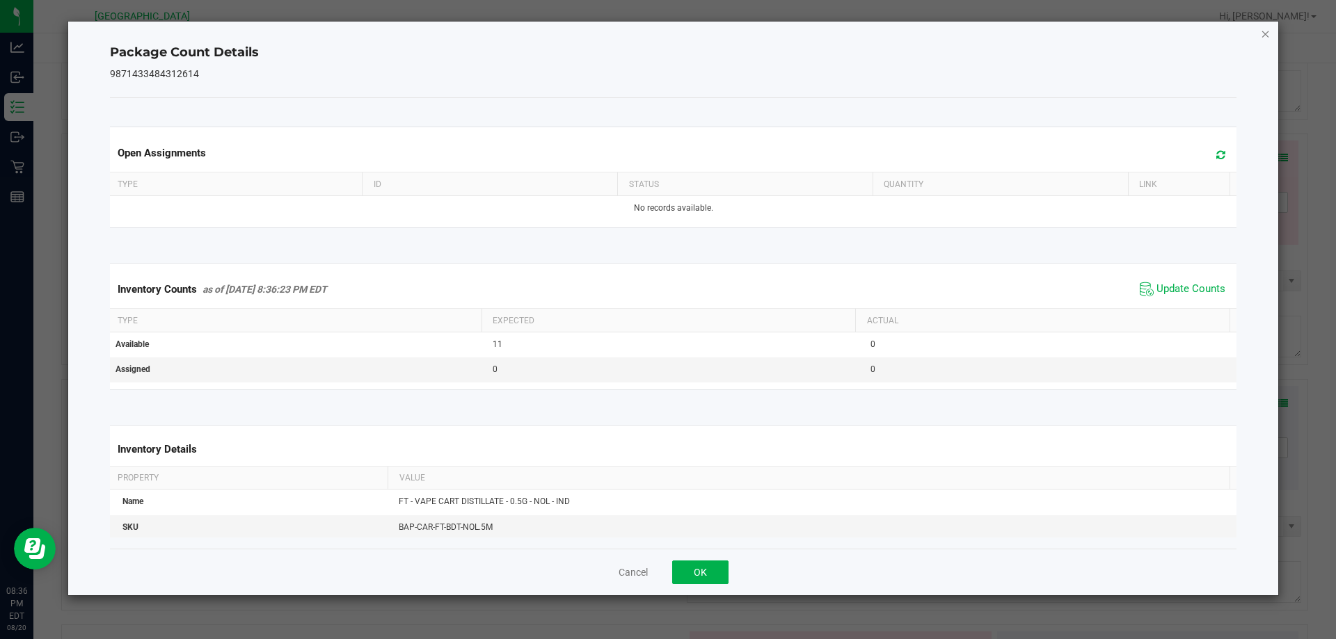
click at [1267, 39] on icon "Close" at bounding box center [1266, 33] width 10 height 17
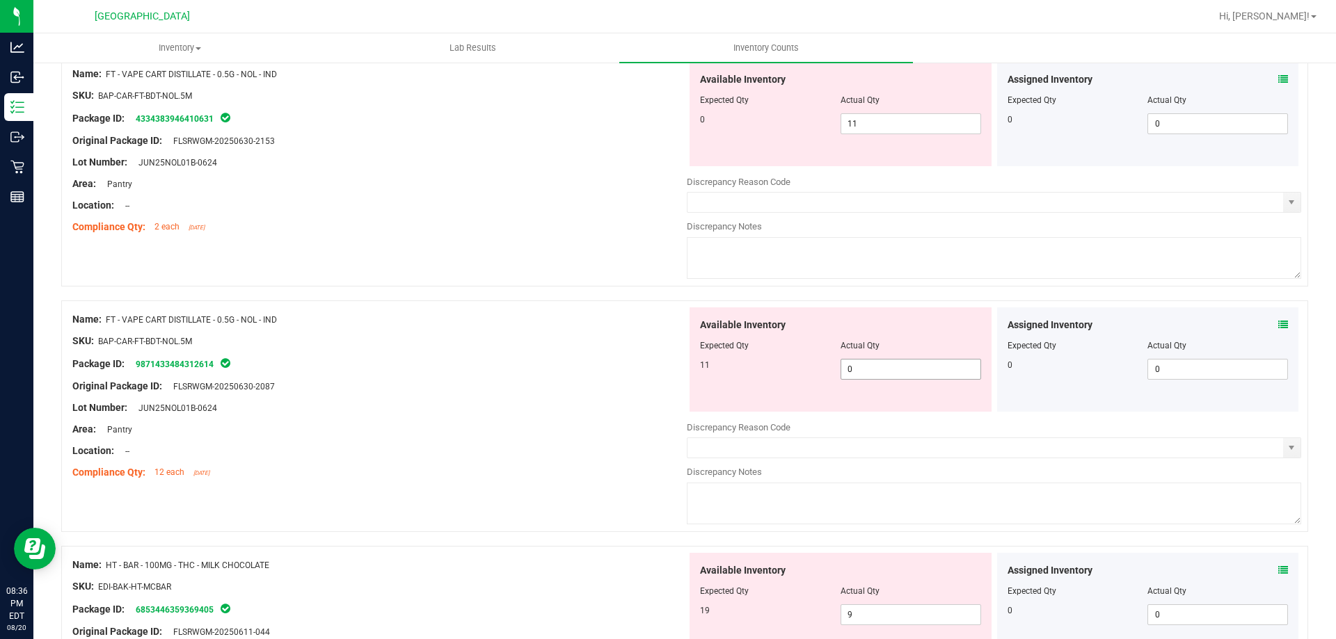
scroll to position [866, 0]
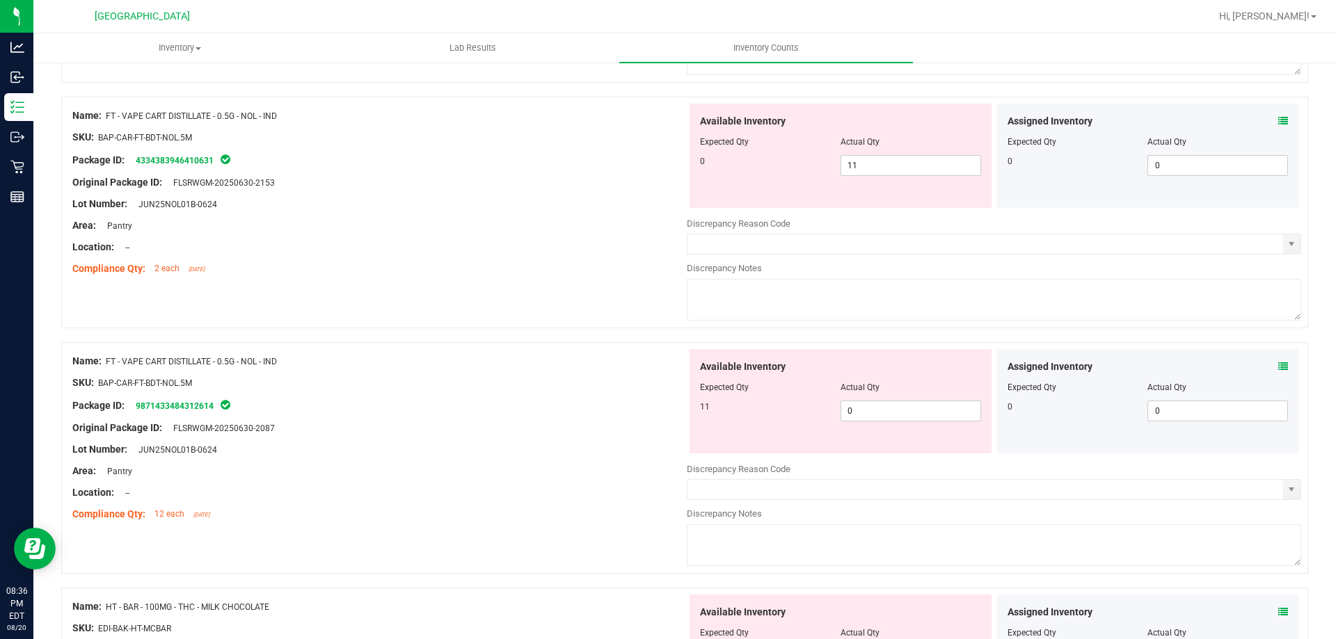
click at [1278, 119] on icon at bounding box center [1283, 121] width 10 height 10
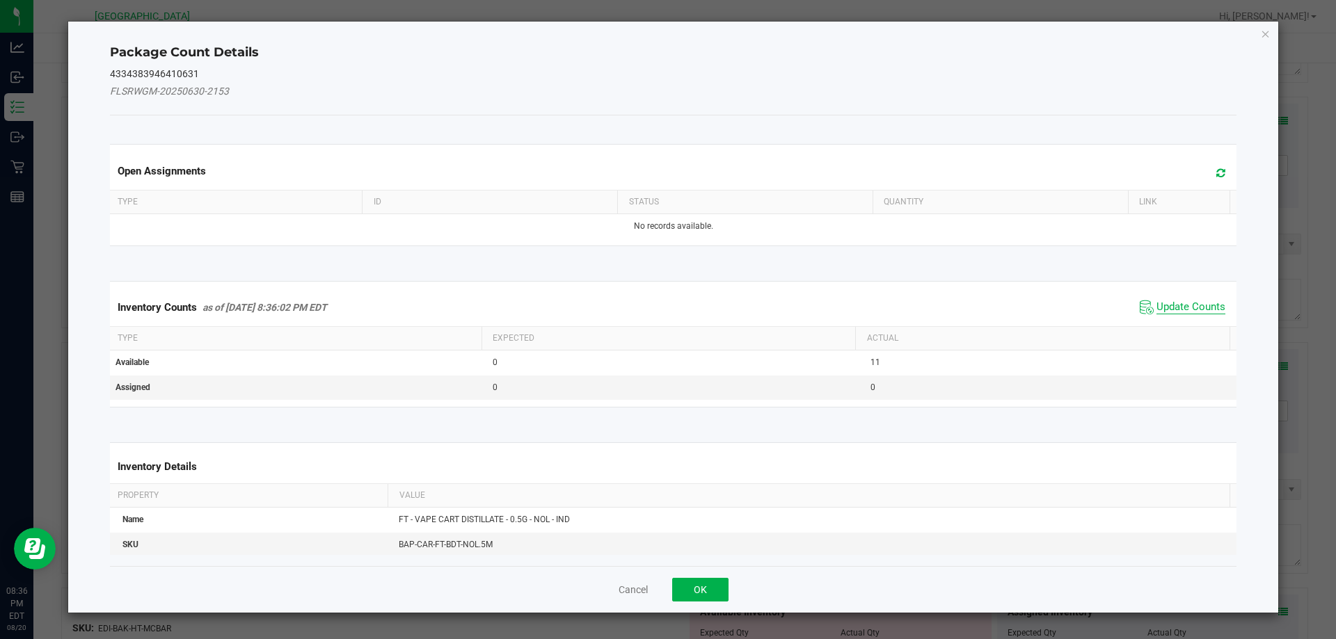
click at [1186, 311] on span "Update Counts" at bounding box center [1191, 308] width 69 height 14
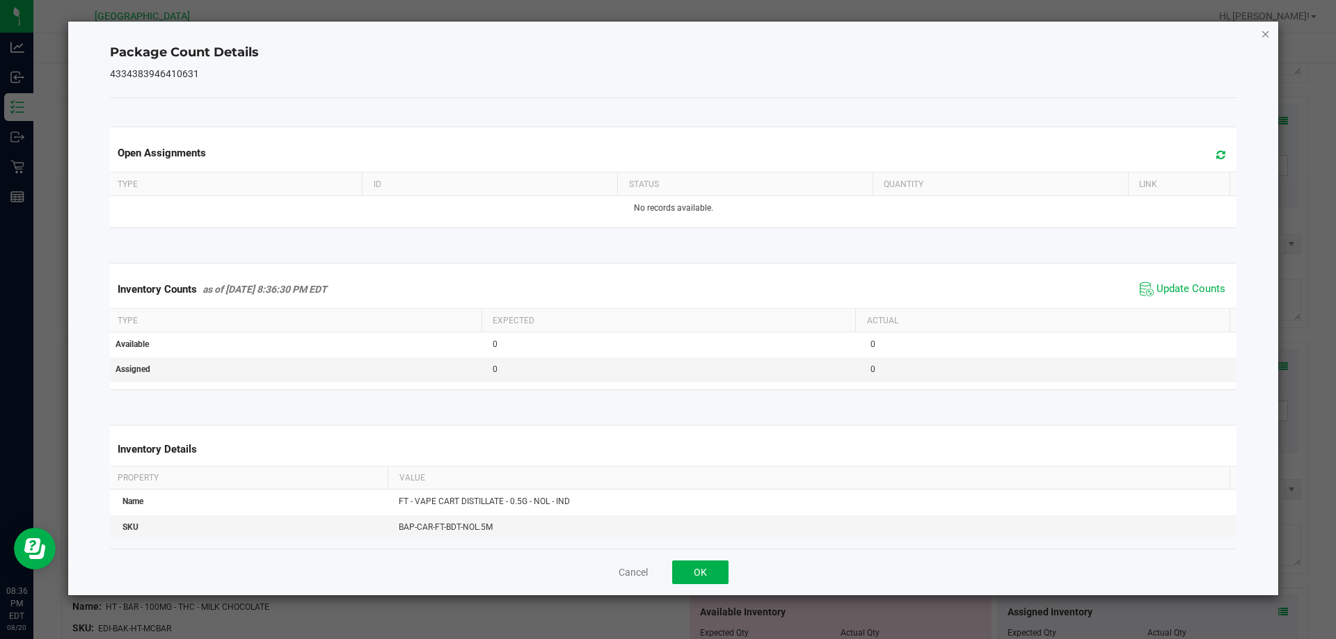
click at [1262, 31] on icon "Close" at bounding box center [1266, 33] width 10 height 17
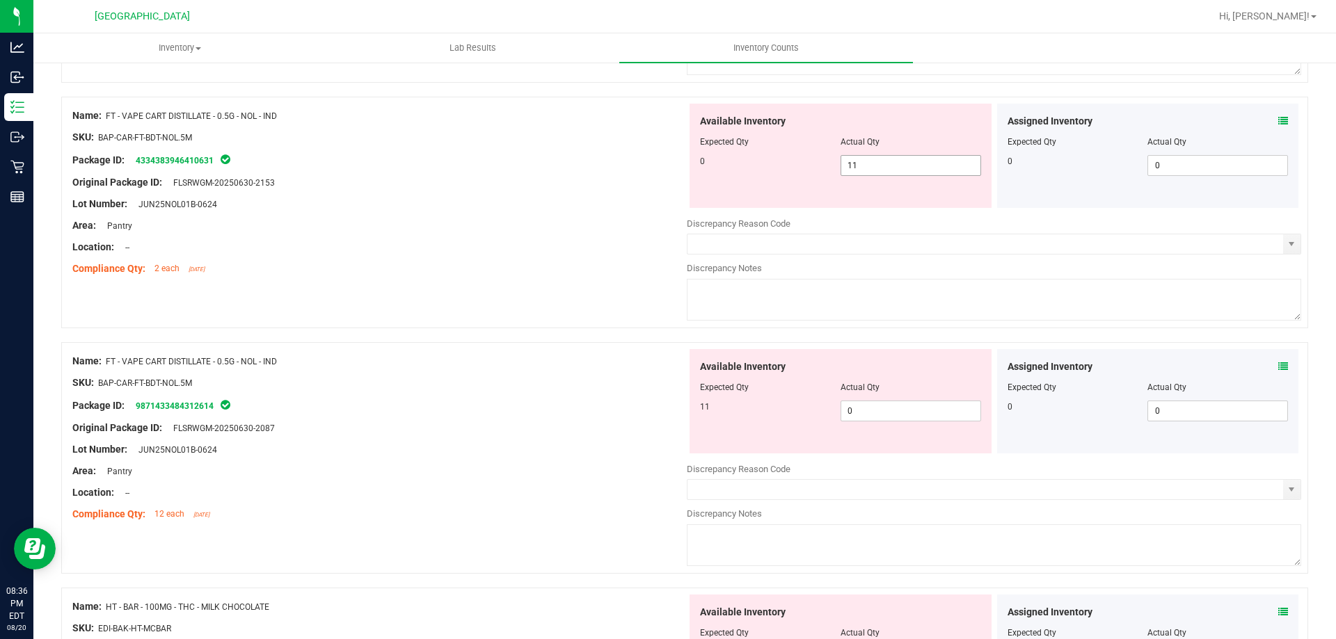
click at [930, 157] on span "11 11" at bounding box center [911, 165] width 141 height 21
click at [930, 157] on input "11" at bounding box center [910, 165] width 139 height 19
type input "0"
click at [892, 415] on div "Available Inventory Expected Qty Actual Qty 11 0 0" at bounding box center [994, 459] width 614 height 221
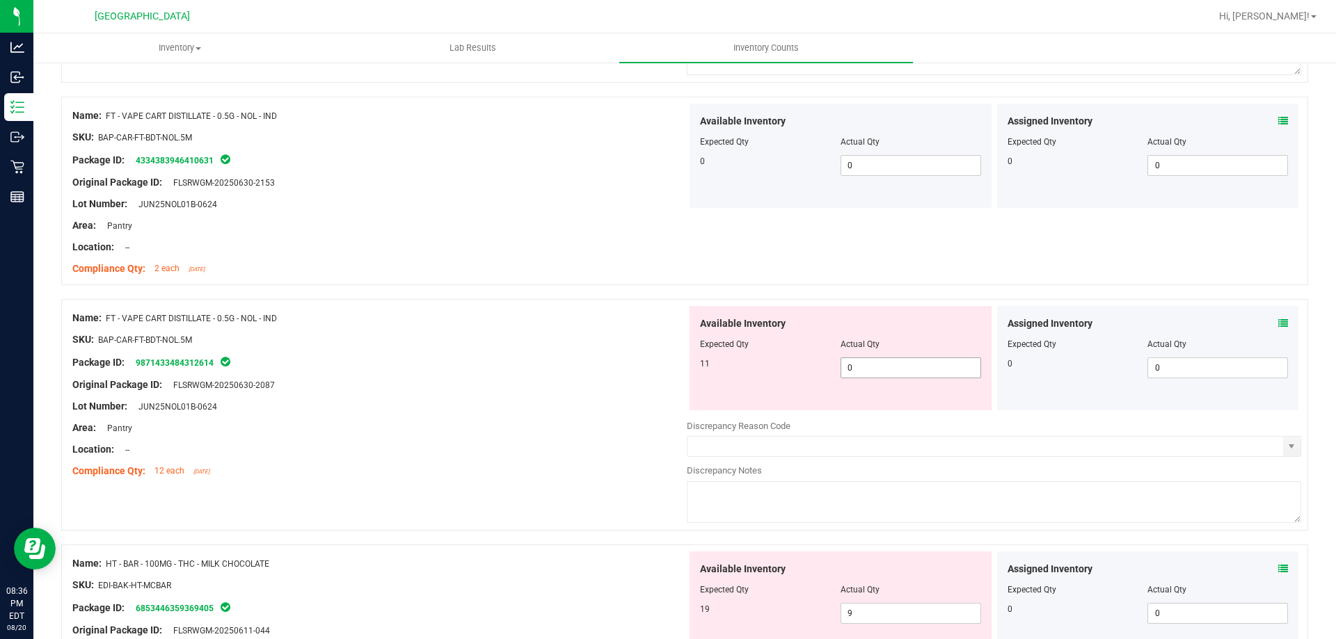
click at [892, 415] on div at bounding box center [994, 416] width 614 height 7
click at [893, 374] on span "0 0" at bounding box center [911, 368] width 141 height 21
click at [893, 374] on input "0" at bounding box center [910, 367] width 139 height 19
type input "11"
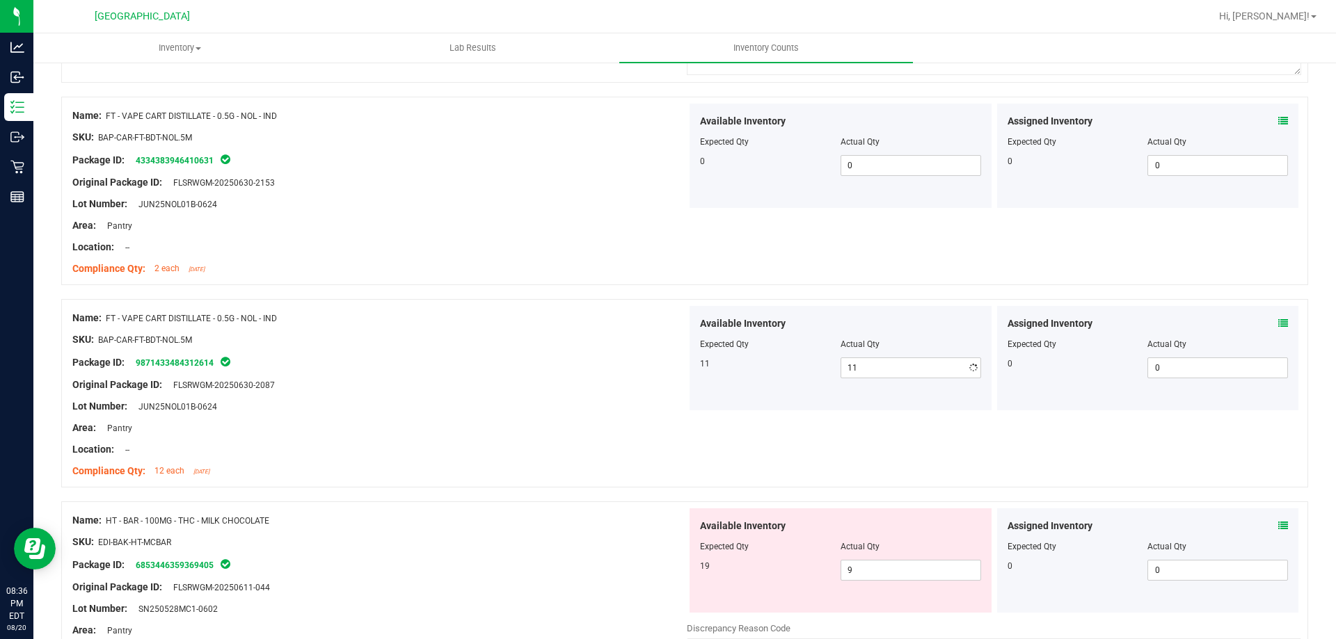
click at [621, 351] on div at bounding box center [379, 350] width 614 height 7
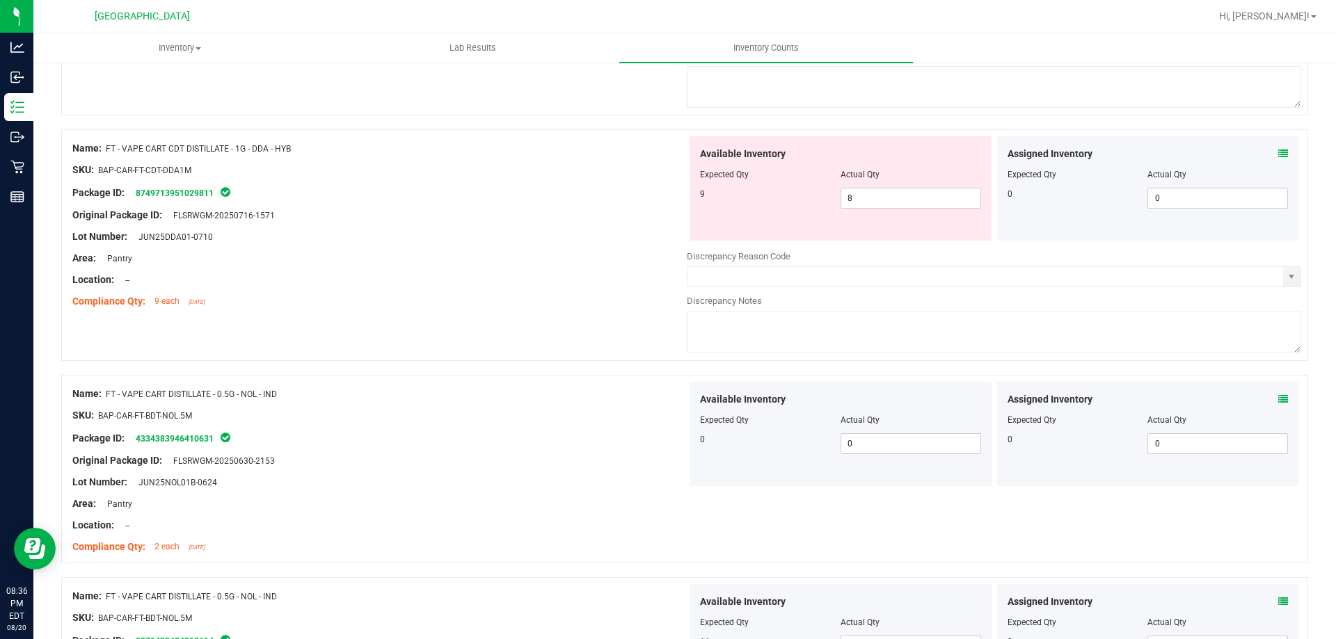
scroll to position [518, 0]
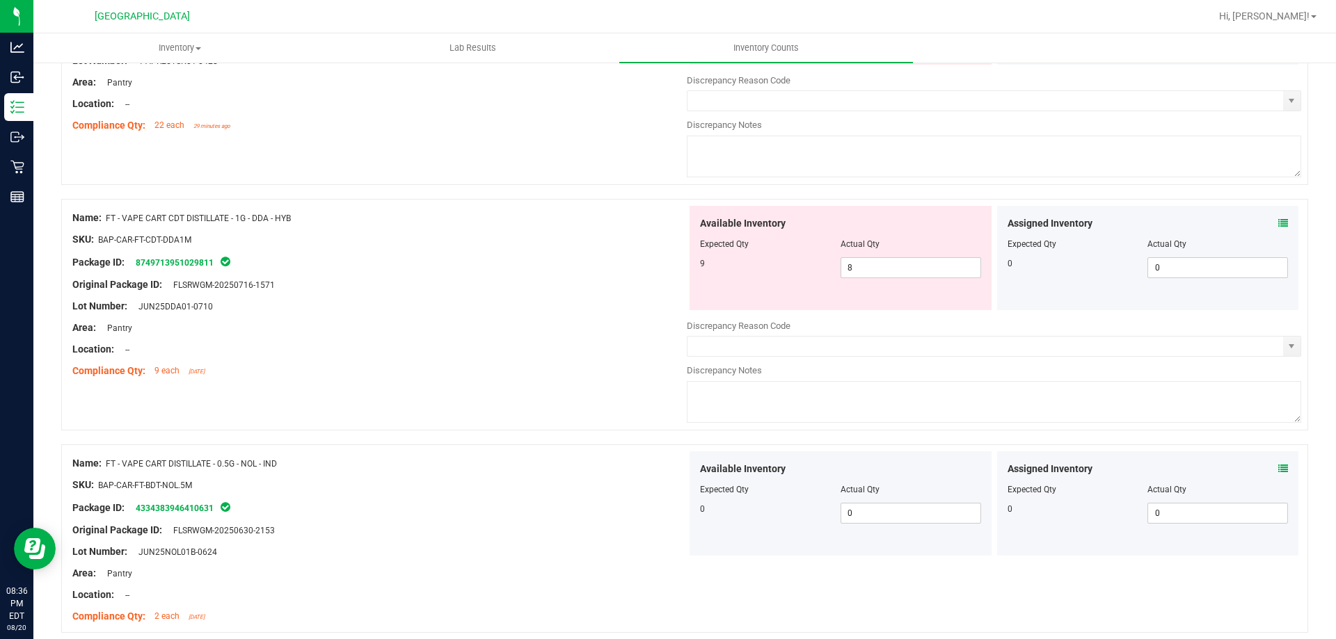
click at [1278, 223] on icon at bounding box center [1283, 223] width 10 height 10
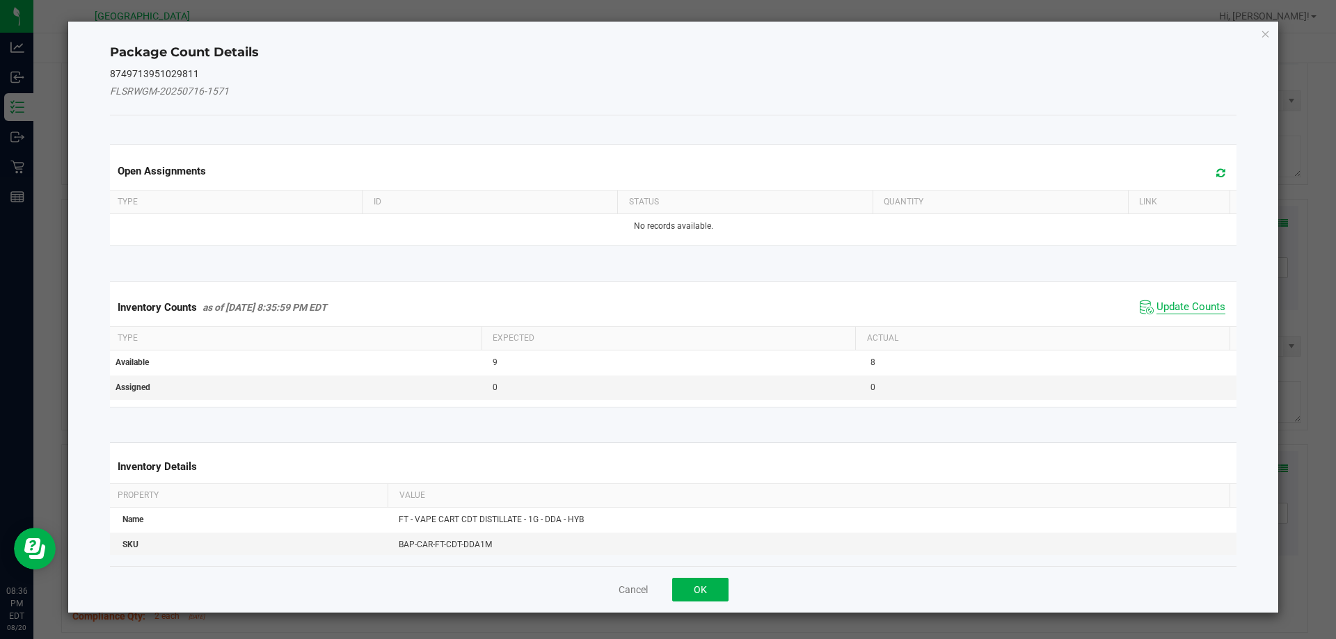
click at [1166, 301] on span "Update Counts" at bounding box center [1191, 308] width 69 height 14
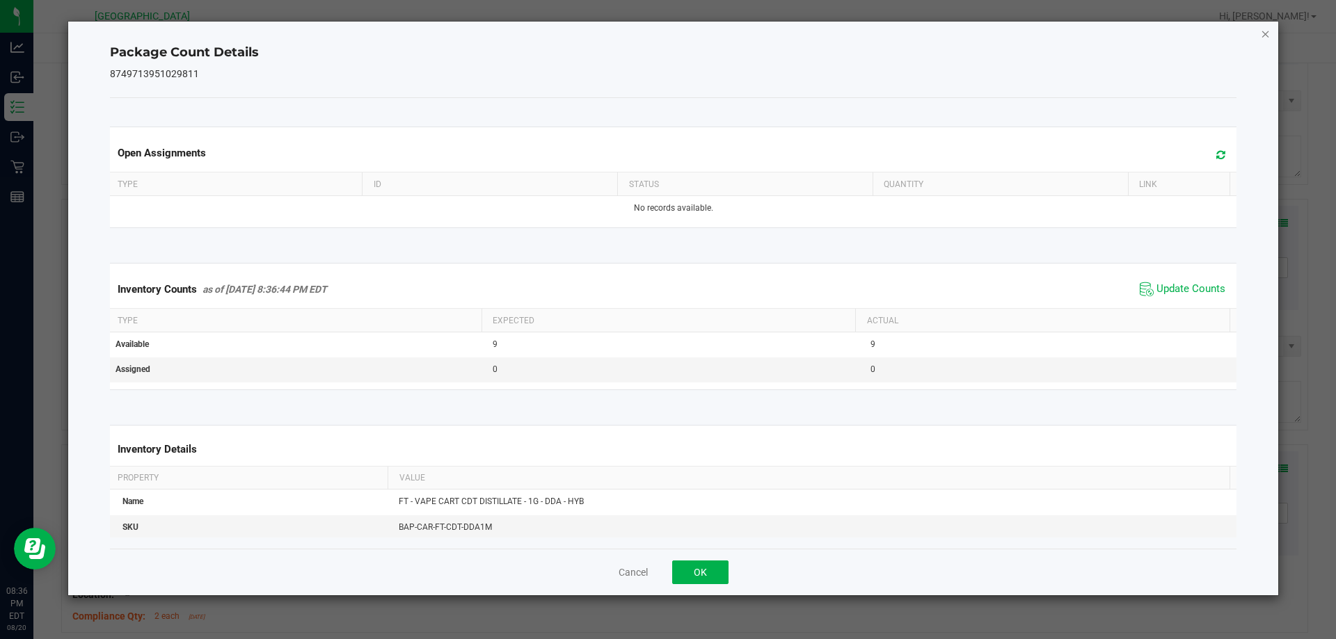
click at [1263, 31] on icon "Close" at bounding box center [1266, 33] width 10 height 17
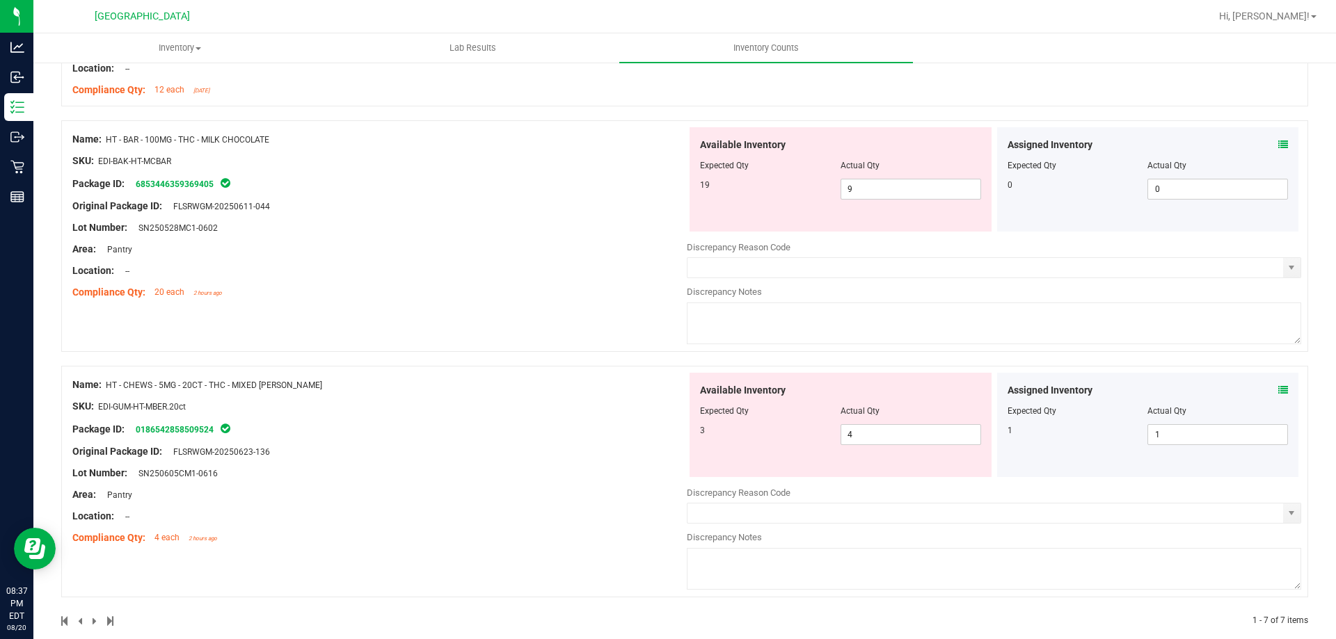
scroll to position [1267, 0]
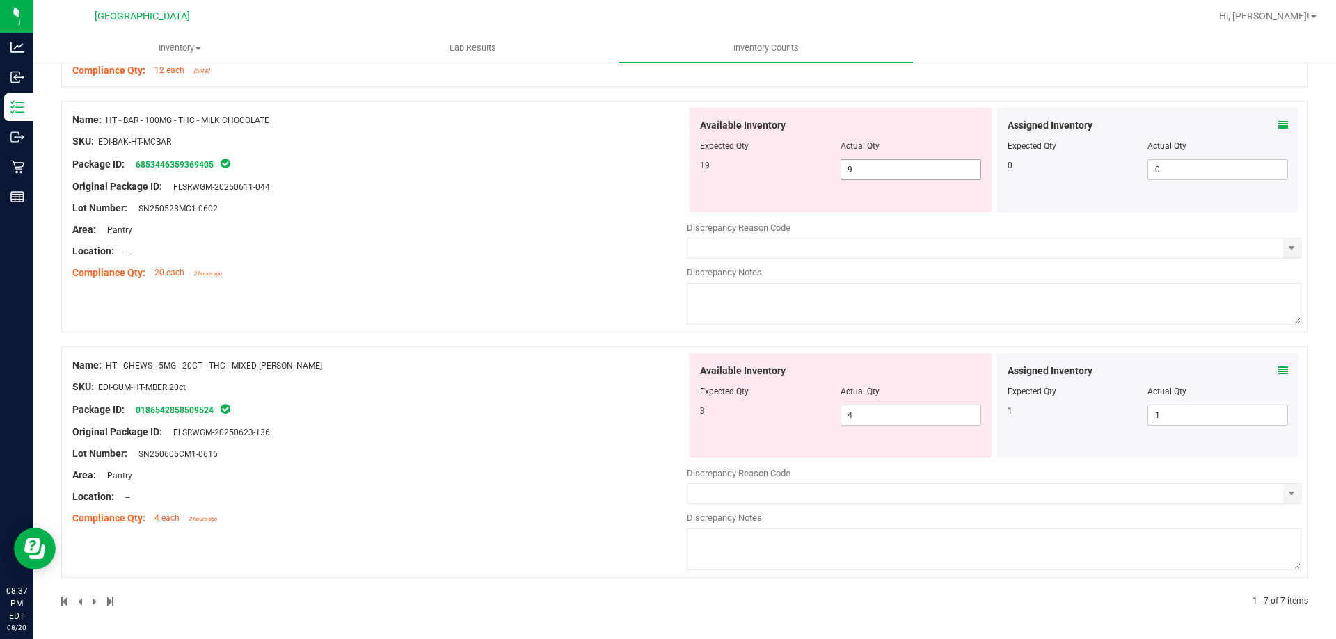
click at [873, 173] on span "9 9" at bounding box center [911, 169] width 141 height 21
click at [873, 173] on input "9" at bounding box center [910, 169] width 139 height 19
type input "19"
click at [514, 234] on div "Name: HT - BAR - 100MG - THC - MILK CHOCOLATE SKU: EDI-BAK-HT-MCBAR Package ID:…" at bounding box center [379, 196] width 614 height 177
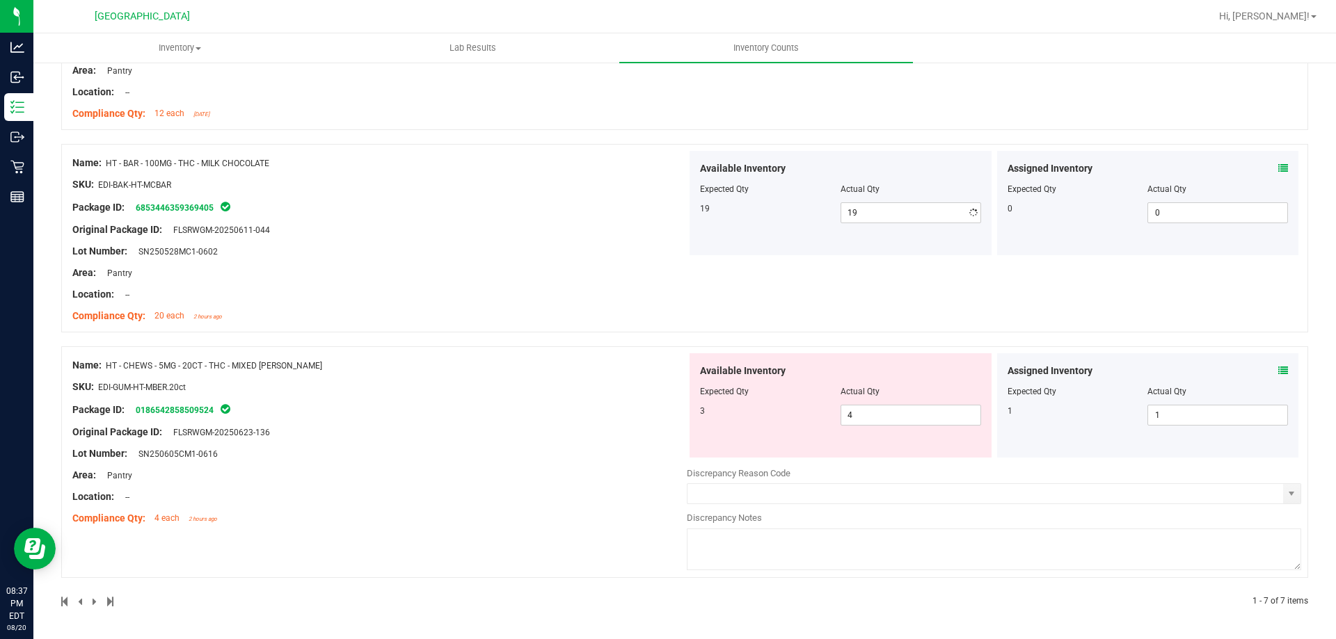
scroll to position [1224, 0]
click at [1278, 372] on icon at bounding box center [1283, 371] width 10 height 10
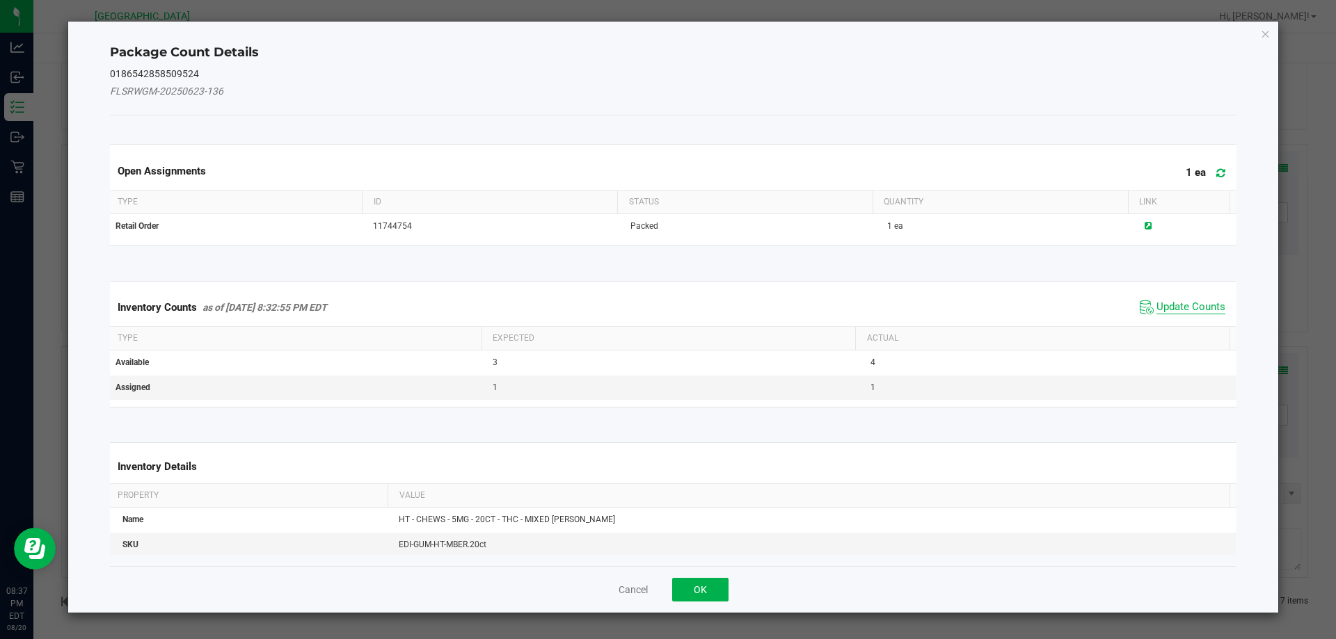
click at [1163, 304] on span "Update Counts" at bounding box center [1191, 308] width 69 height 14
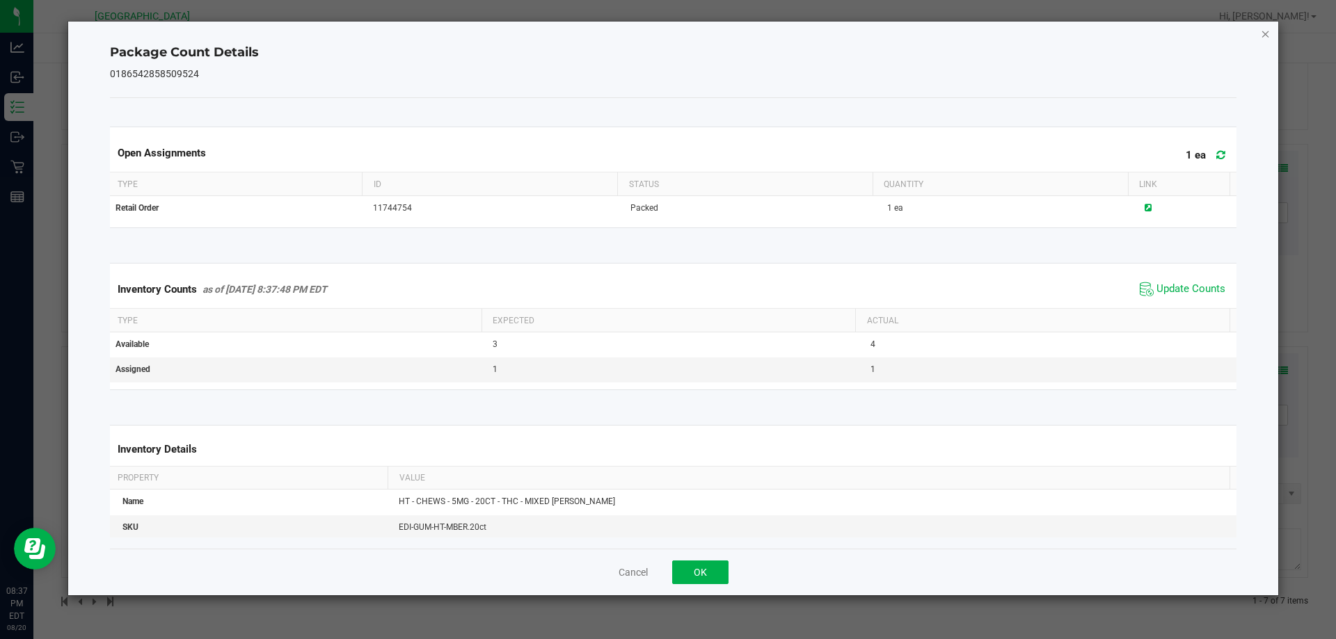
click at [1262, 33] on icon "Close" at bounding box center [1266, 33] width 10 height 17
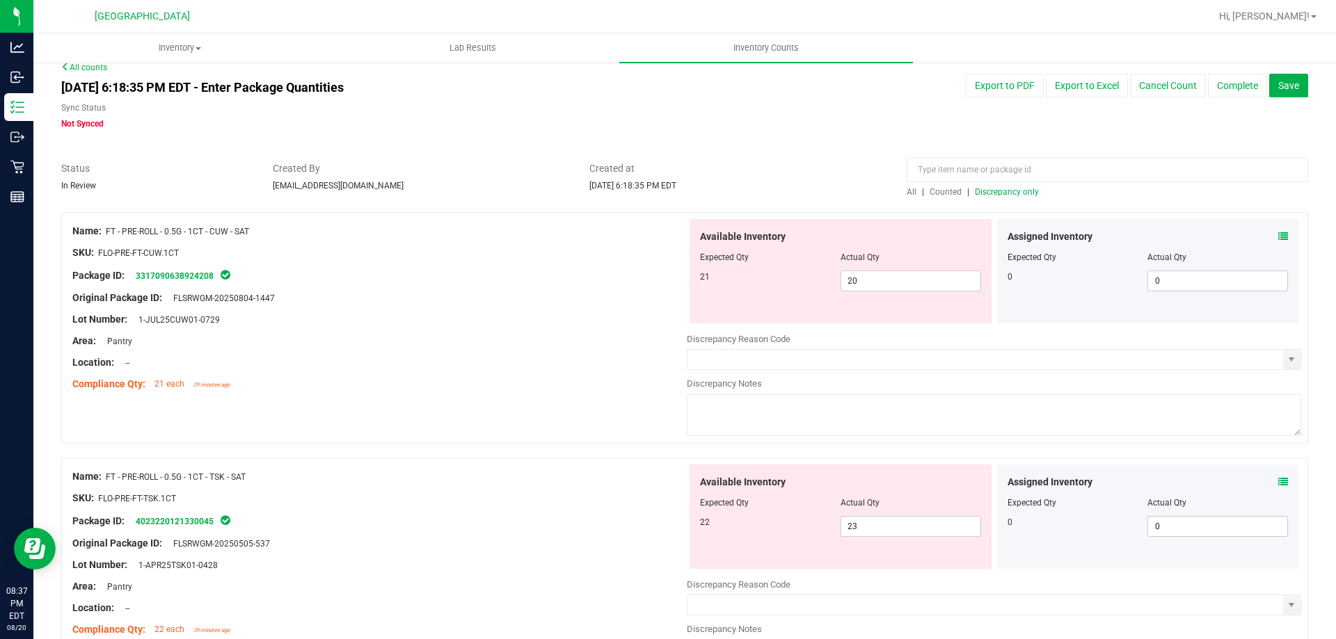
scroll to position [0, 0]
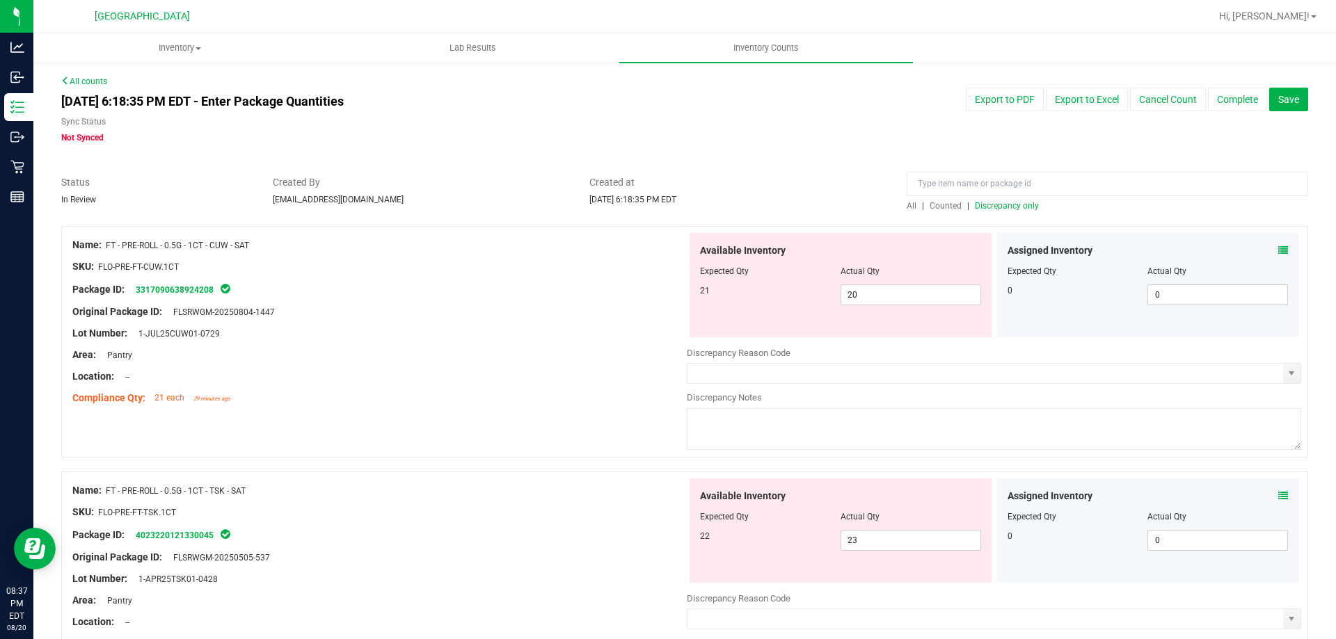
click at [1019, 206] on span "Discrepancy only" at bounding box center [1007, 206] width 64 height 10
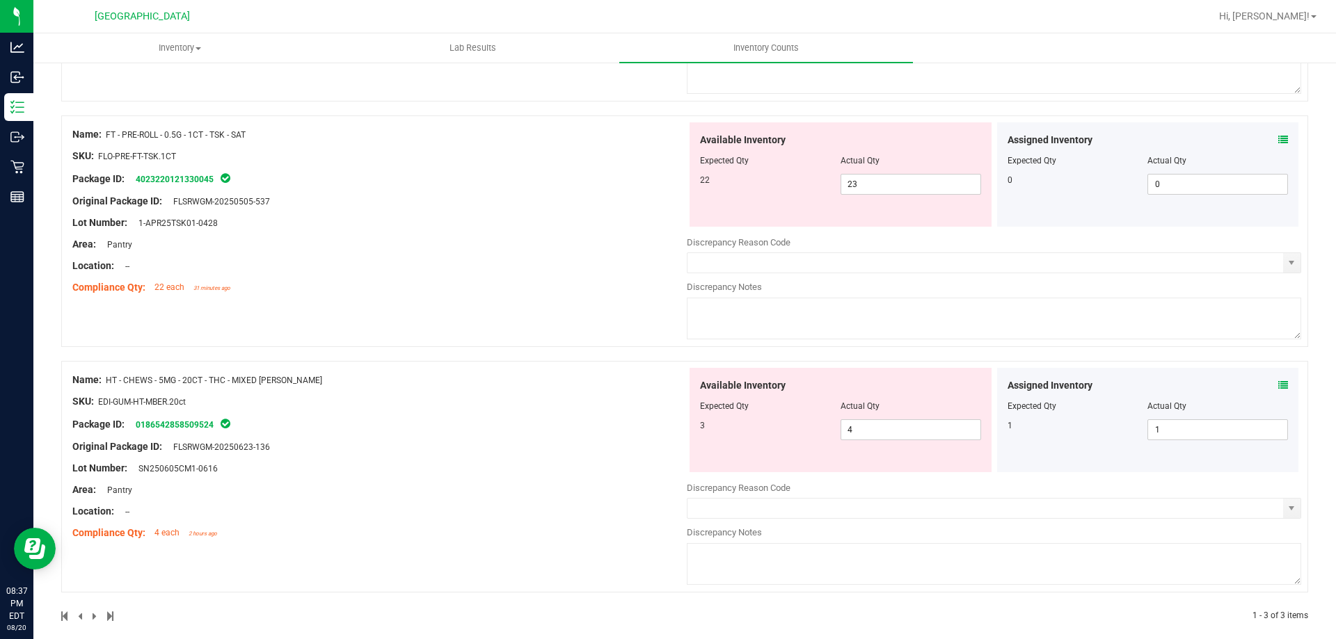
scroll to position [371, 0]
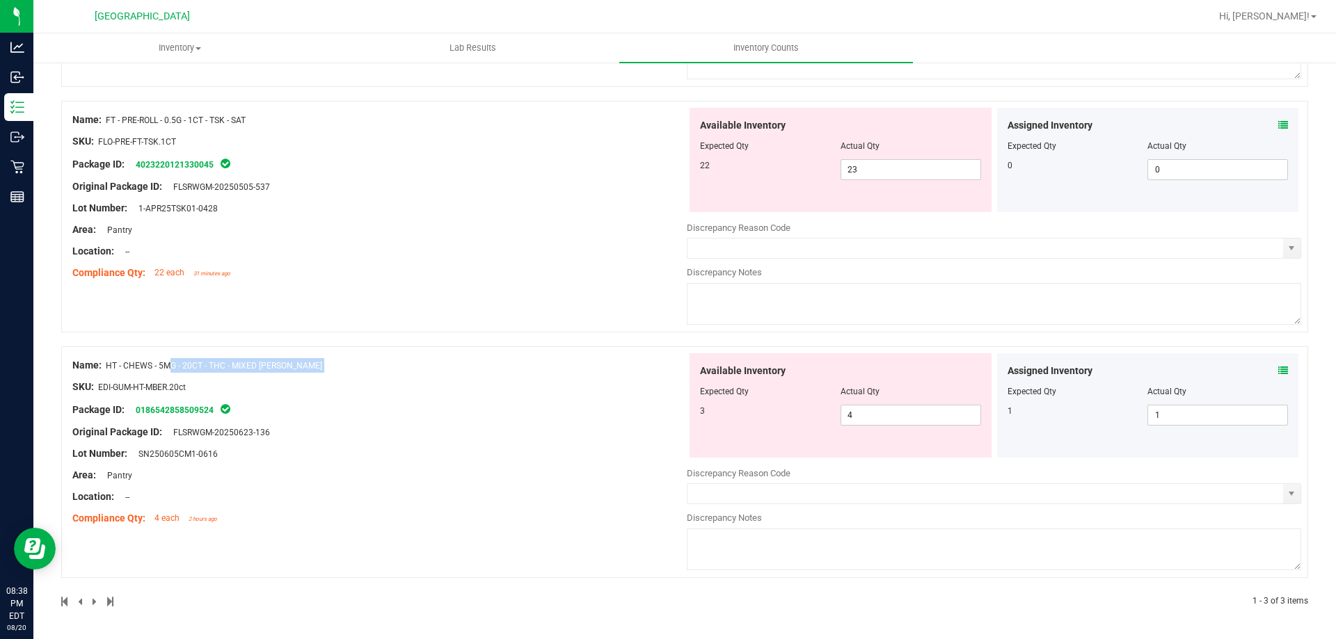
drag, startPoint x: 349, startPoint y: 374, endPoint x: 108, endPoint y: 367, distance: 241.6
click at [108, 367] on div "Name: HT - CHEWS - 5MG - 20CT - THC - MIXED [PERSON_NAME] SKU: EDI-GUM-HT-MBER.…" at bounding box center [379, 441] width 614 height 177
copy div "HT - CHEWS - 5MG - 20CT - THC - MIXED [PERSON_NAME]"
click at [452, 287] on div "Name: FT - PRE-ROLL - 0.5G - 1CT - TSK - SAT SKU: FLO-PRE-FT-TSK.1CT Package ID…" at bounding box center [684, 217] width 1247 height 232
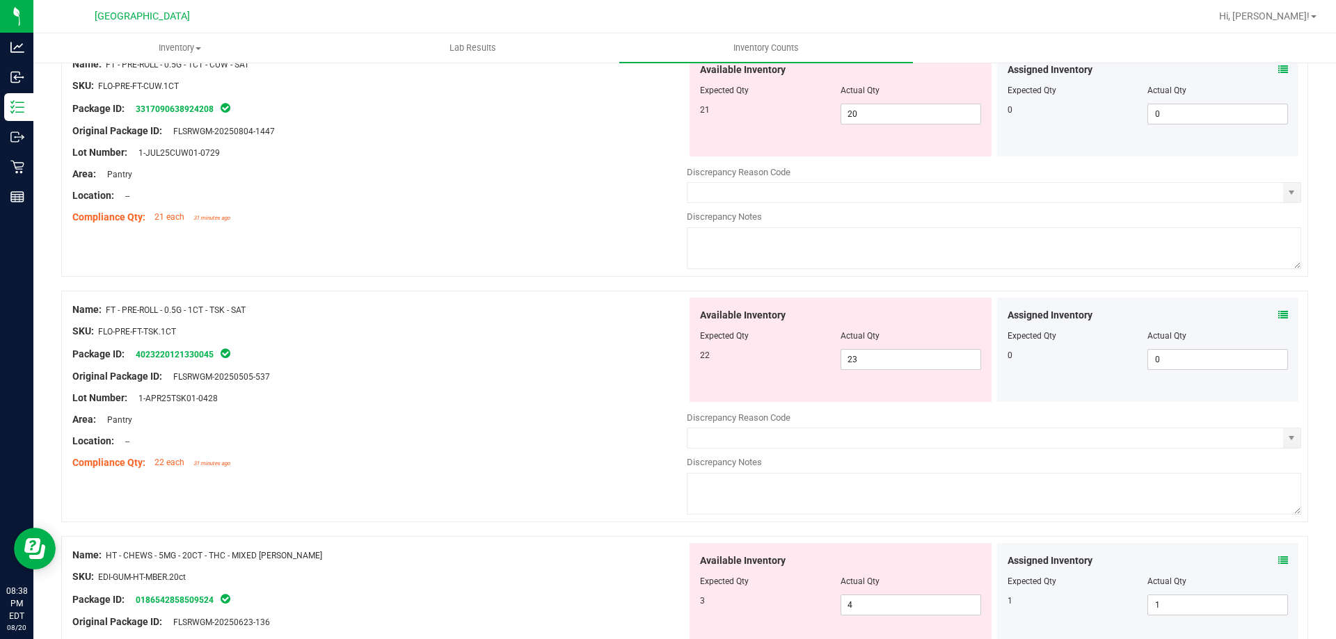
scroll to position [162, 0]
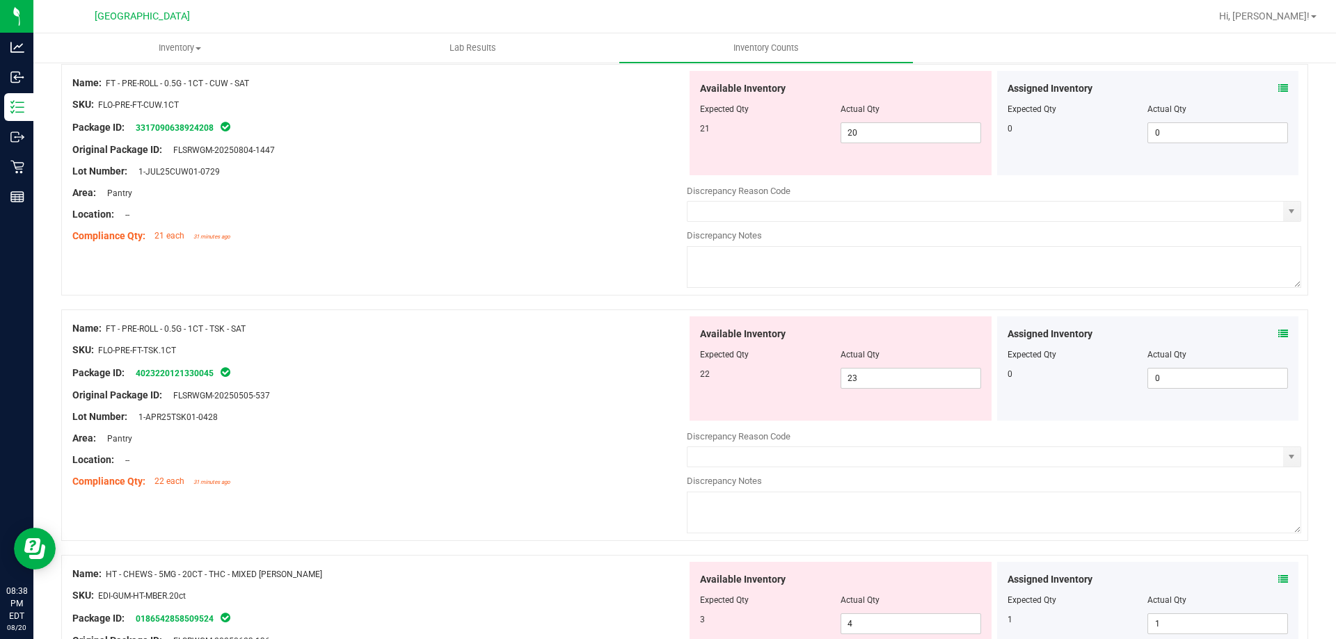
click at [1278, 332] on icon at bounding box center [1283, 334] width 10 height 10
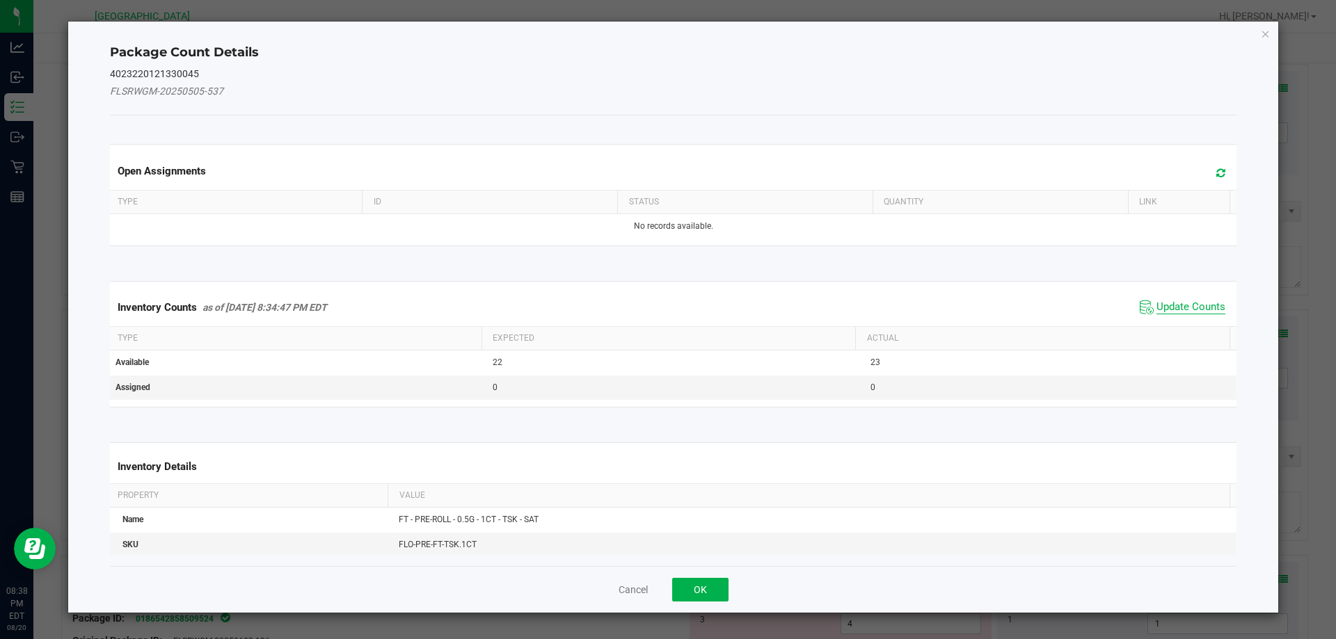
click at [1172, 310] on span "Update Counts" at bounding box center [1191, 308] width 69 height 14
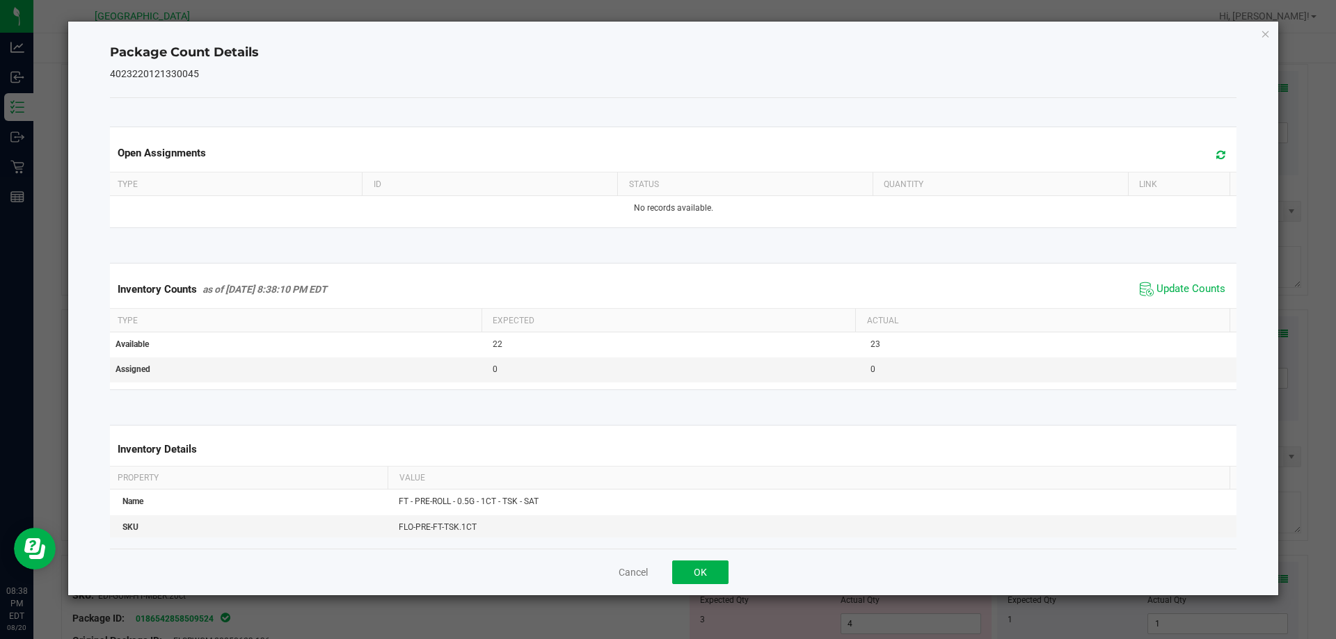
click at [1271, 33] on div "Package Count Details 4023220121330045 Open Assignments Type ID Status Quantity…" at bounding box center [673, 309] width 1211 height 574
click at [1270, 33] on icon "Close" at bounding box center [1266, 33] width 10 height 17
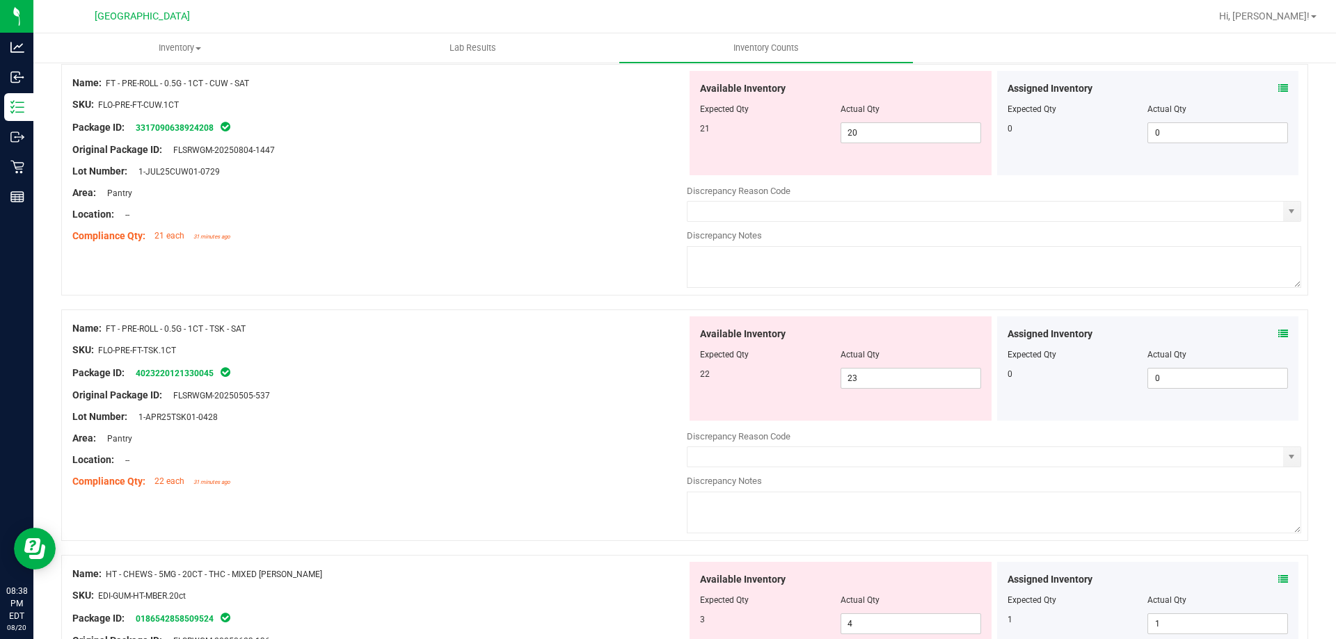
click at [1278, 84] on icon at bounding box center [1283, 89] width 10 height 10
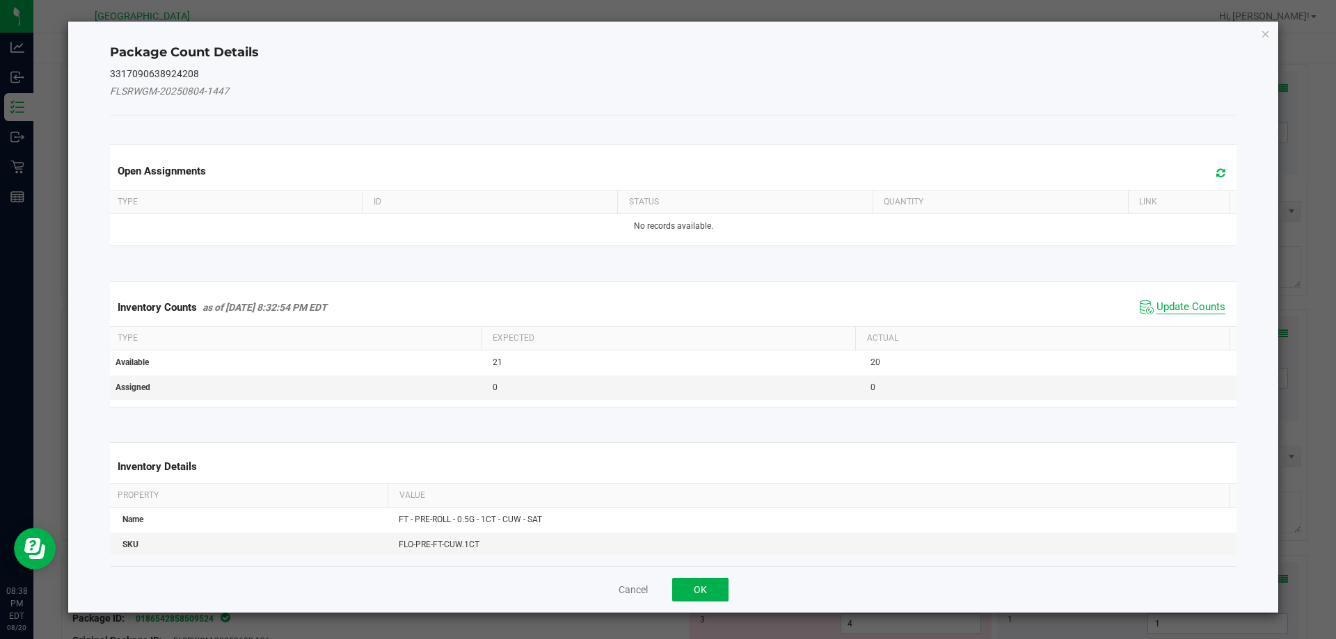
click at [1189, 305] on span "Update Counts" at bounding box center [1191, 308] width 69 height 14
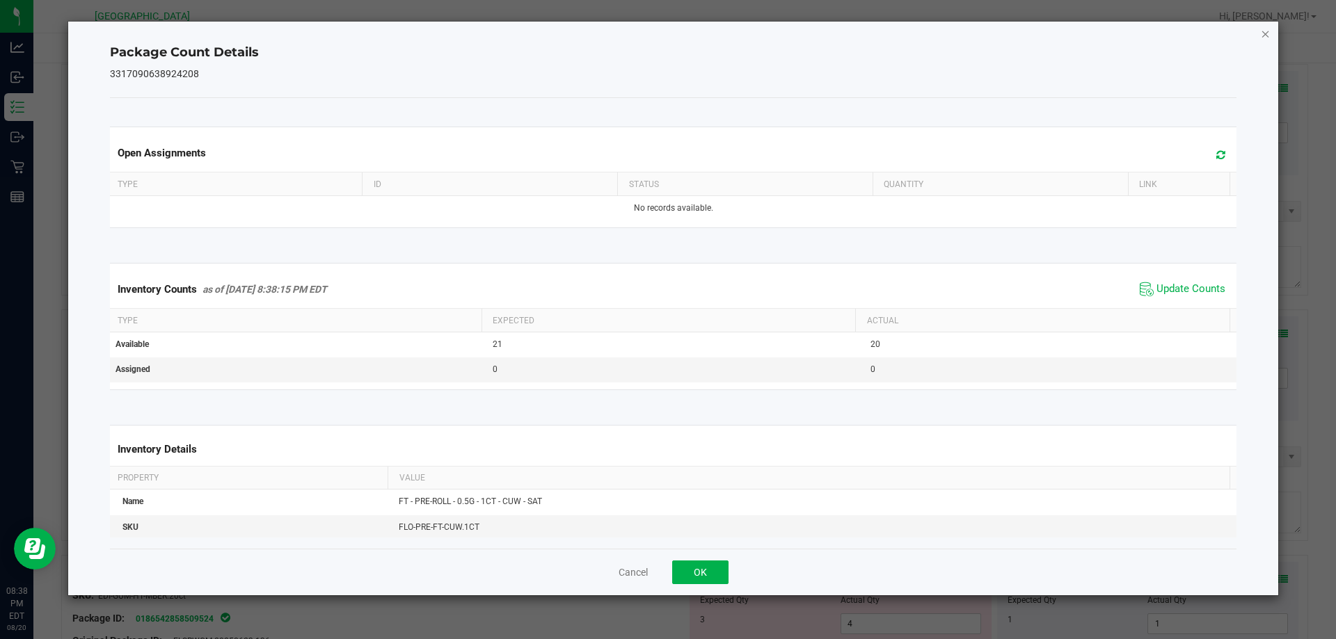
click at [1270, 31] on icon "Close" at bounding box center [1266, 33] width 10 height 17
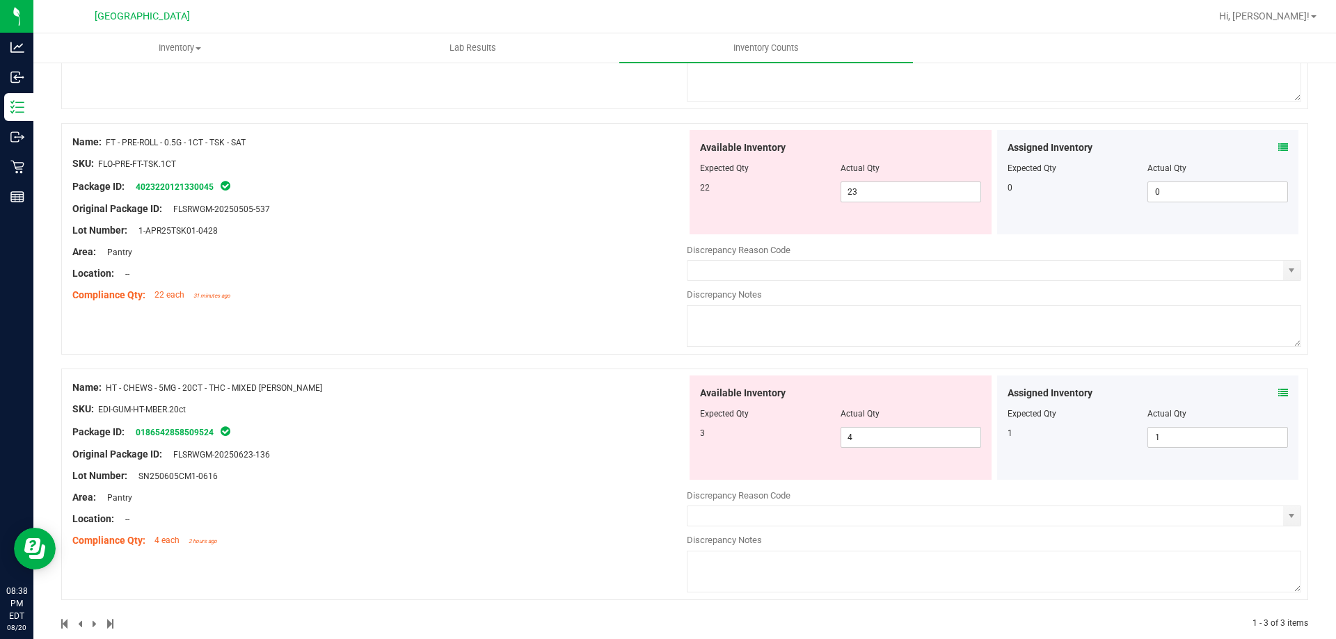
scroll to position [371, 0]
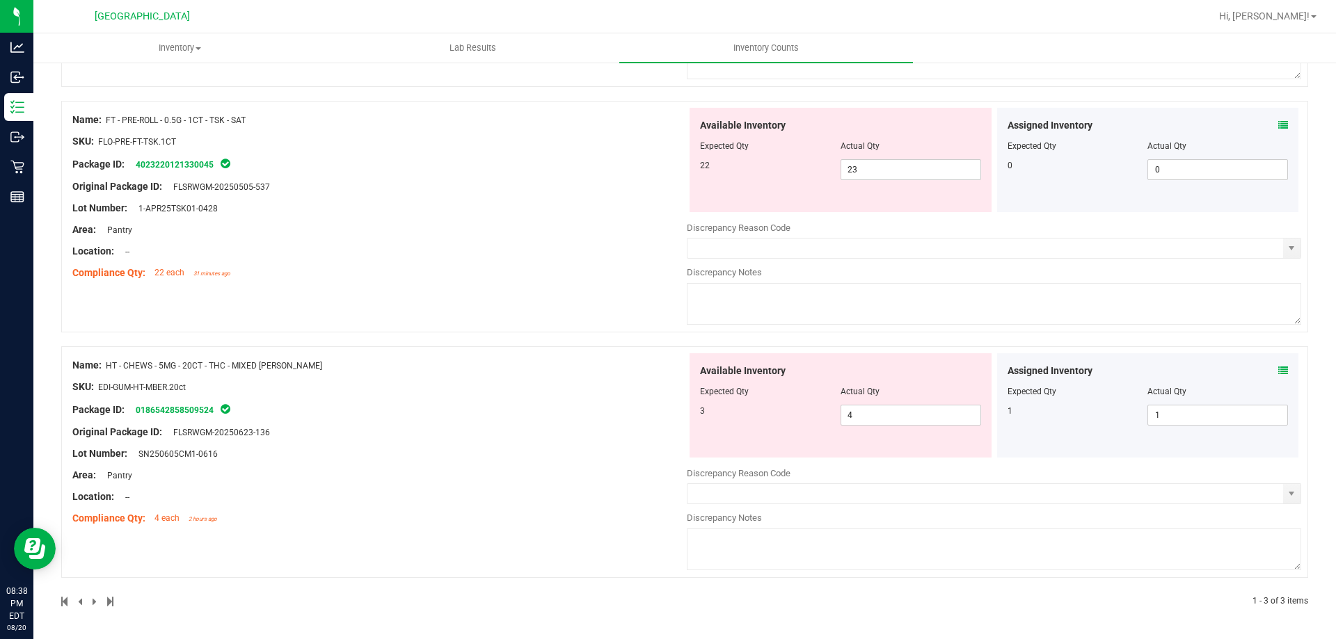
click at [1278, 372] on icon at bounding box center [1283, 371] width 10 height 10
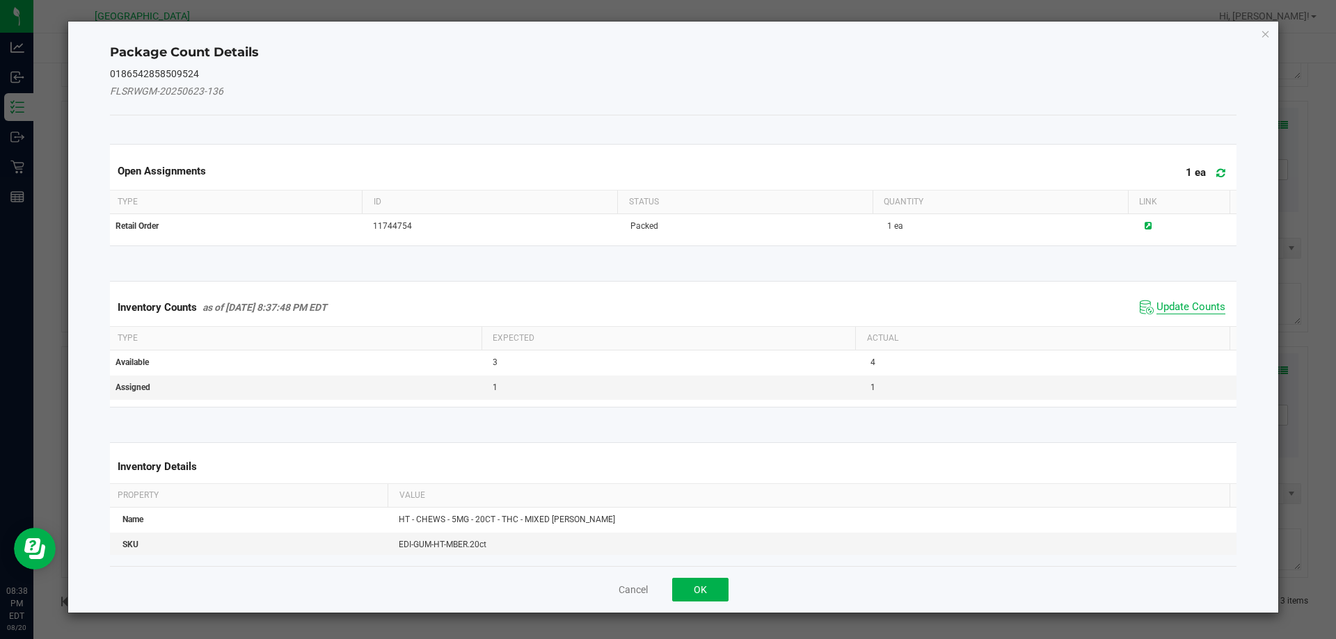
click at [1157, 305] on span "Update Counts" at bounding box center [1191, 308] width 69 height 14
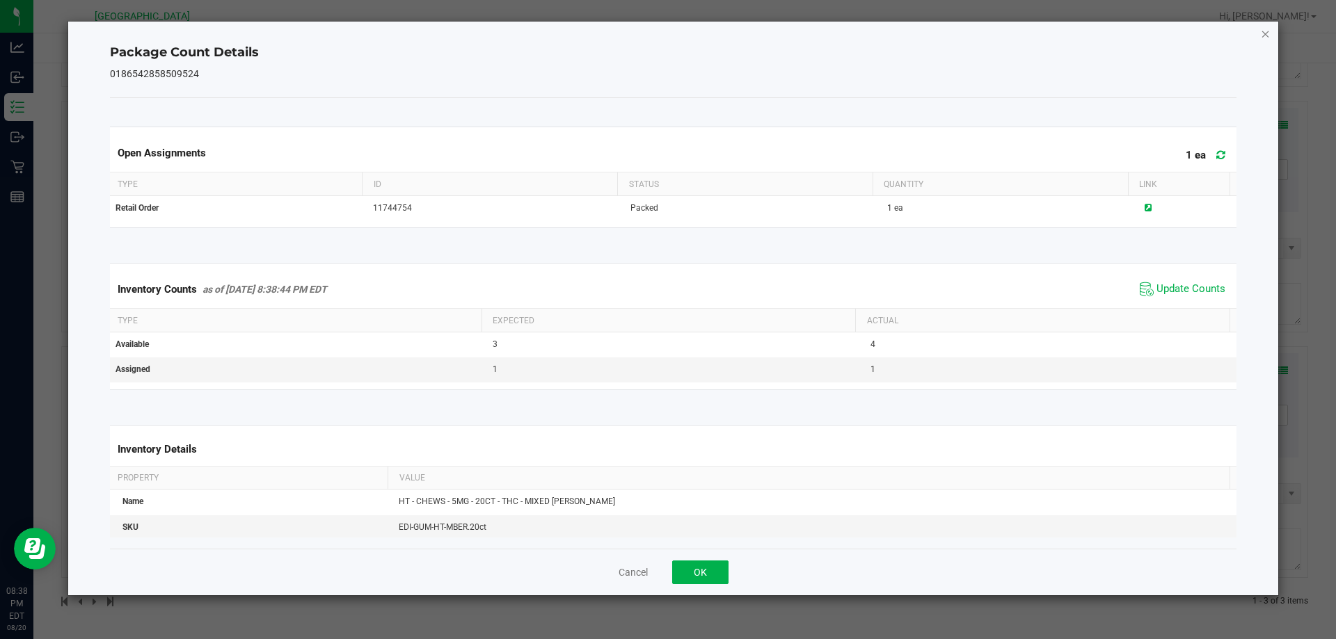
click at [1265, 33] on icon "Close" at bounding box center [1266, 33] width 10 height 17
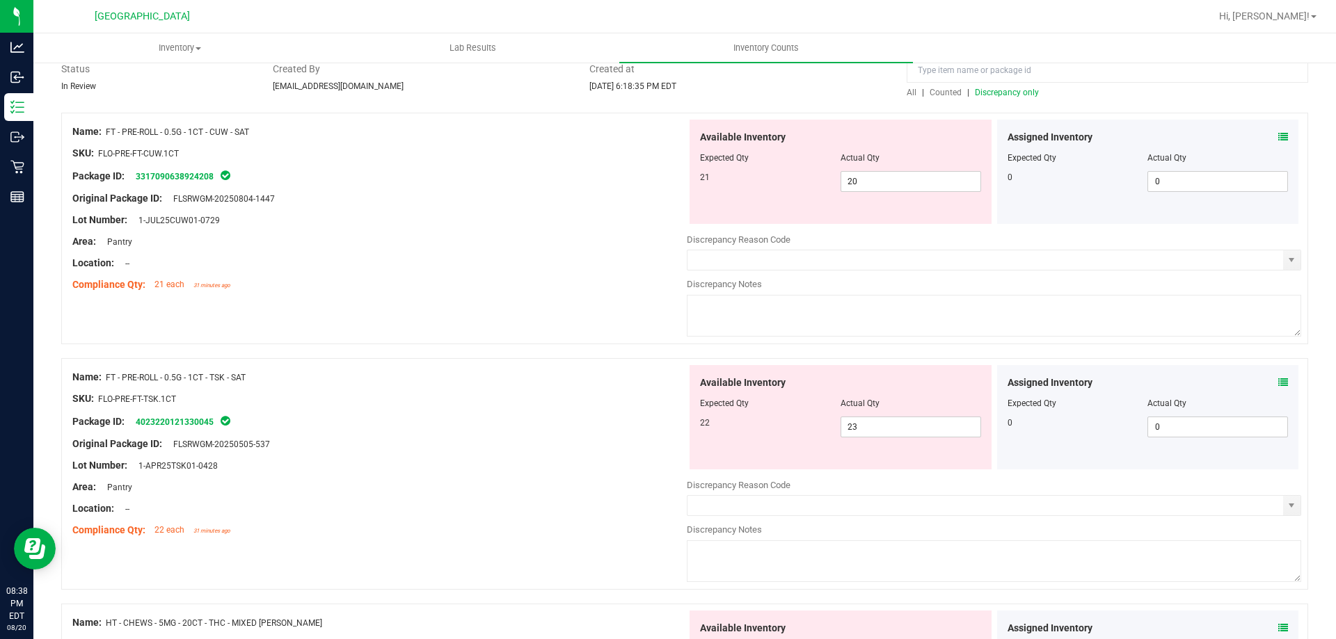
scroll to position [93, 0]
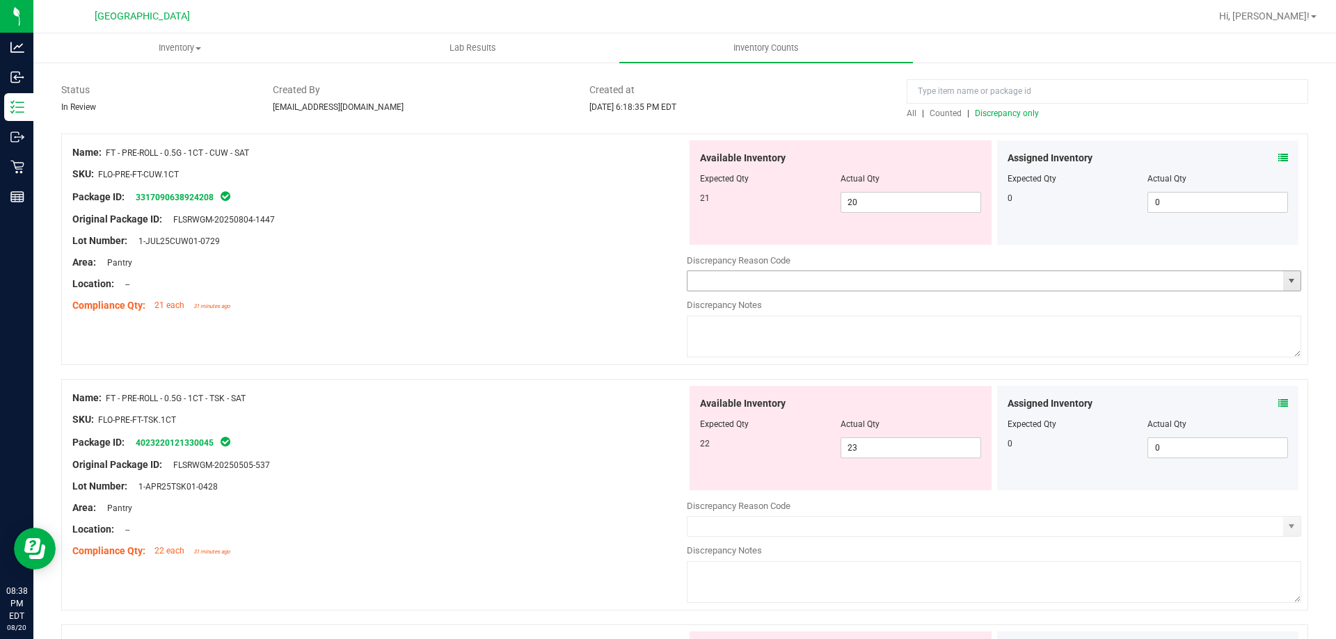
click at [743, 275] on input "text" at bounding box center [985, 280] width 596 height 19
click at [1283, 278] on span "select" at bounding box center [1291, 280] width 17 height 19
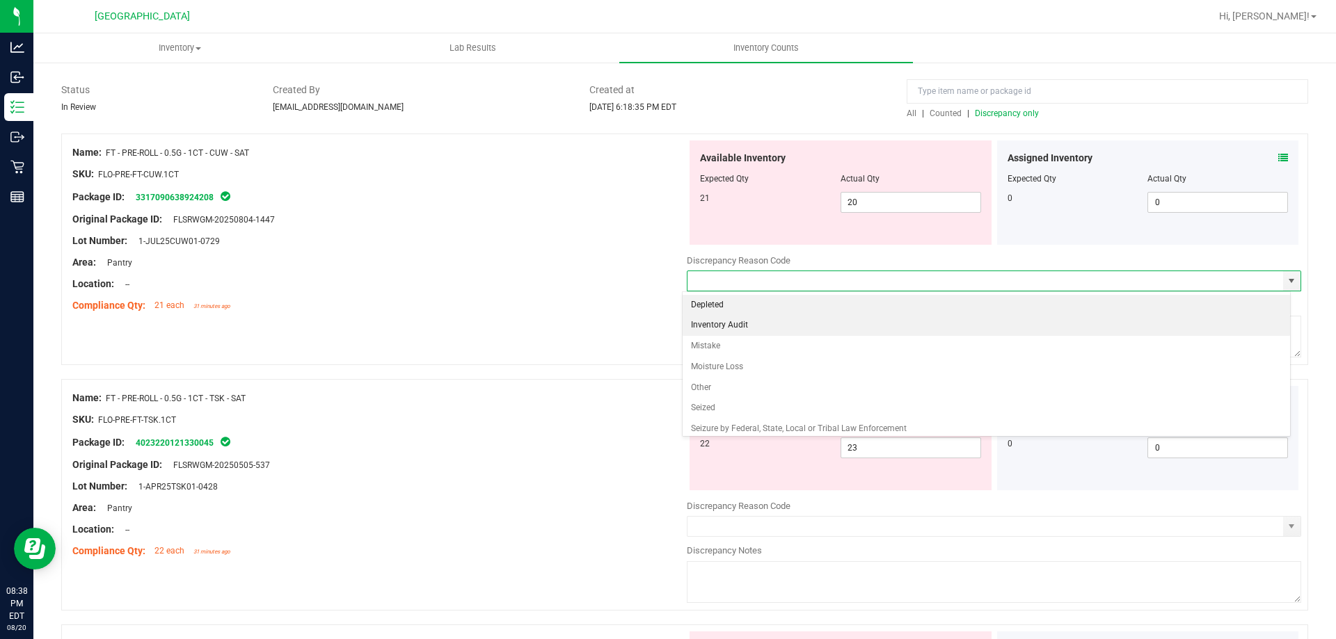
click at [762, 327] on li "Inventory Audit" at bounding box center [987, 325] width 608 height 21
type input "Inventory Audit"
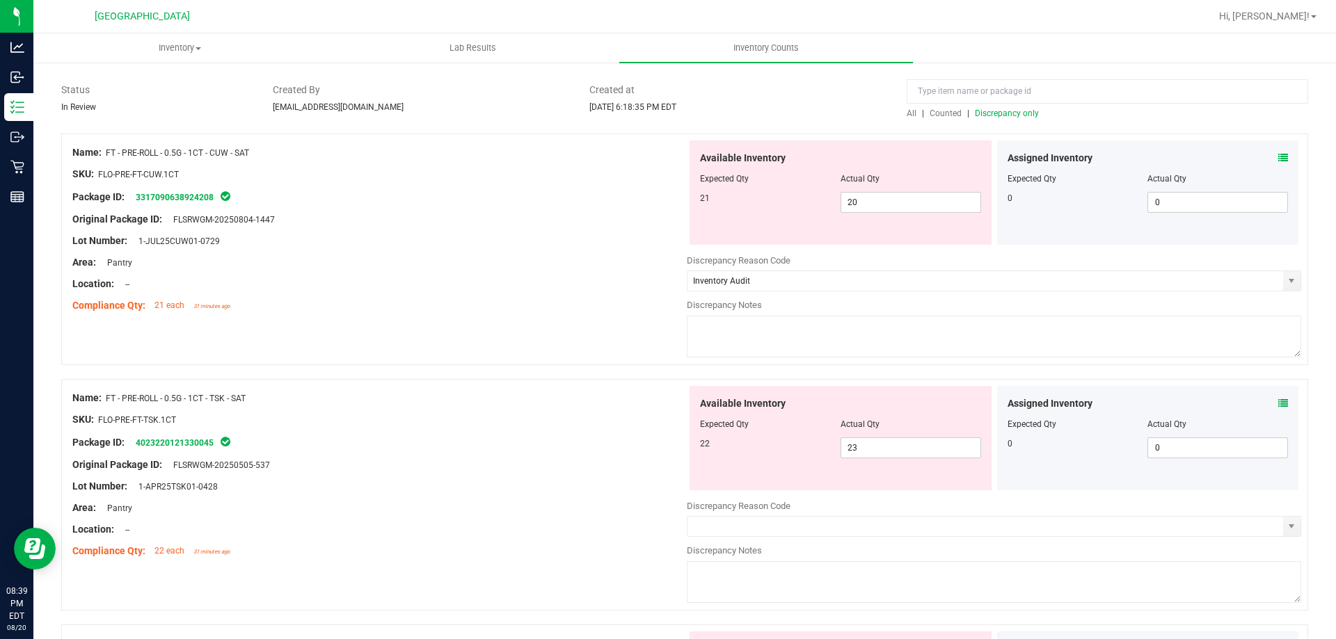
click at [775, 333] on textarea at bounding box center [994, 337] width 614 height 42
type textarea "i"
click at [785, 278] on input "Inventory Audit" at bounding box center [985, 280] width 596 height 19
click at [1286, 278] on span "select" at bounding box center [1291, 281] width 11 height 11
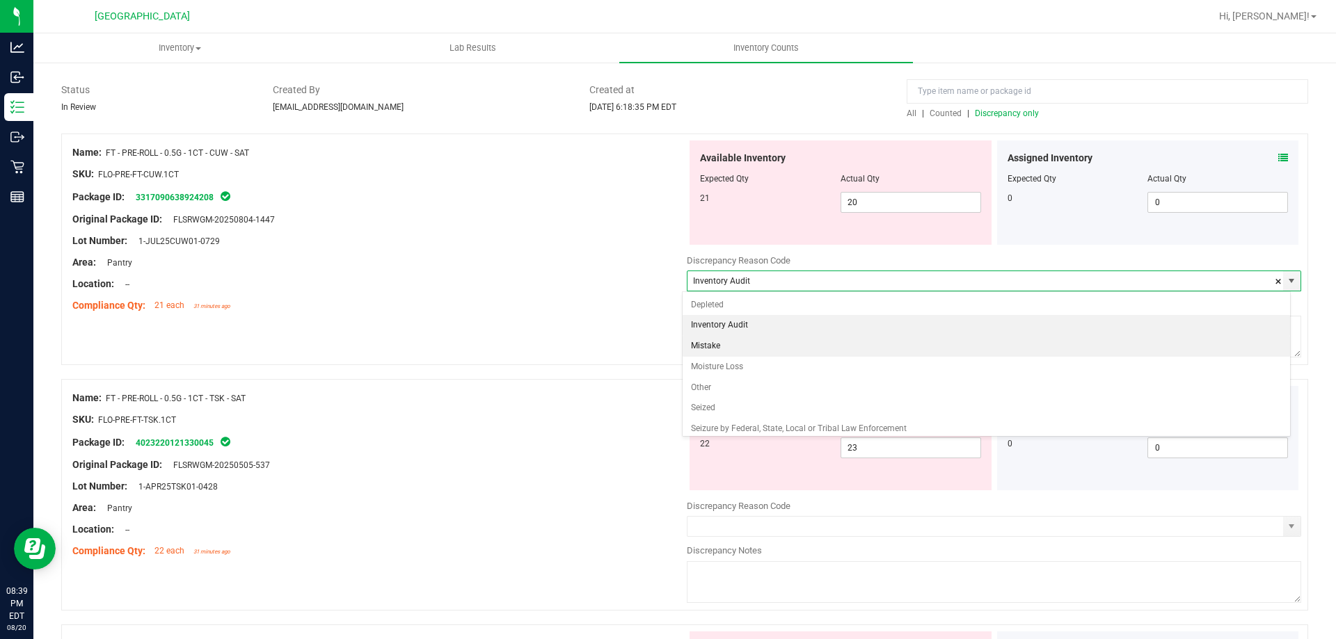
click at [914, 353] on li "Mistake" at bounding box center [987, 346] width 608 height 21
type input "Mistake"
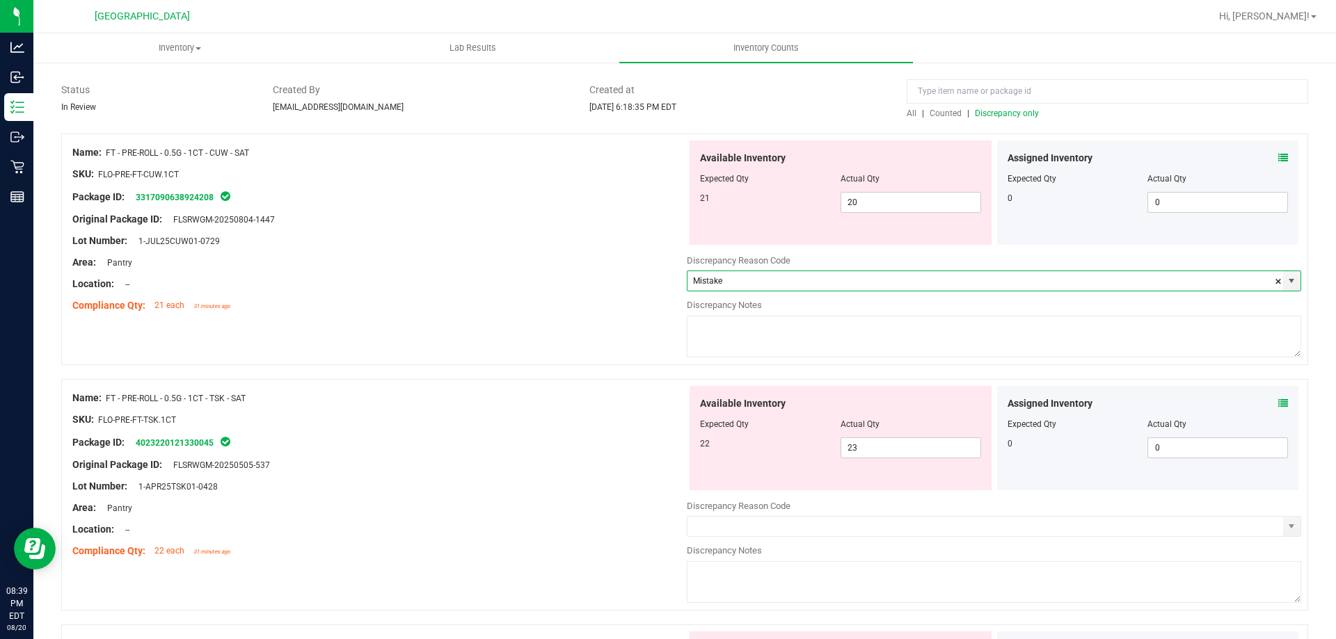
click at [790, 326] on textarea at bounding box center [994, 337] width 614 height 42
type textarea "up 1 down 1 with TSK"
click at [584, 328] on div "Name: FT - PRE-ROLL - 0.5G - 1CT - CUW - SAT SKU: FLO-PRE-FT-CUW.1CT Package ID…" at bounding box center [684, 250] width 1247 height 232
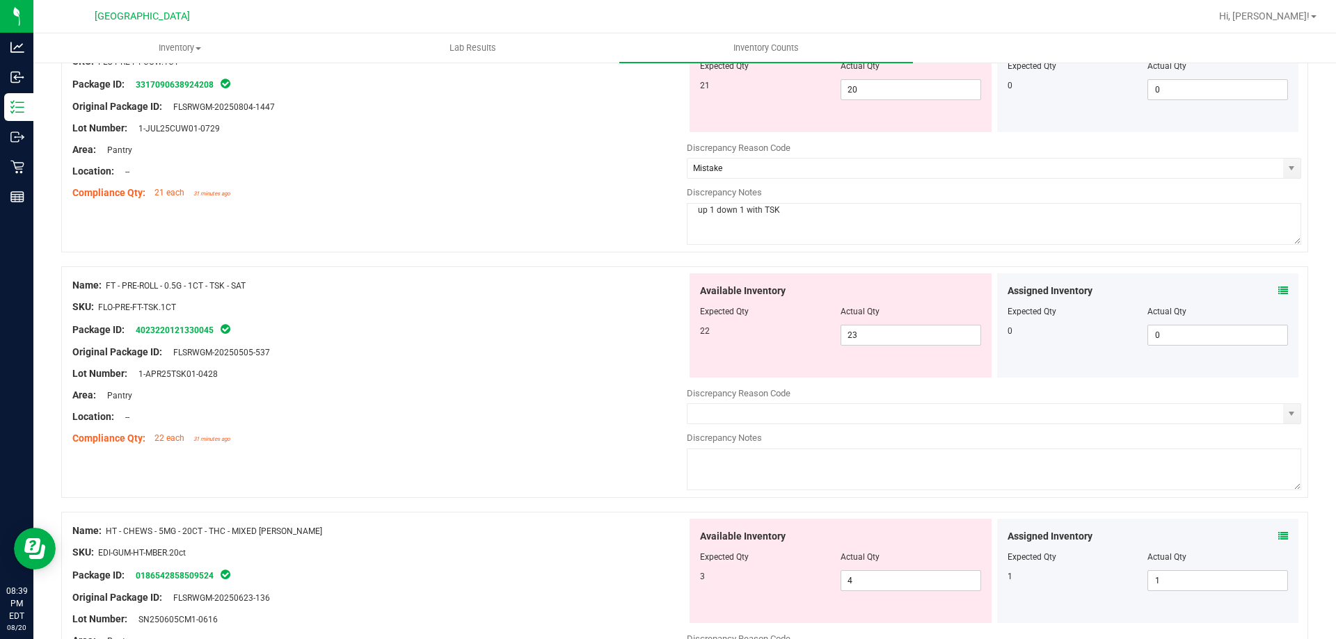
scroll to position [232, 0]
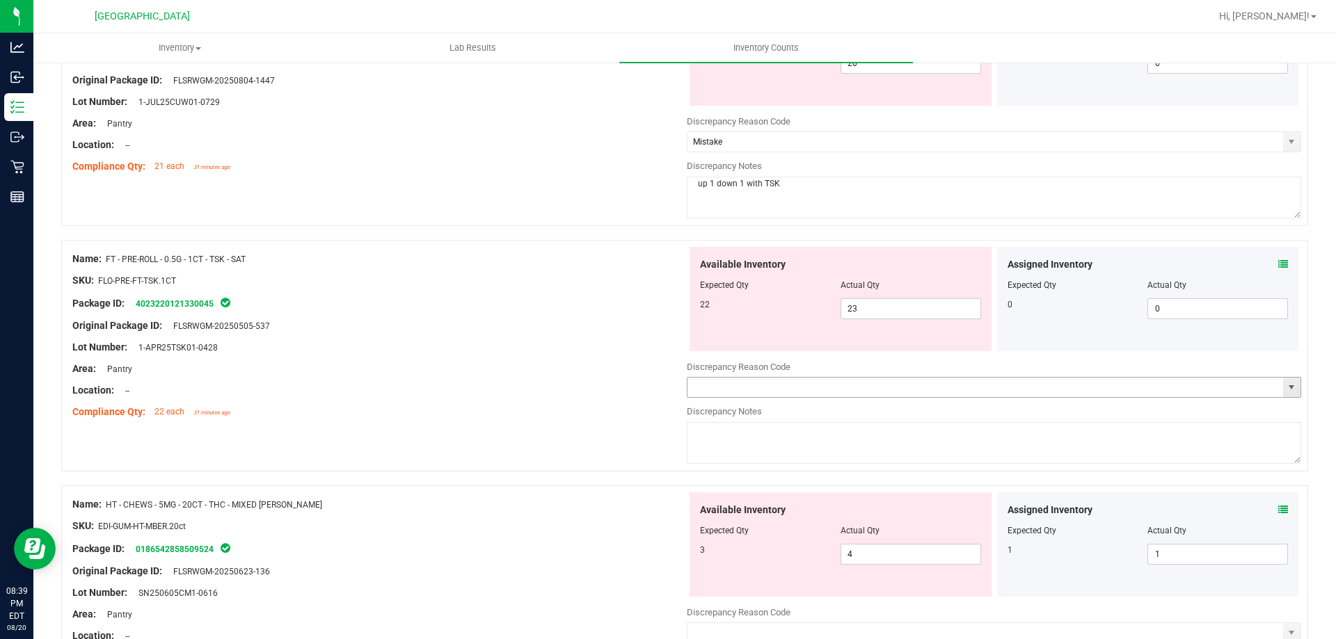
click at [830, 389] on input "text" at bounding box center [985, 387] width 596 height 19
click at [1286, 383] on span "select" at bounding box center [1291, 387] width 11 height 11
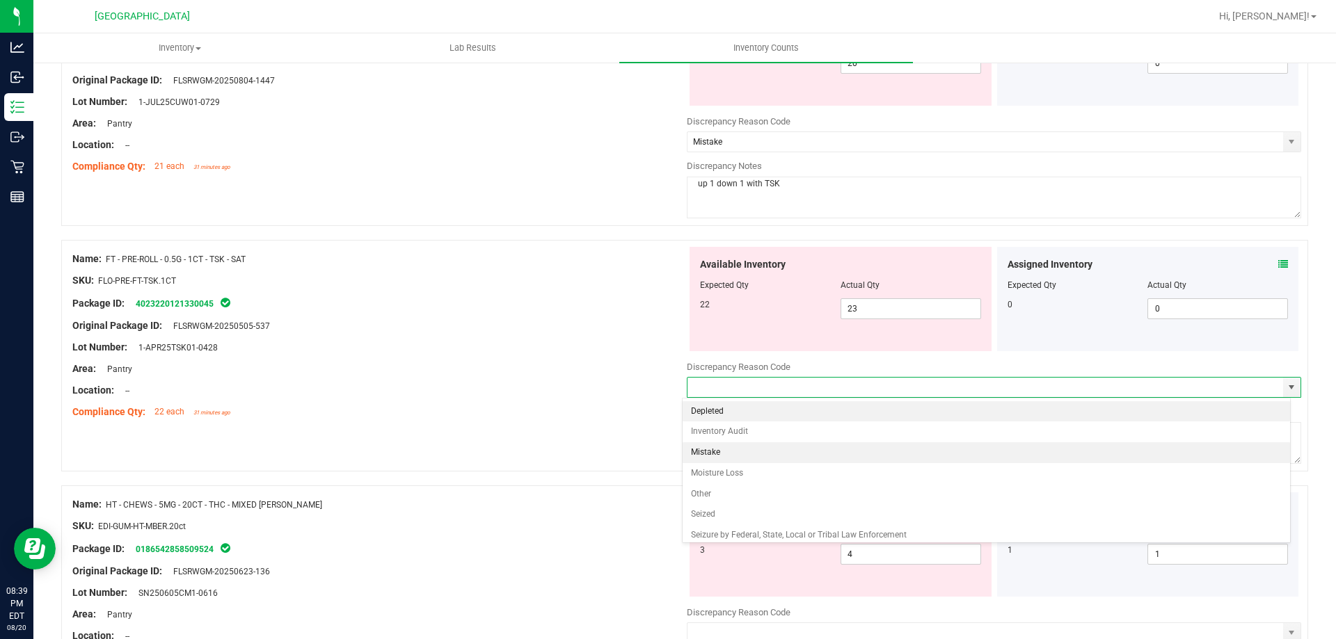
click at [1095, 456] on li "Mistake" at bounding box center [987, 453] width 608 height 21
type input "Mistake"
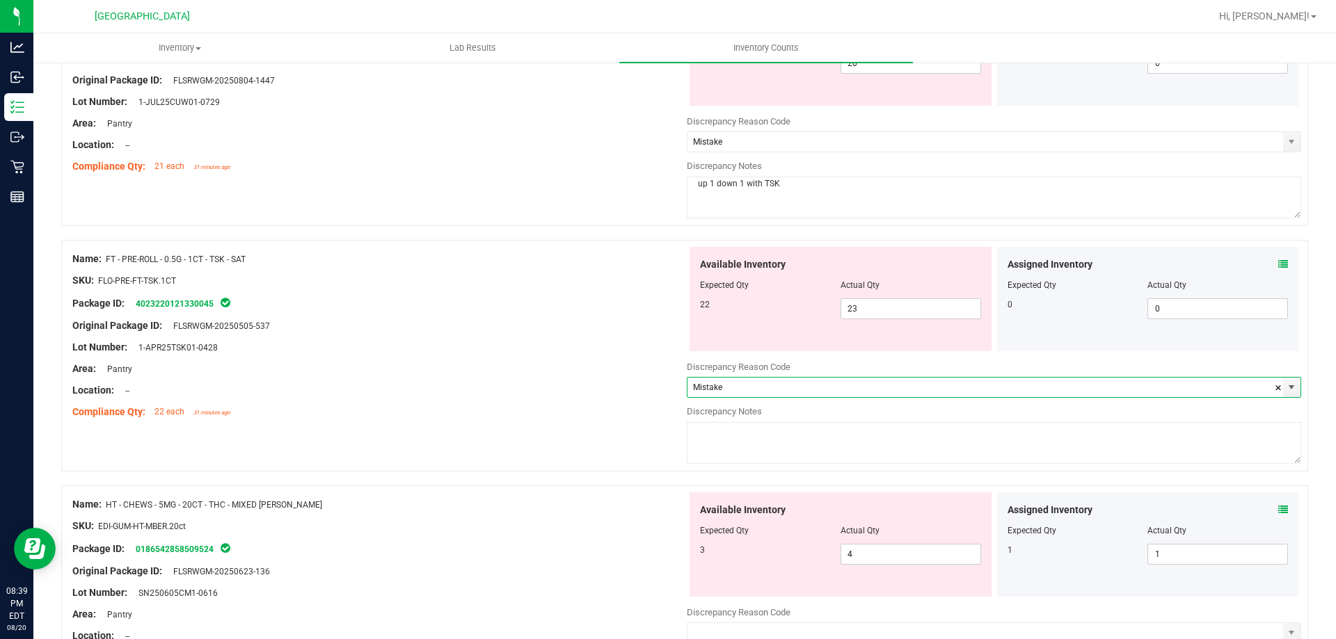
click at [903, 444] on textarea at bounding box center [994, 443] width 614 height 42
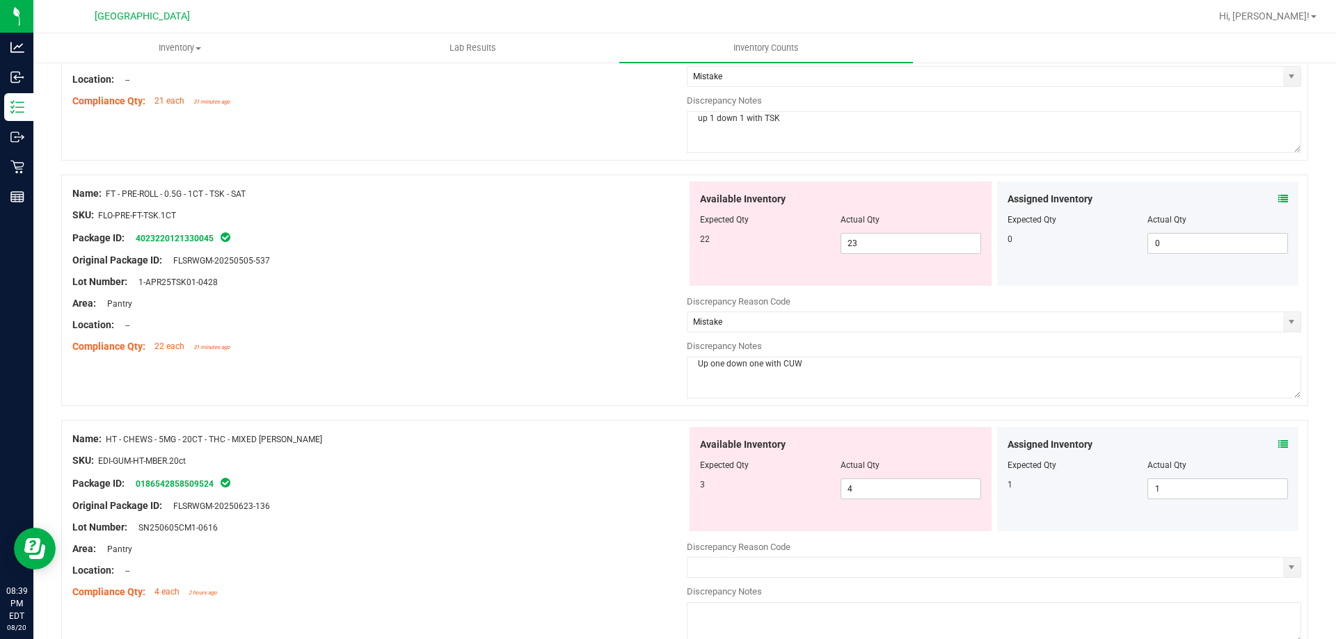
scroll to position [301, 0]
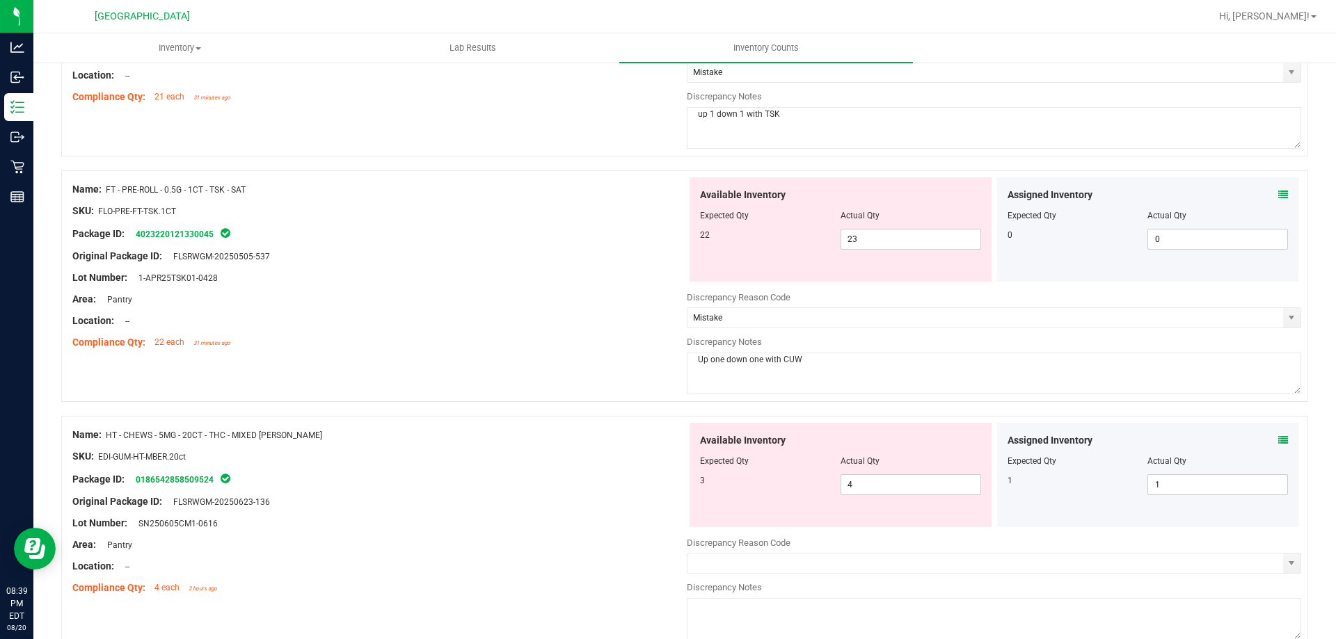
type textarea "Up one down one with CUW"
click at [580, 351] on div "Name: FT - PRE-ROLL - 0.5G - 1CT - TSK - SAT SKU: FLO-PRE-FT-TSK.1CT Package ID…" at bounding box center [379, 265] width 614 height 177
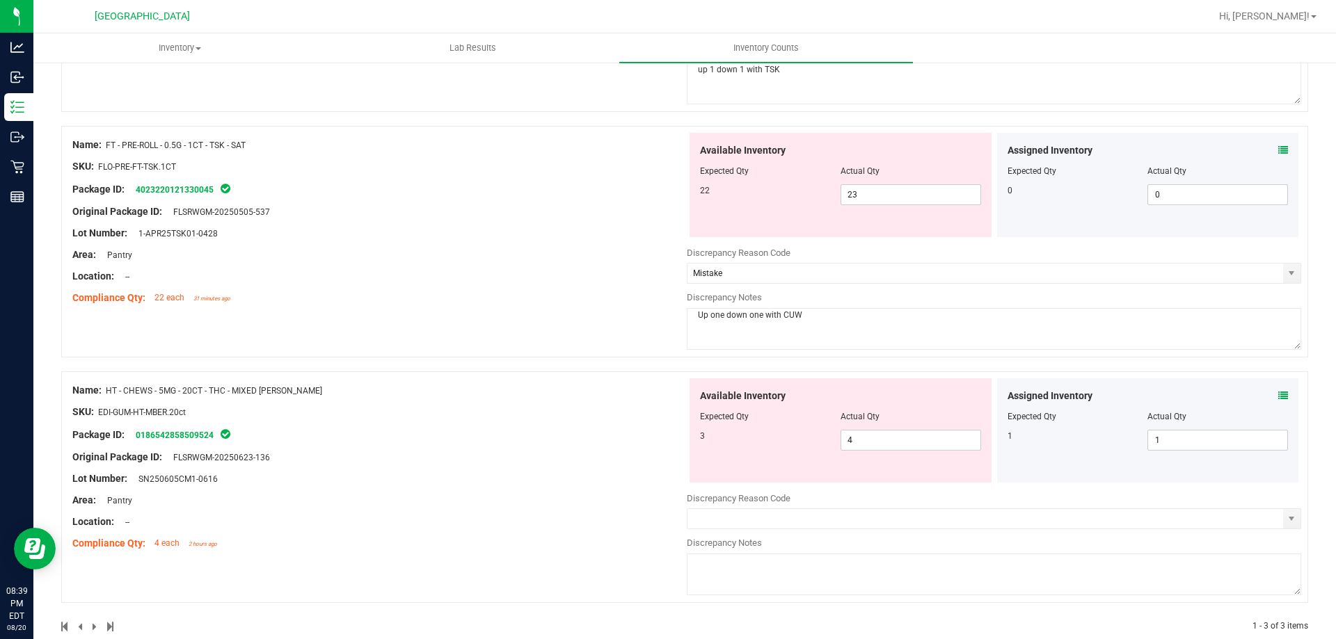
scroll to position [371, 0]
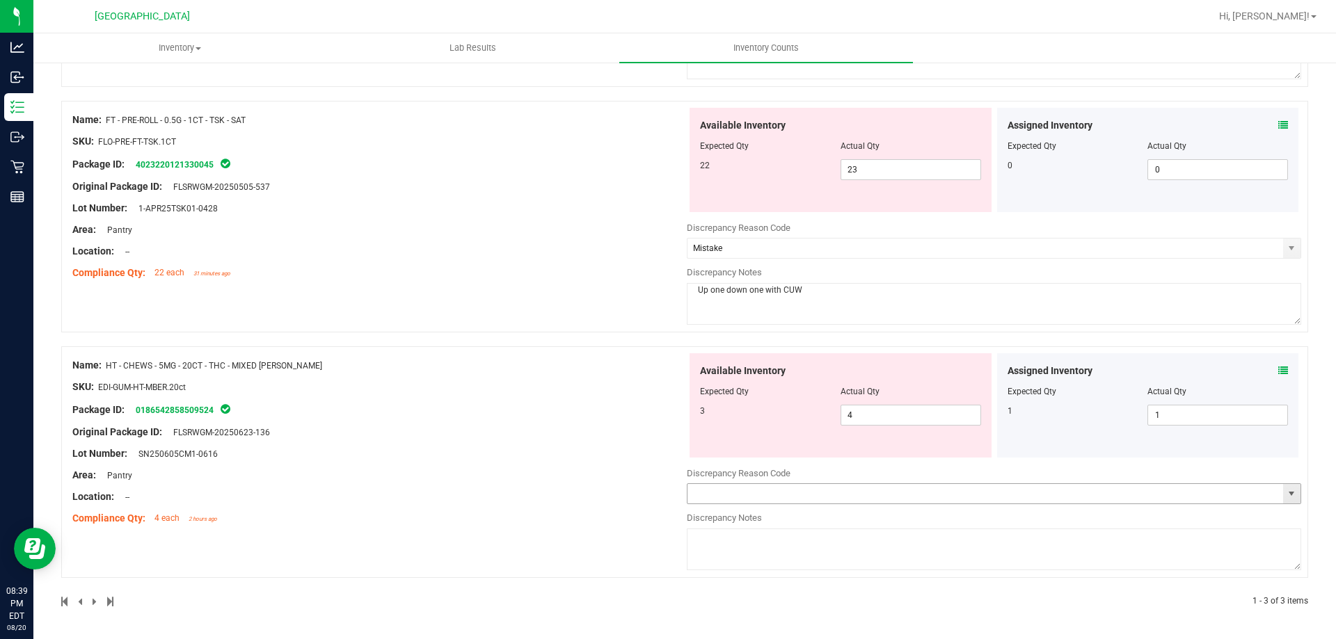
click at [708, 486] on input "text" at bounding box center [985, 493] width 596 height 19
click at [701, 492] on input "text" at bounding box center [985, 493] width 596 height 19
click at [747, 503] on input "text" at bounding box center [985, 493] width 596 height 19
click at [1286, 490] on span "select" at bounding box center [1291, 493] width 11 height 11
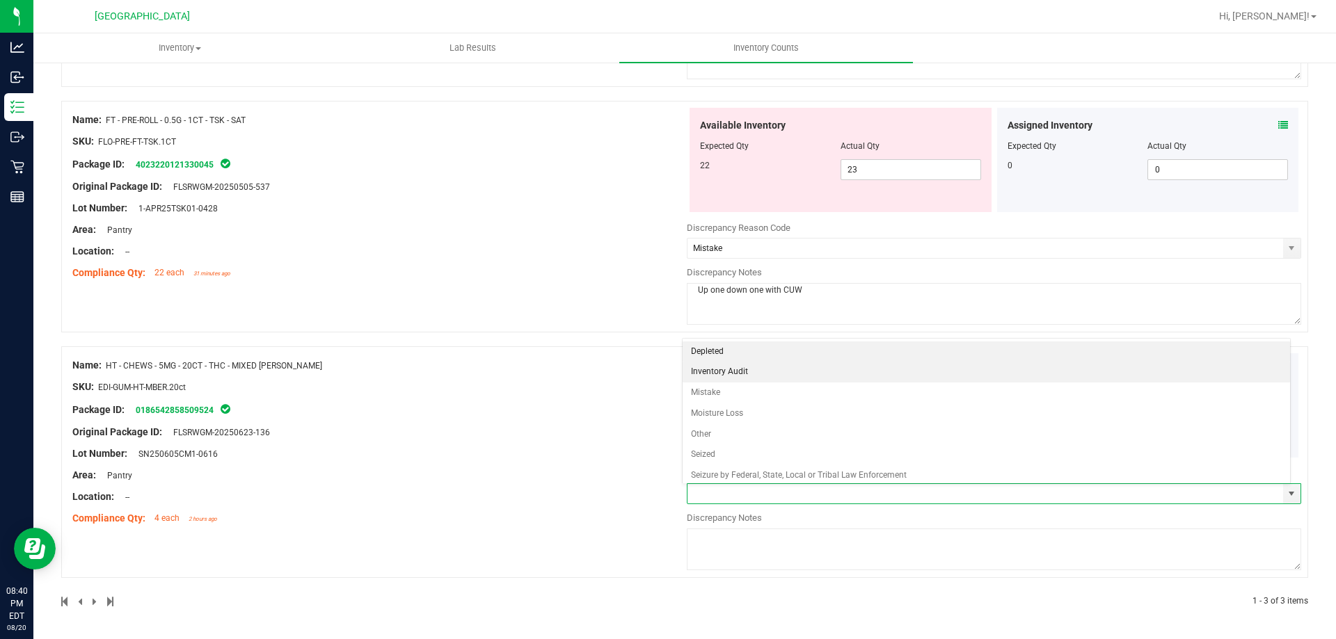
click at [928, 370] on li "Inventory Audit" at bounding box center [987, 372] width 608 height 21
type input "Inventory Audit"
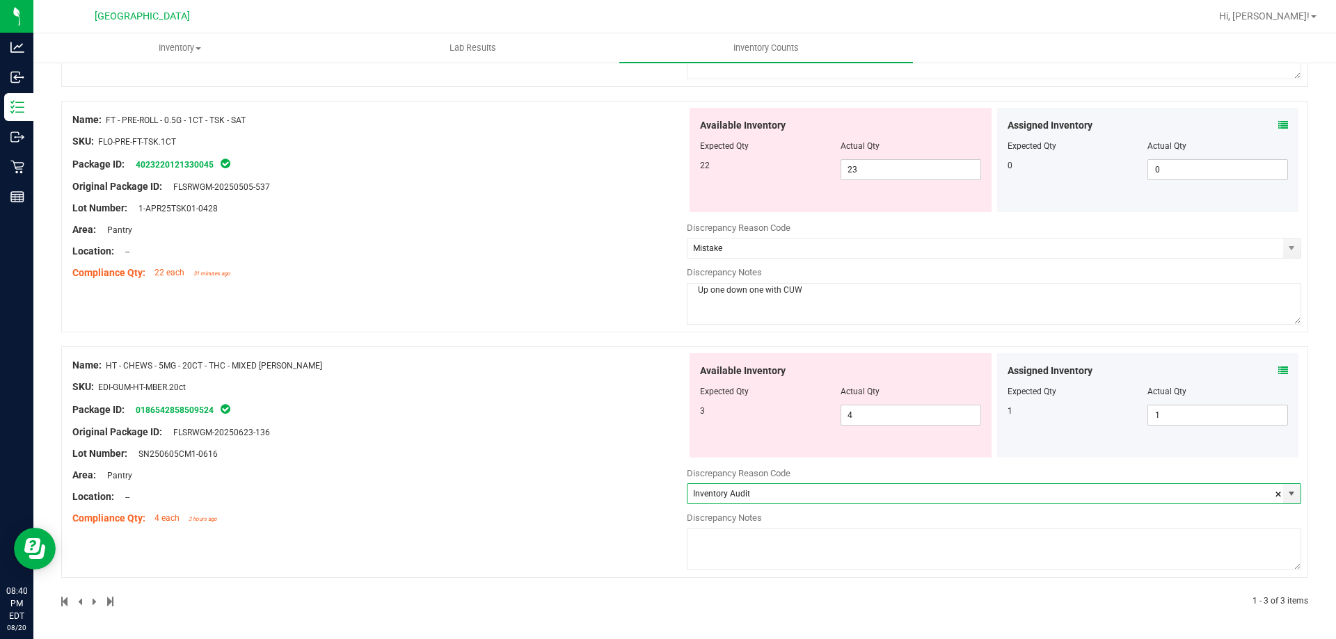
click at [816, 553] on textarea at bounding box center [994, 550] width 614 height 42
type textarea "inventory count miscount"
click at [488, 424] on div at bounding box center [379, 421] width 614 height 7
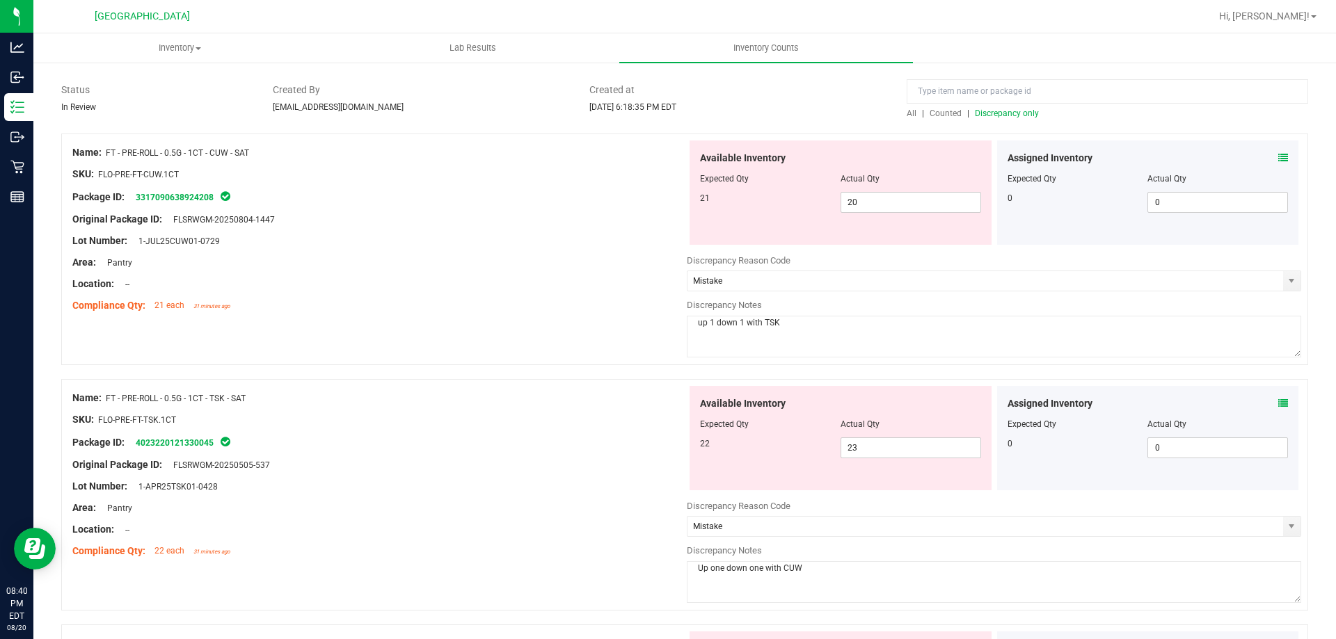
scroll to position [0, 0]
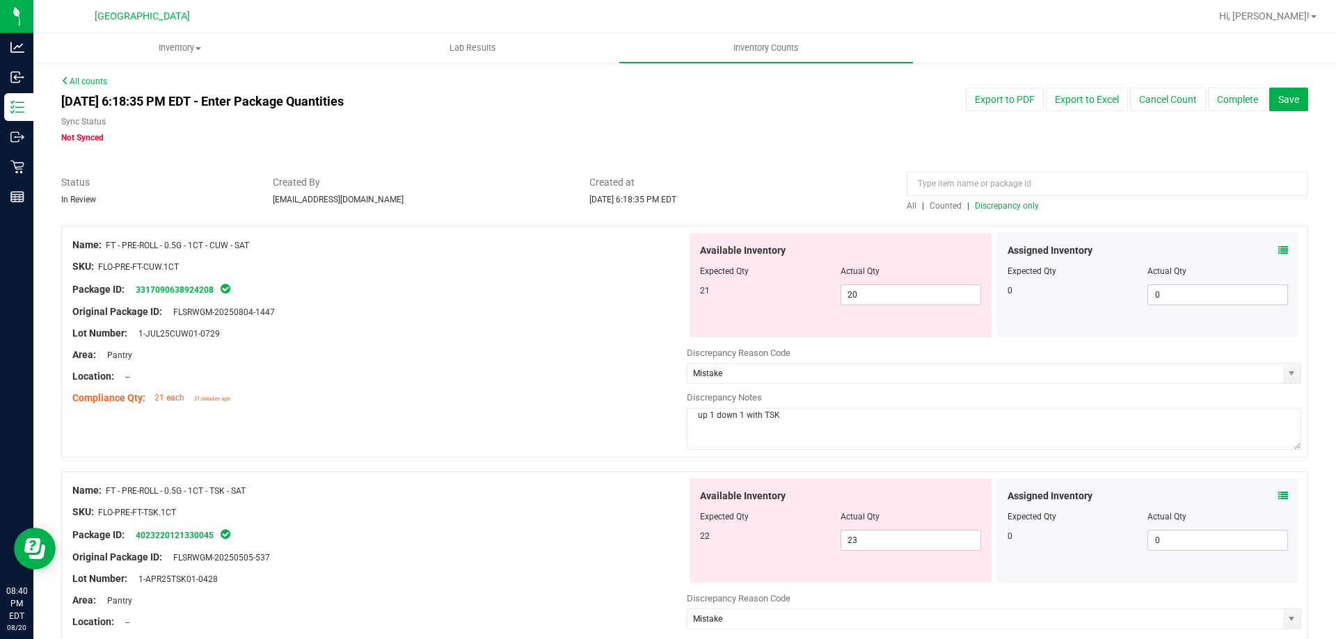
click at [818, 176] on span "Created at" at bounding box center [737, 182] width 296 height 15
click at [1017, 207] on span "Discrepancy only" at bounding box center [1007, 206] width 64 height 10
click at [1227, 96] on button "Complete" at bounding box center [1237, 100] width 59 height 24
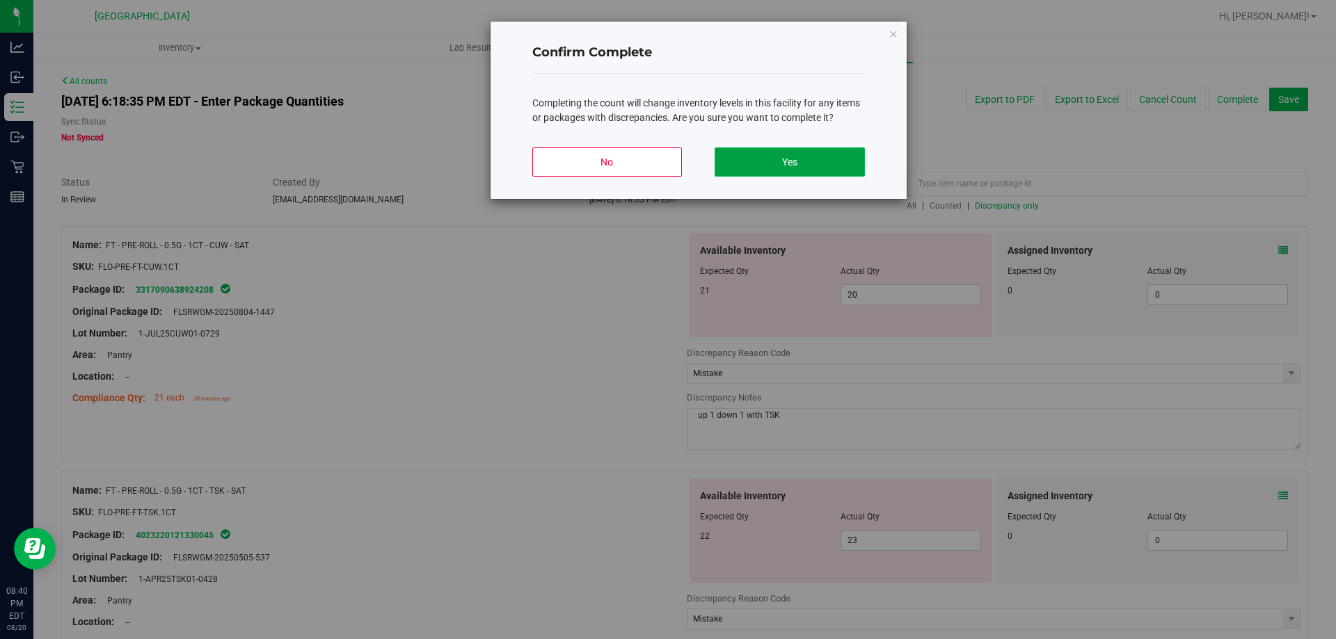
click at [794, 168] on button "Yes" at bounding box center [790, 162] width 150 height 29
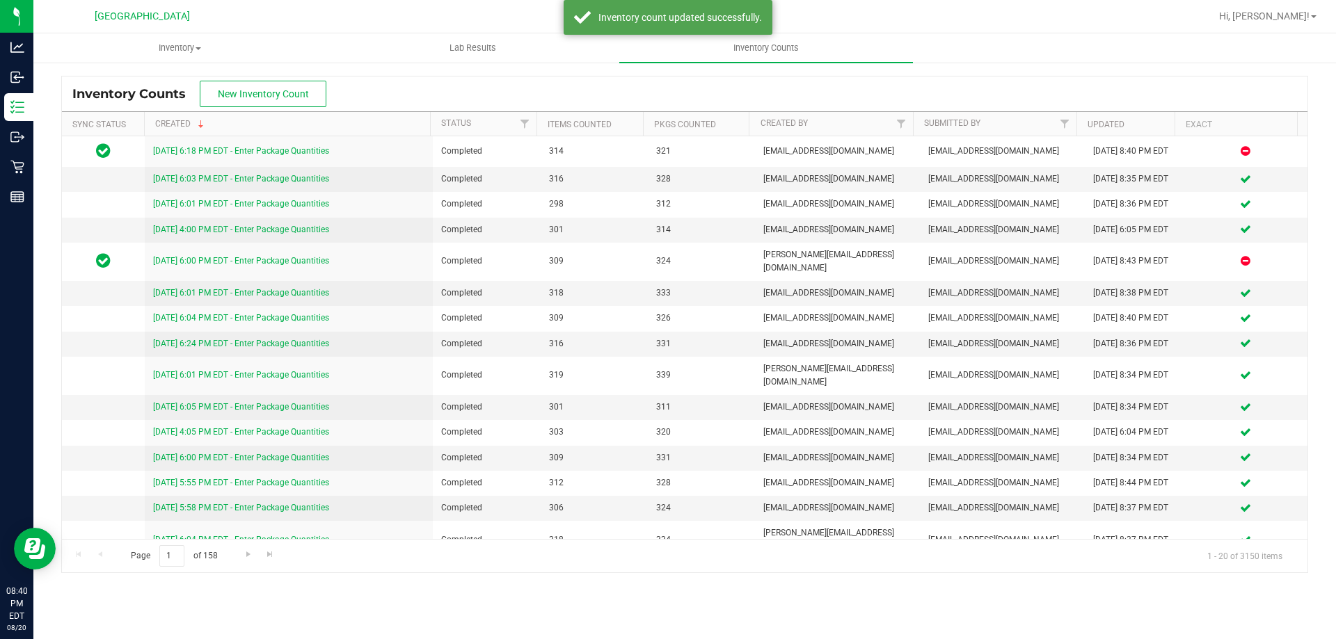
click at [381, 78] on div "Inventory Counts New Inventory Count" at bounding box center [685, 94] width 1246 height 35
